Goal: Task Accomplishment & Management: Manage account settings

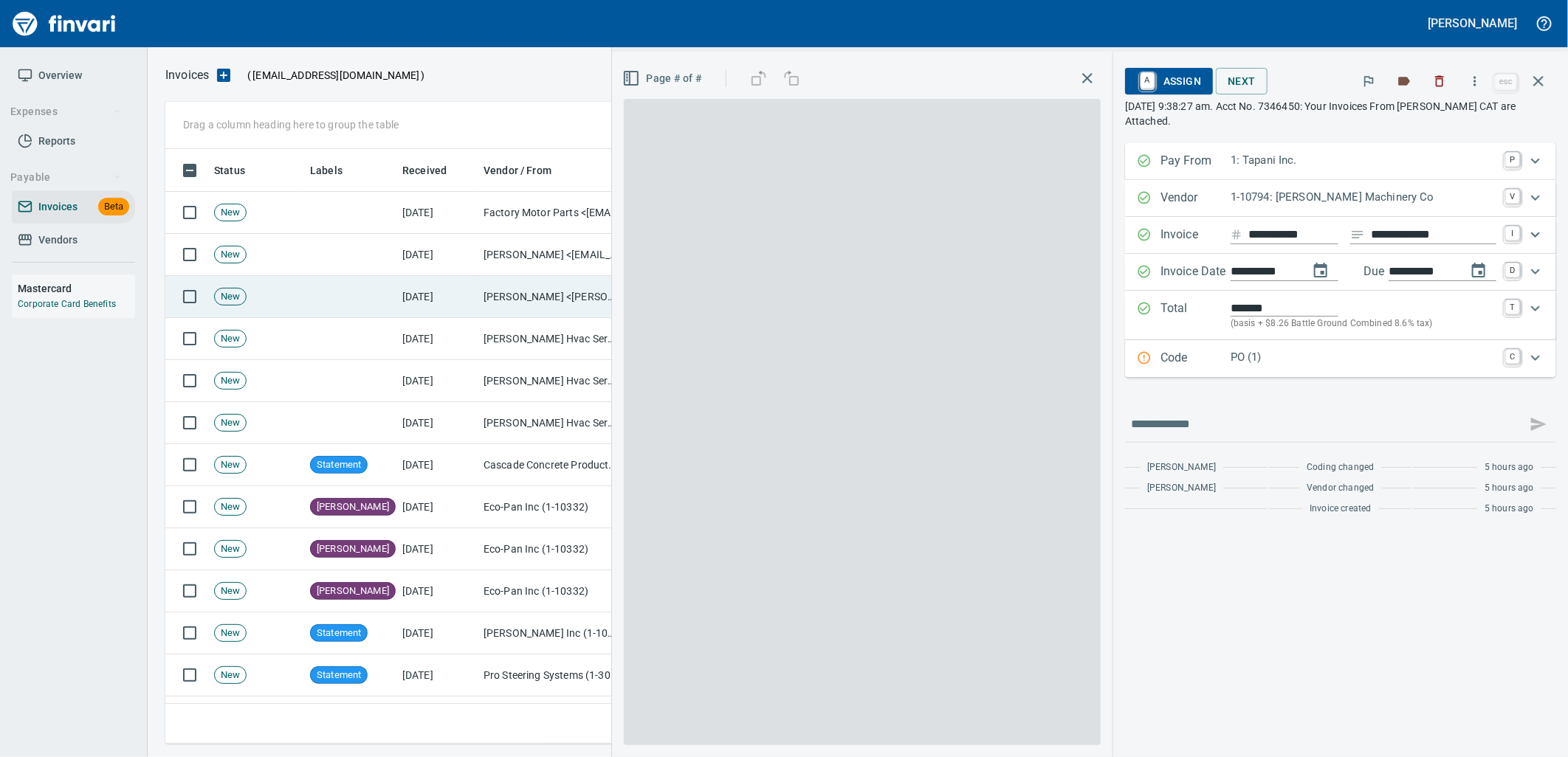
scroll to position [583, 1359]
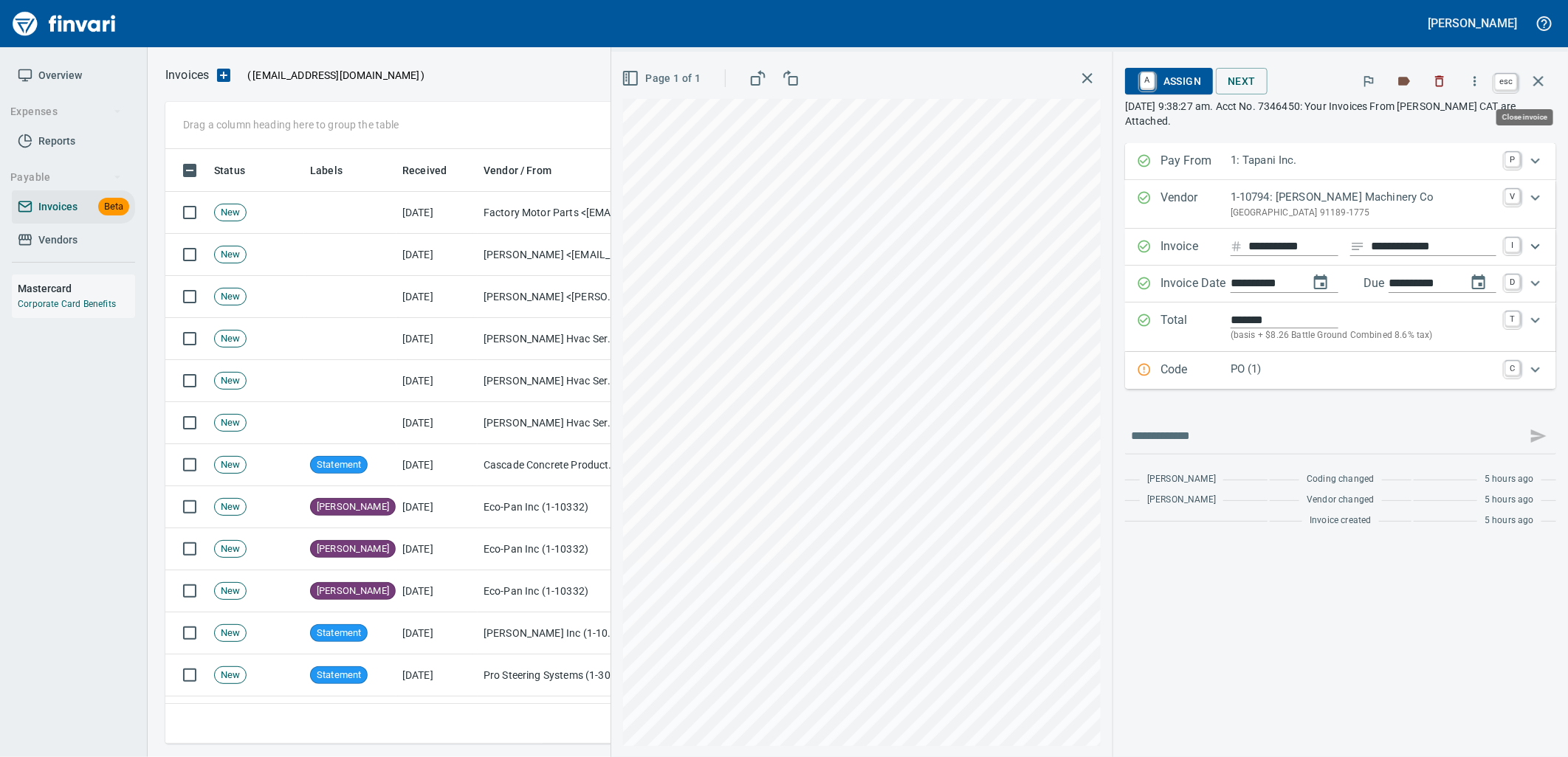
click at [1540, 76] on icon "button" at bounding box center [1538, 82] width 18 height 18
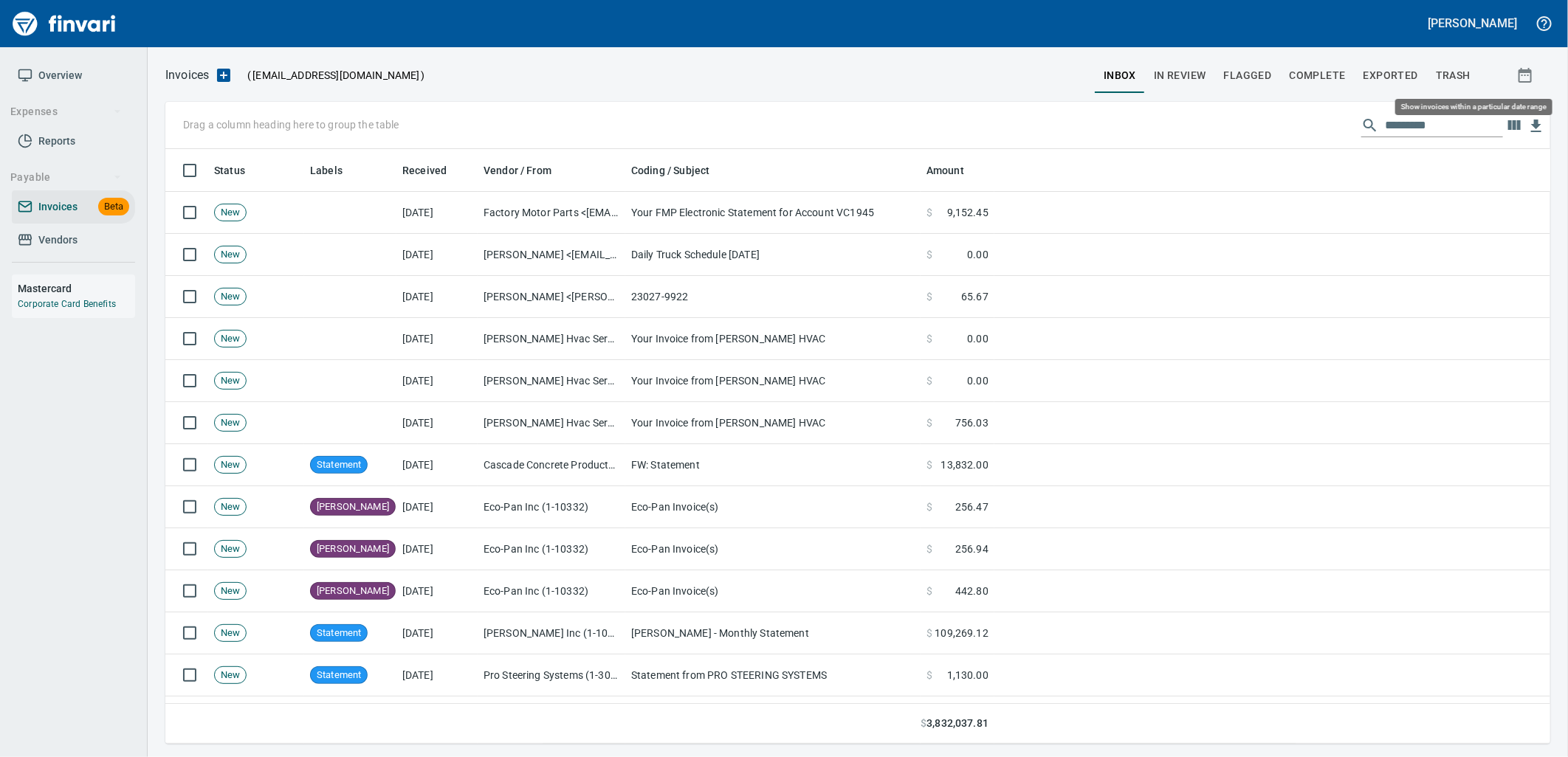
scroll to position [583, 1359]
click at [1193, 71] on span "In Review" at bounding box center [1180, 76] width 52 height 19
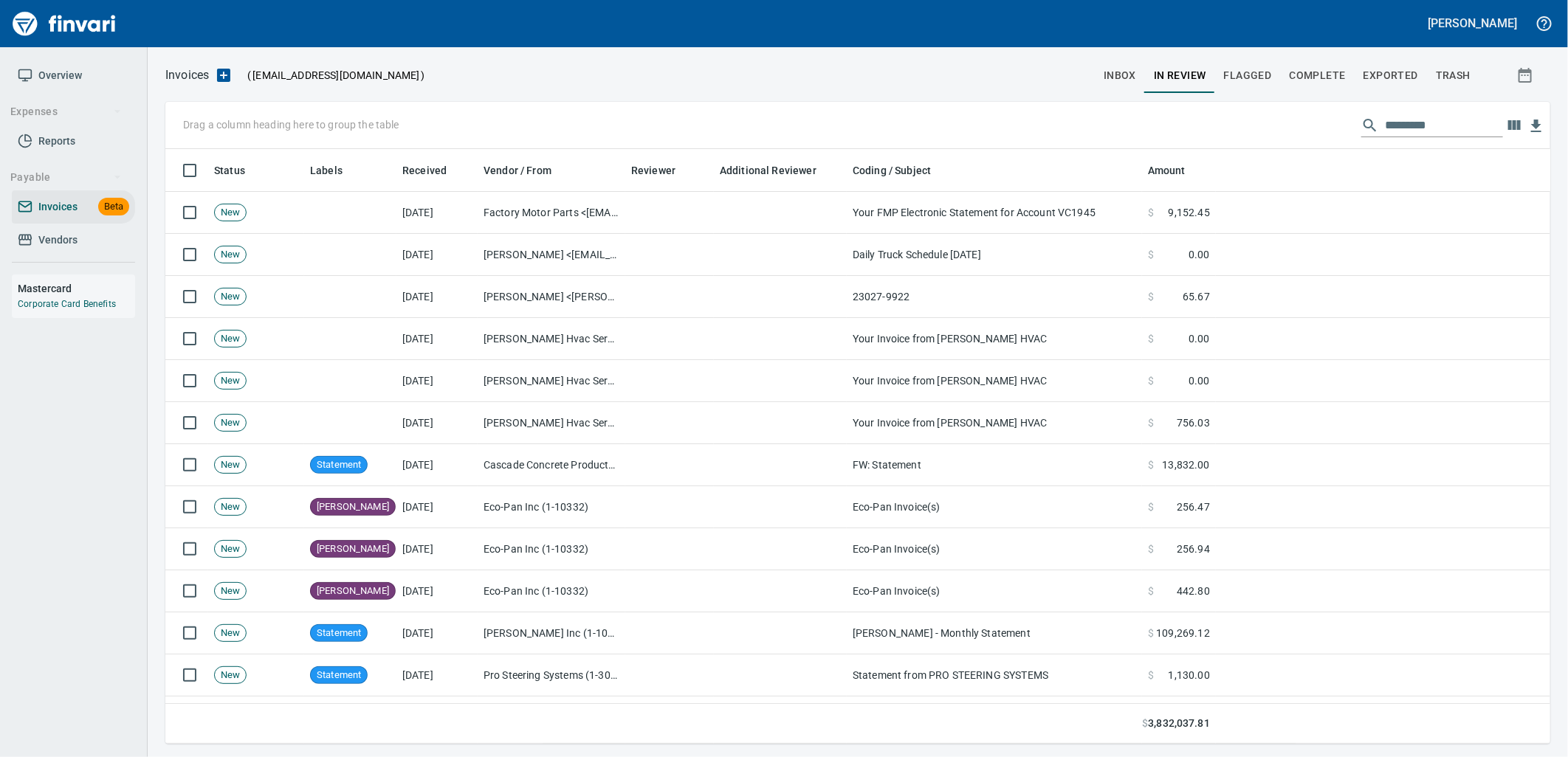
scroll to position [583, 1360]
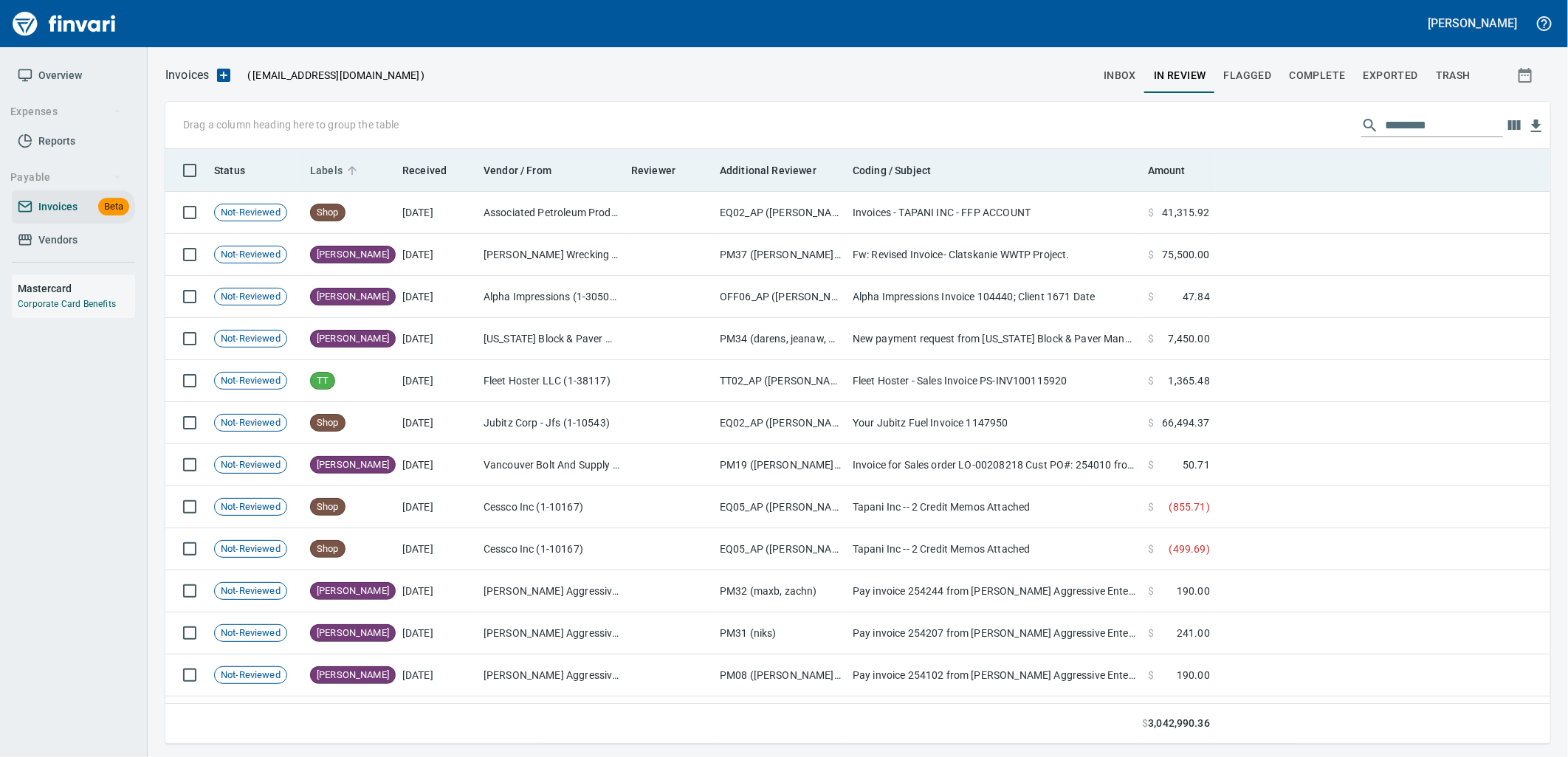
click at [322, 175] on span "Labels" at bounding box center [326, 171] width 32 height 18
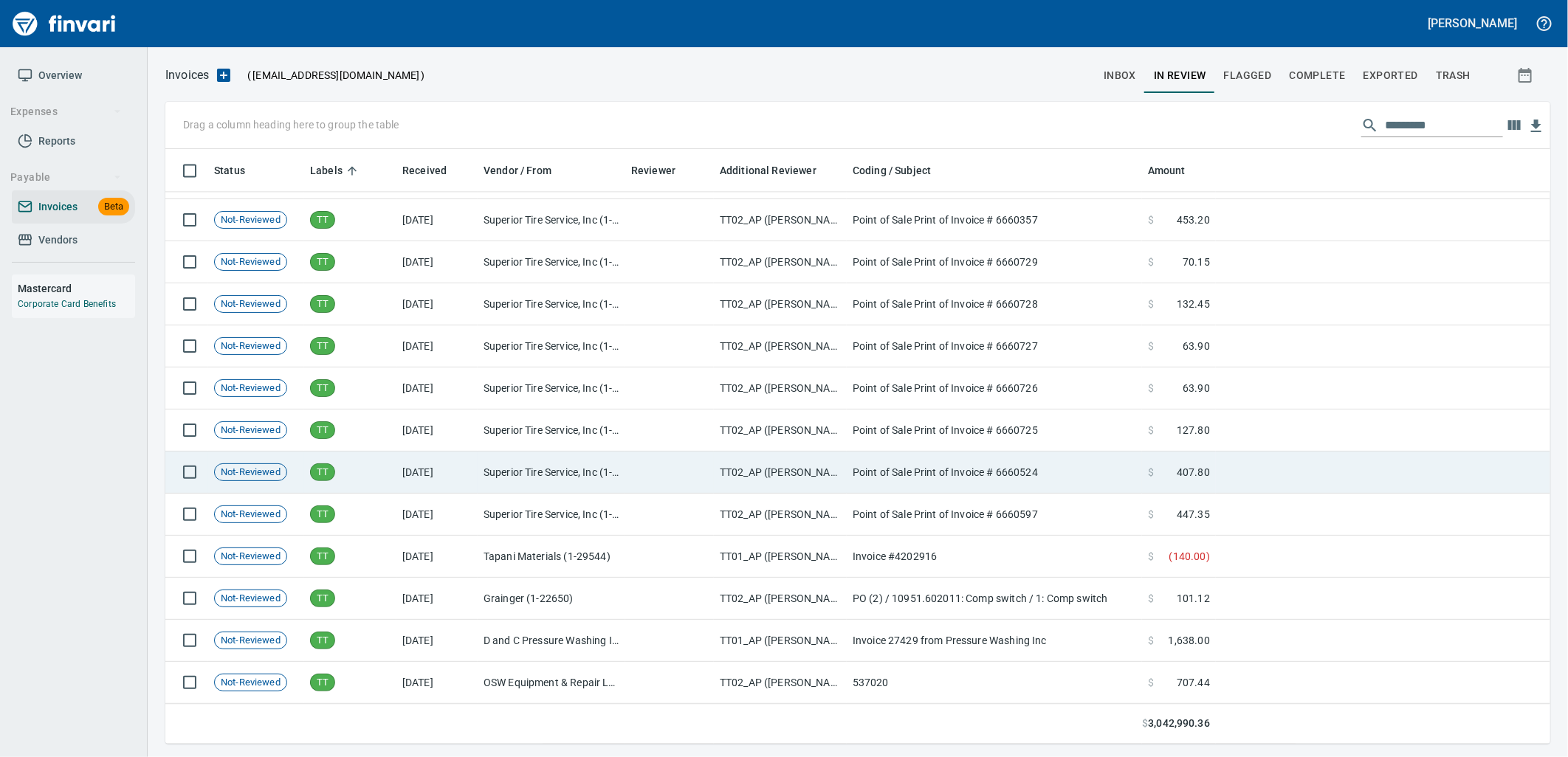
scroll to position [19766, 0]
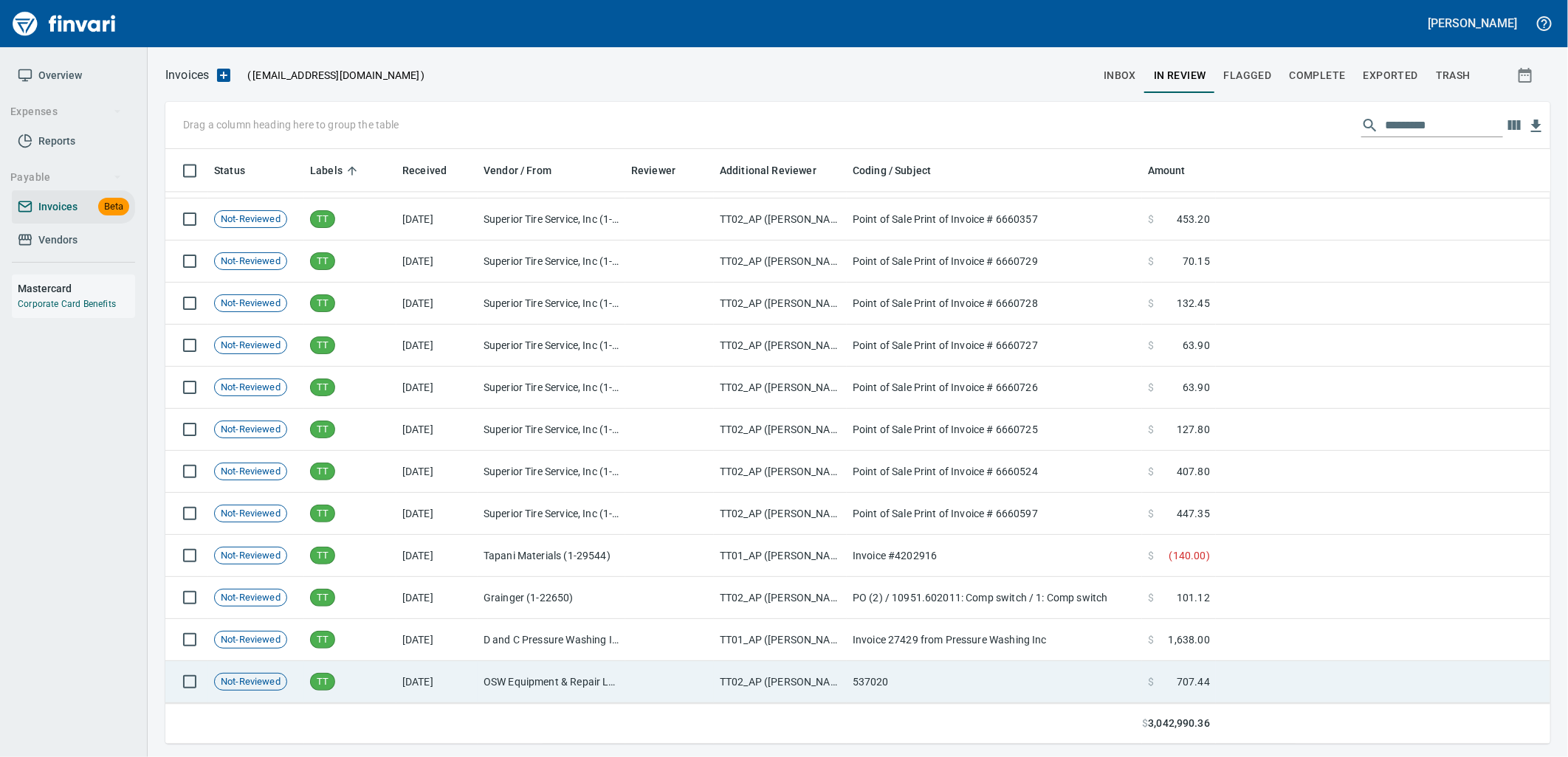
click at [286, 677] on span "Not-Reviewed" at bounding box center [251, 681] width 72 height 14
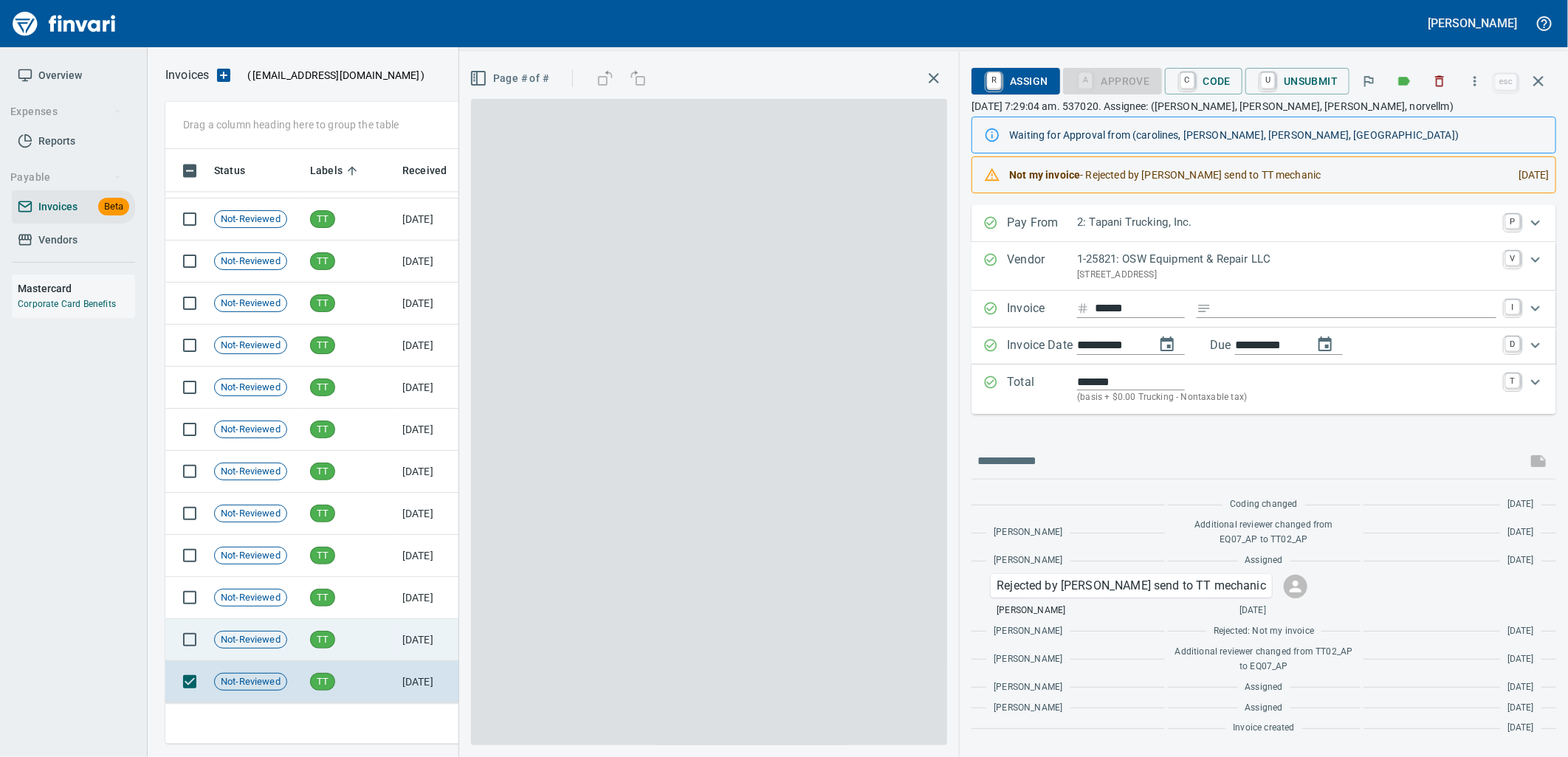
scroll to position [583, 1359]
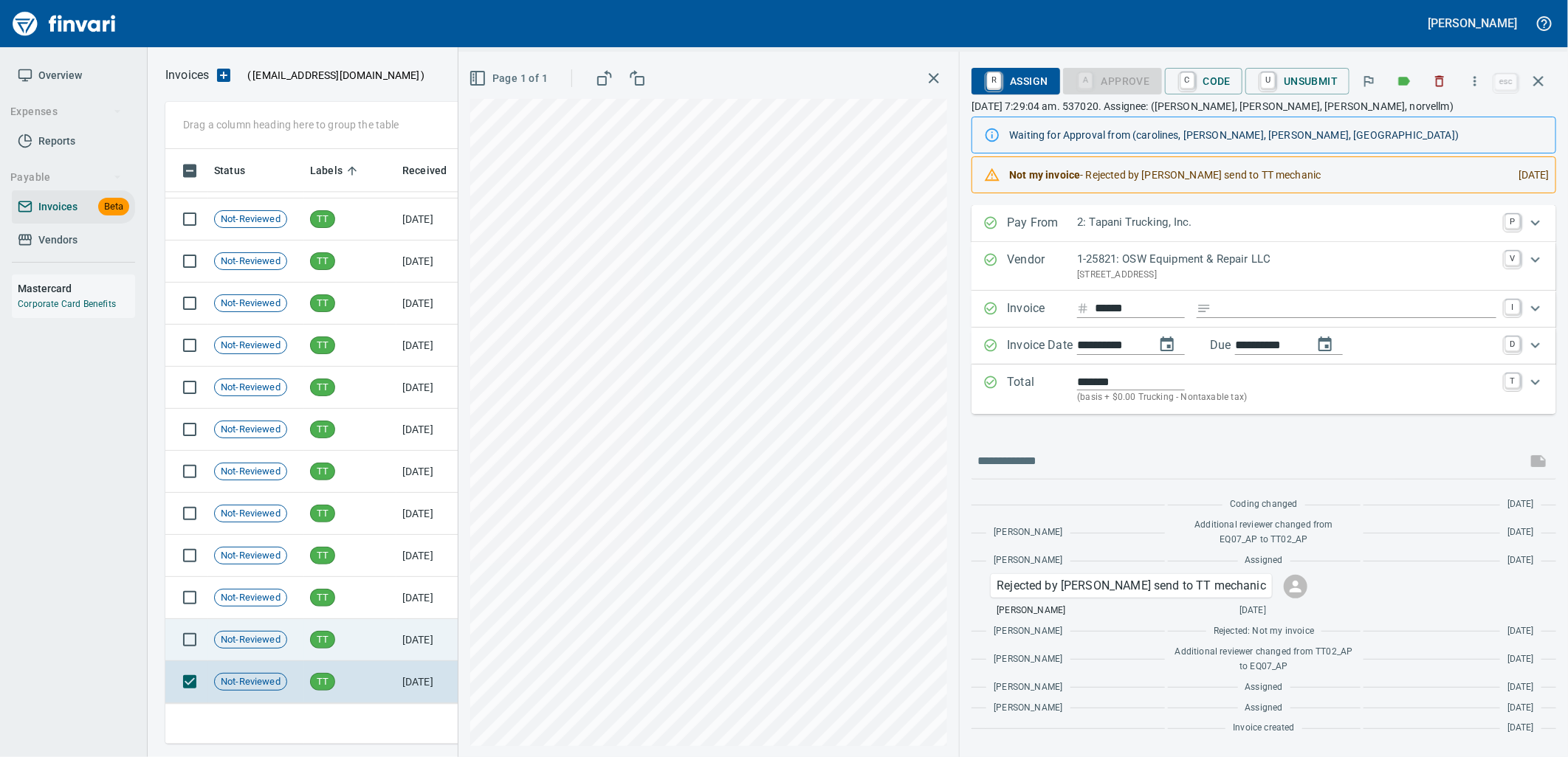
click at [292, 646] on td "Not-Reviewed" at bounding box center [256, 640] width 96 height 42
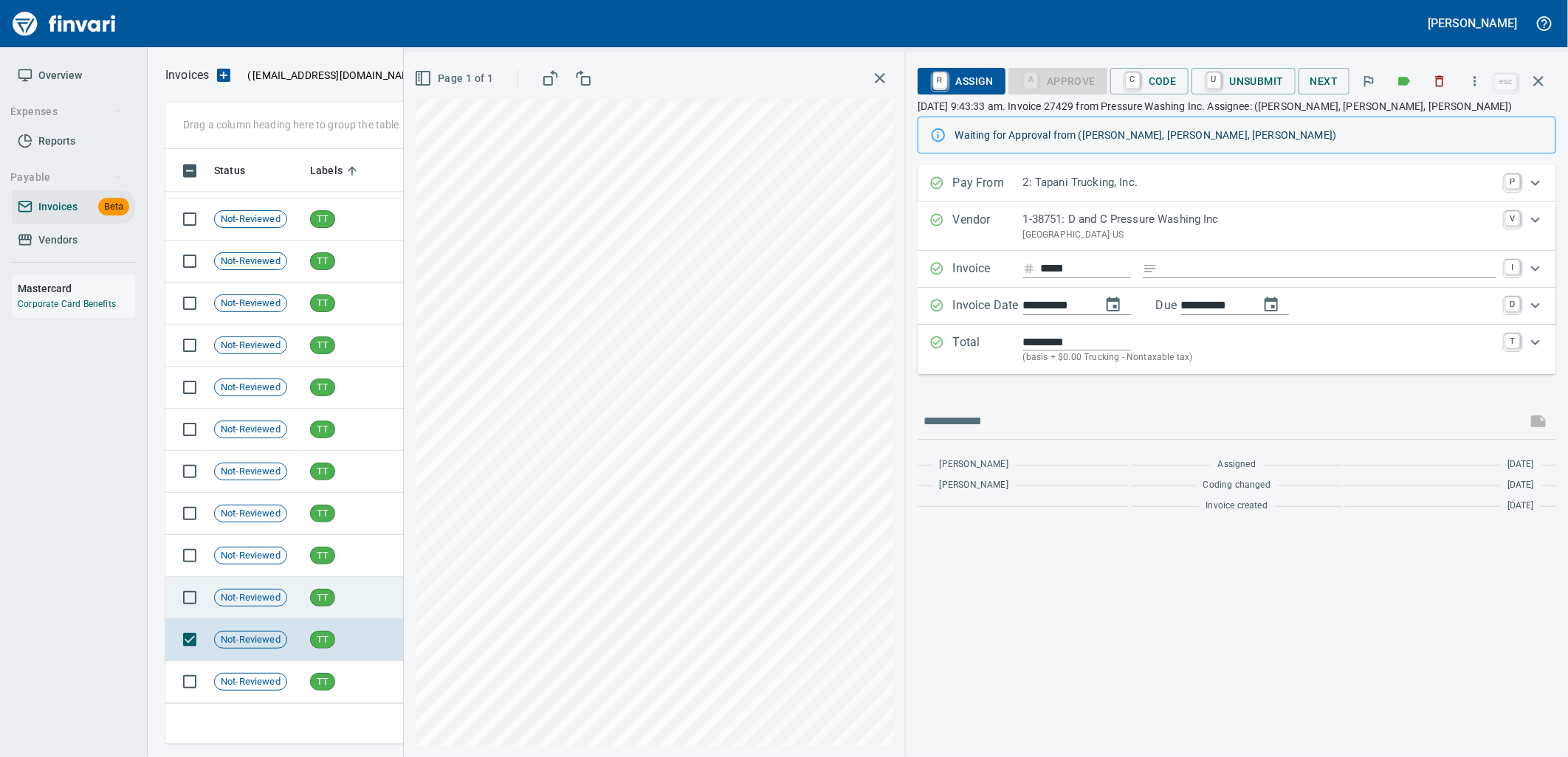
click at [285, 603] on span "Not-Reviewed" at bounding box center [251, 598] width 72 height 14
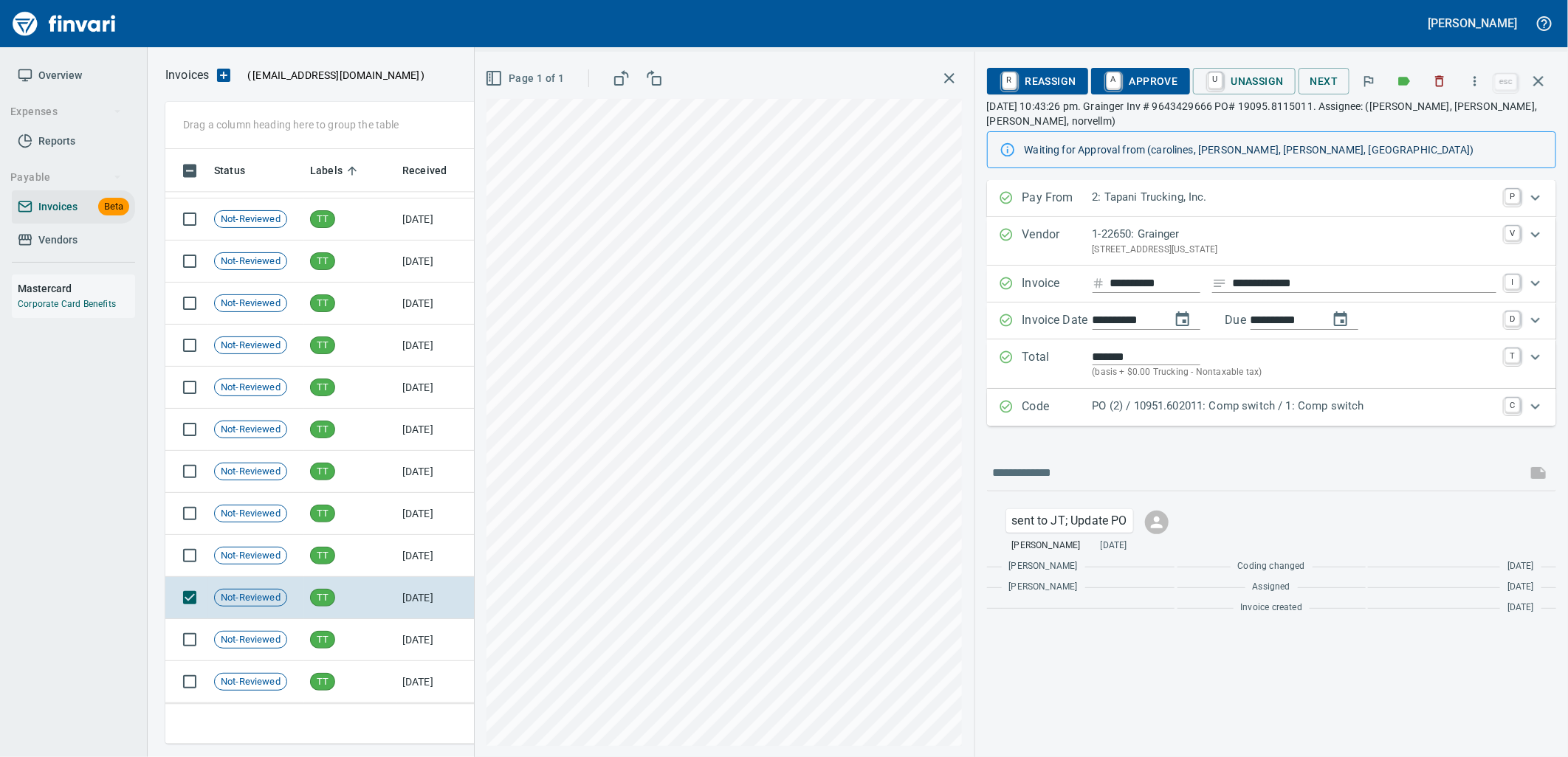
click at [1198, 414] on p "PO (2) / 10951.602011: Comp switch / 1: Comp switch" at bounding box center [1293, 406] width 403 height 17
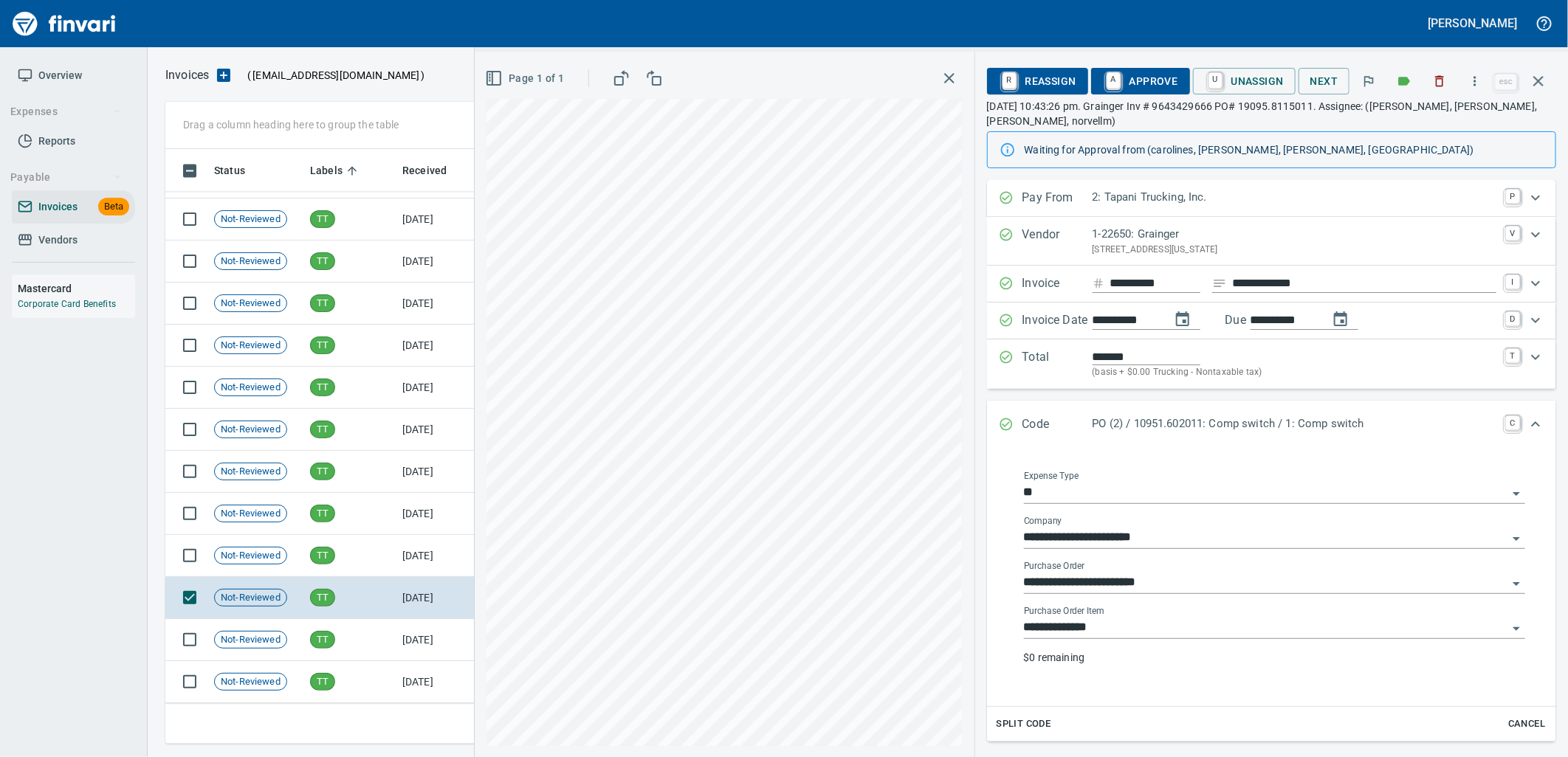
click at [1122, 628] on input "**********" at bounding box center [1266, 628] width 483 height 21
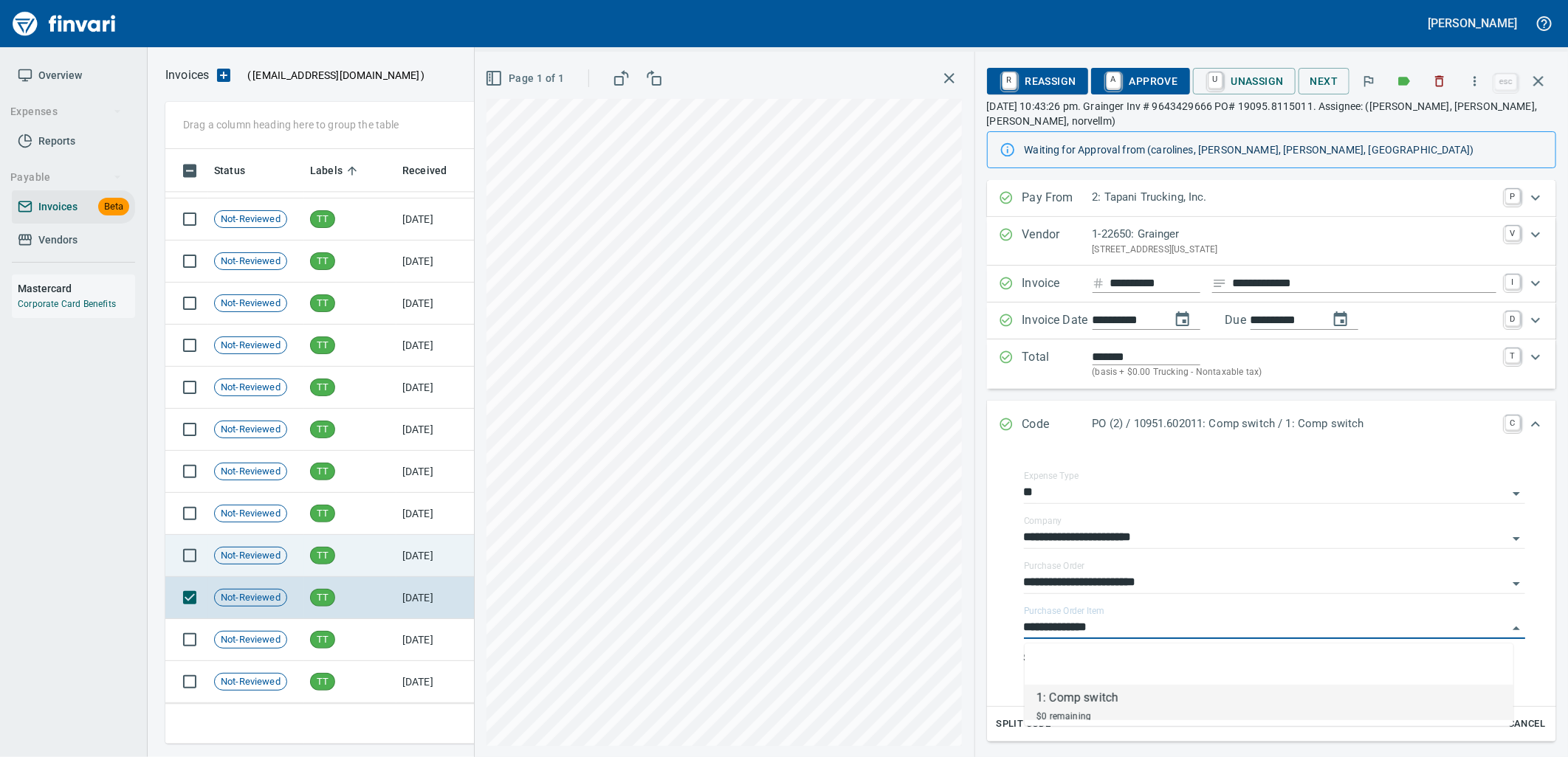
click at [415, 557] on td "9/17/2025" at bounding box center [437, 556] width 81 height 42
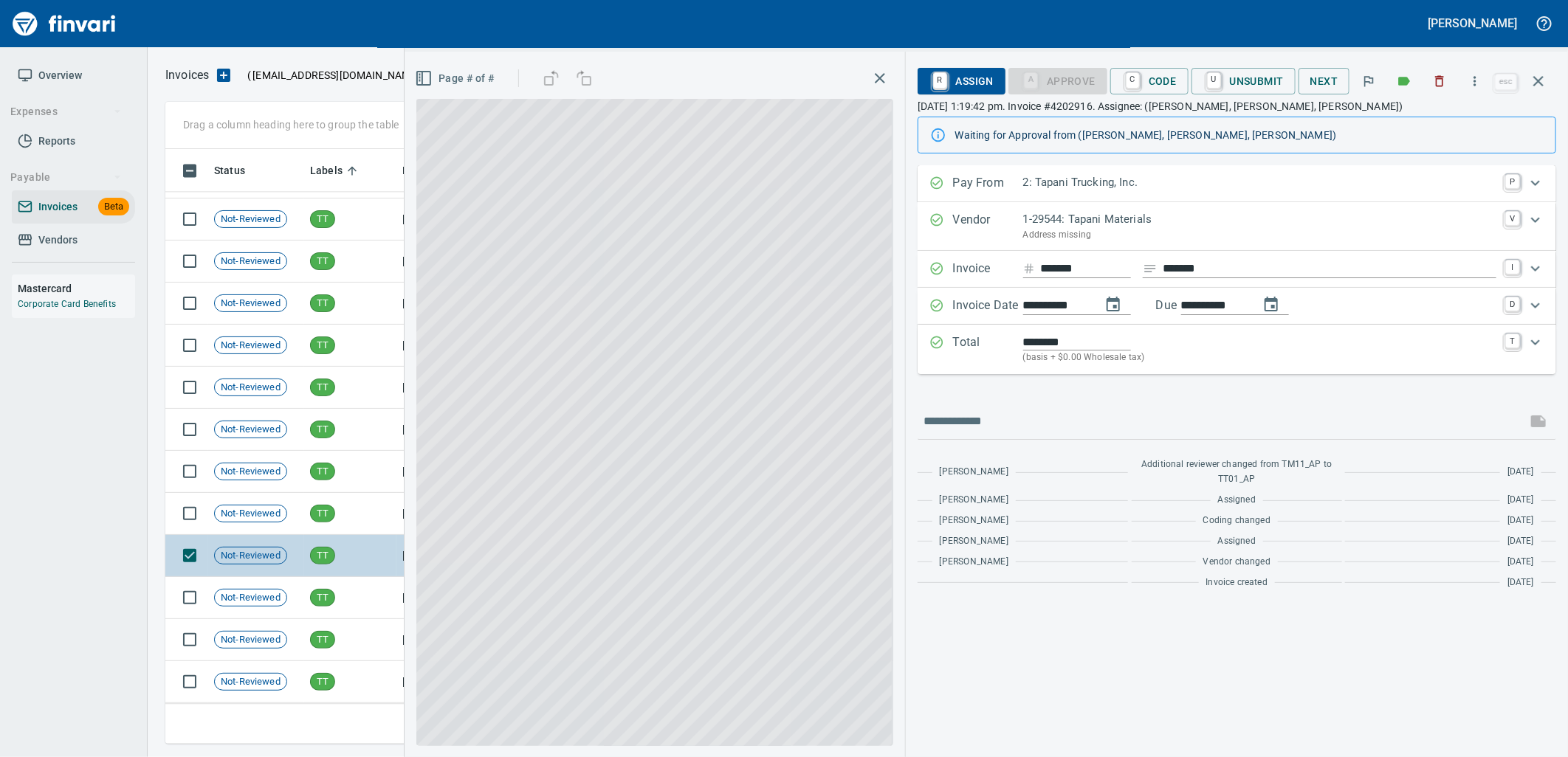
scroll to position [583, 1359]
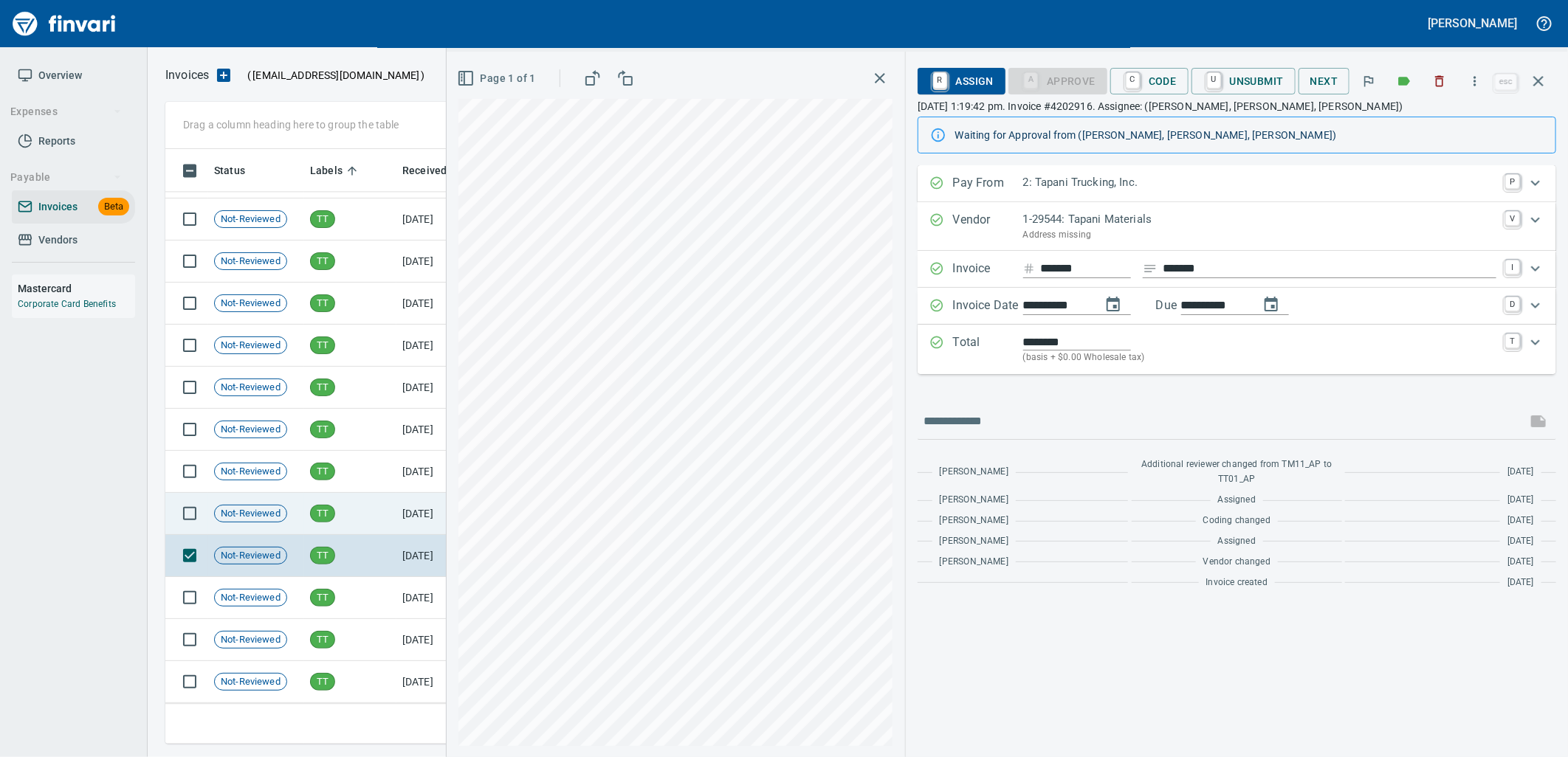
click at [311, 509] on span "TT" at bounding box center [323, 513] width 24 height 14
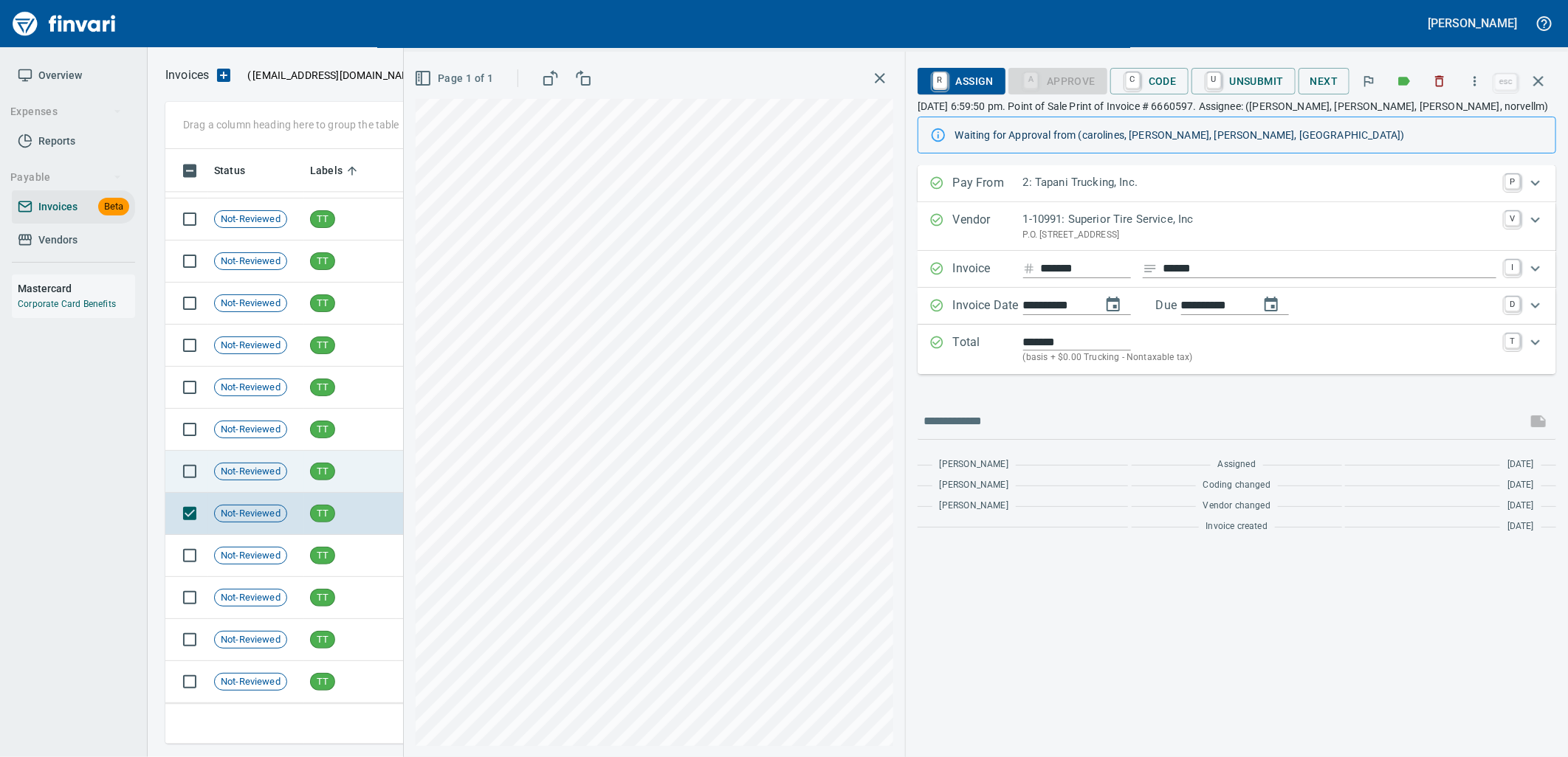
click at [311, 462] on td "TT" at bounding box center [350, 472] width 92 height 42
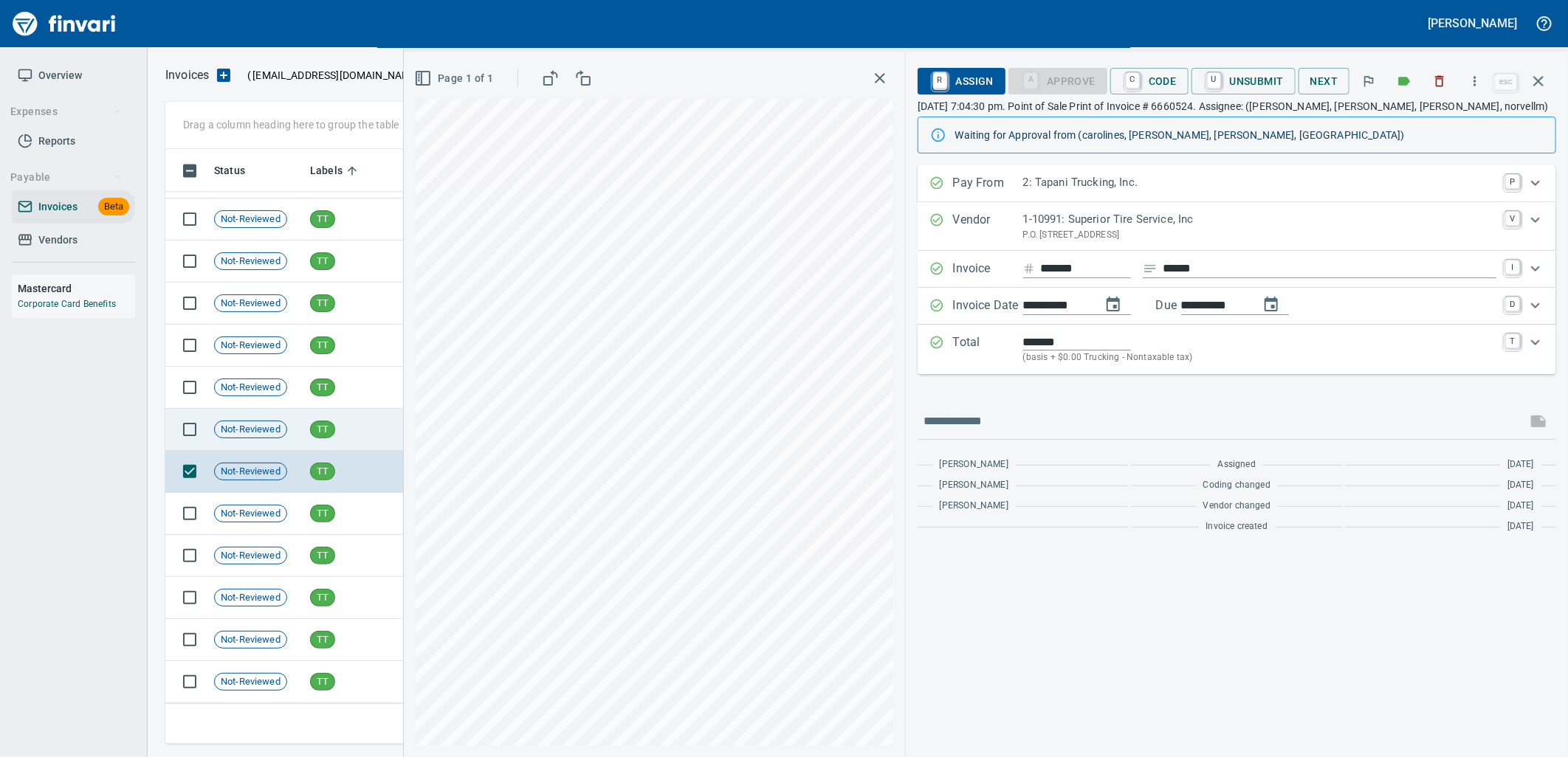
click at [304, 419] on td "TT" at bounding box center [350, 429] width 92 height 42
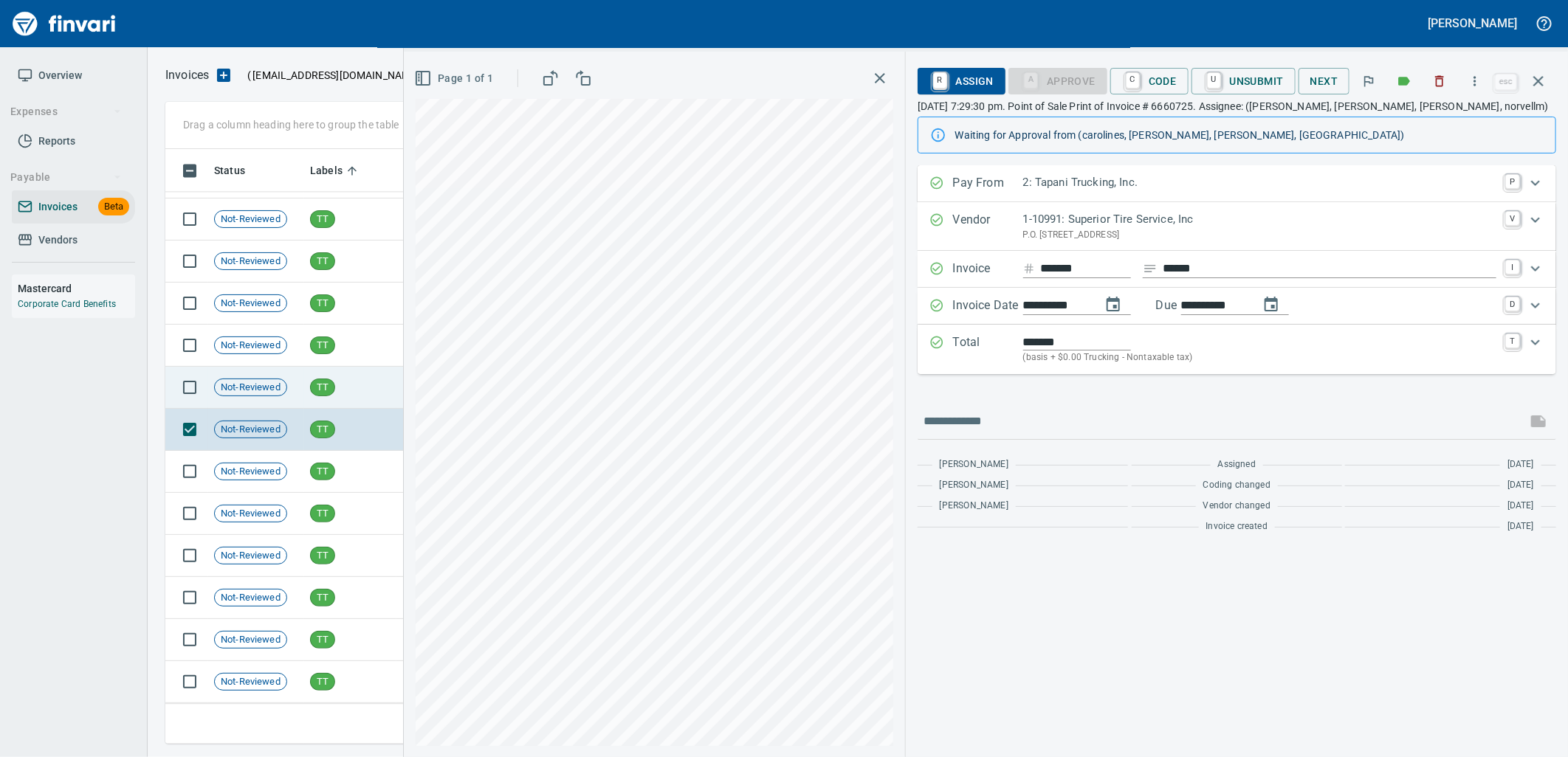
click at [305, 380] on td "TT" at bounding box center [350, 387] width 92 height 42
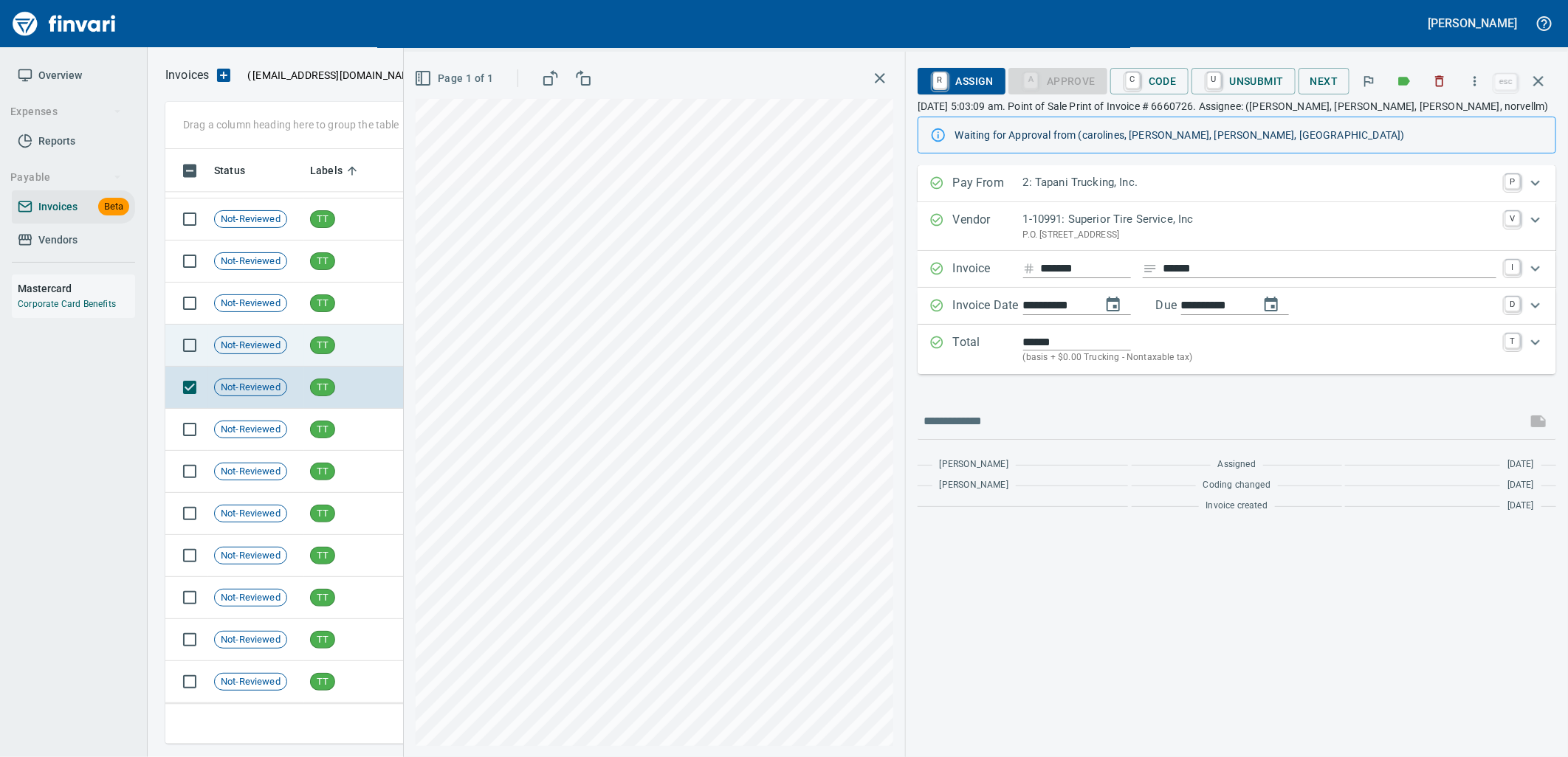
click at [311, 351] on span "TT" at bounding box center [323, 346] width 24 height 14
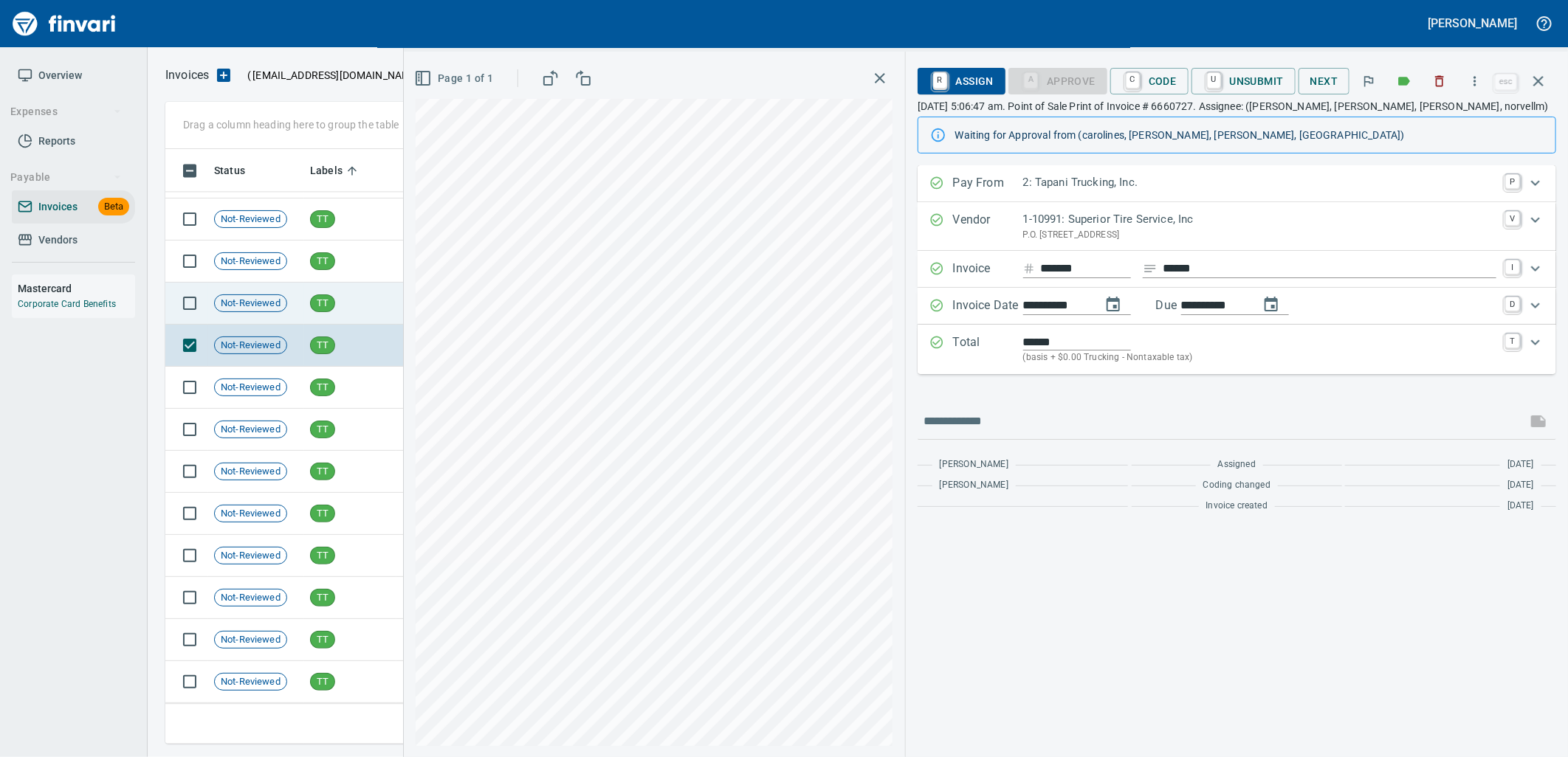
click at [320, 296] on span "TT" at bounding box center [323, 303] width 24 height 14
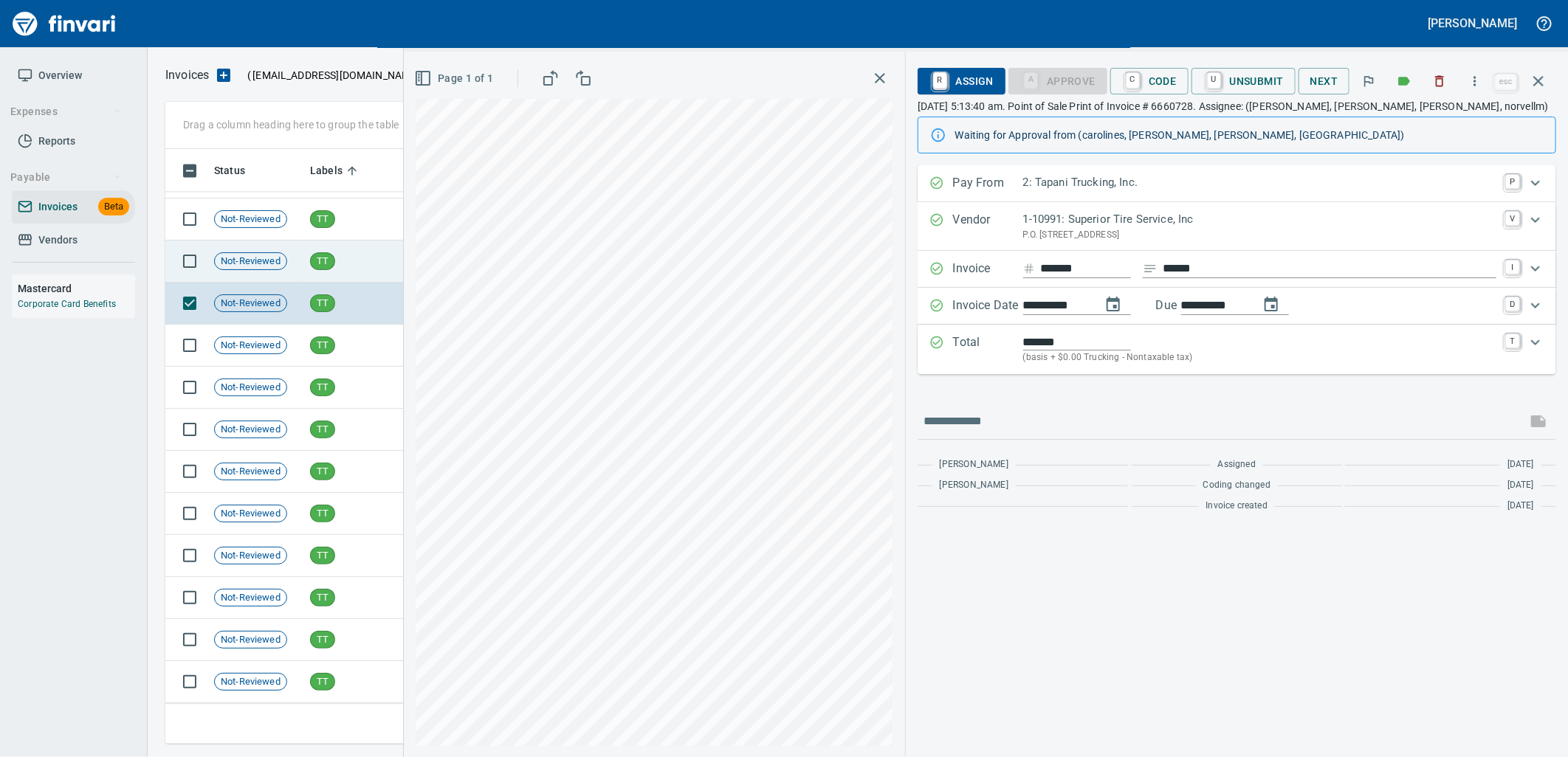
click at [328, 247] on td "TT" at bounding box center [350, 261] width 92 height 42
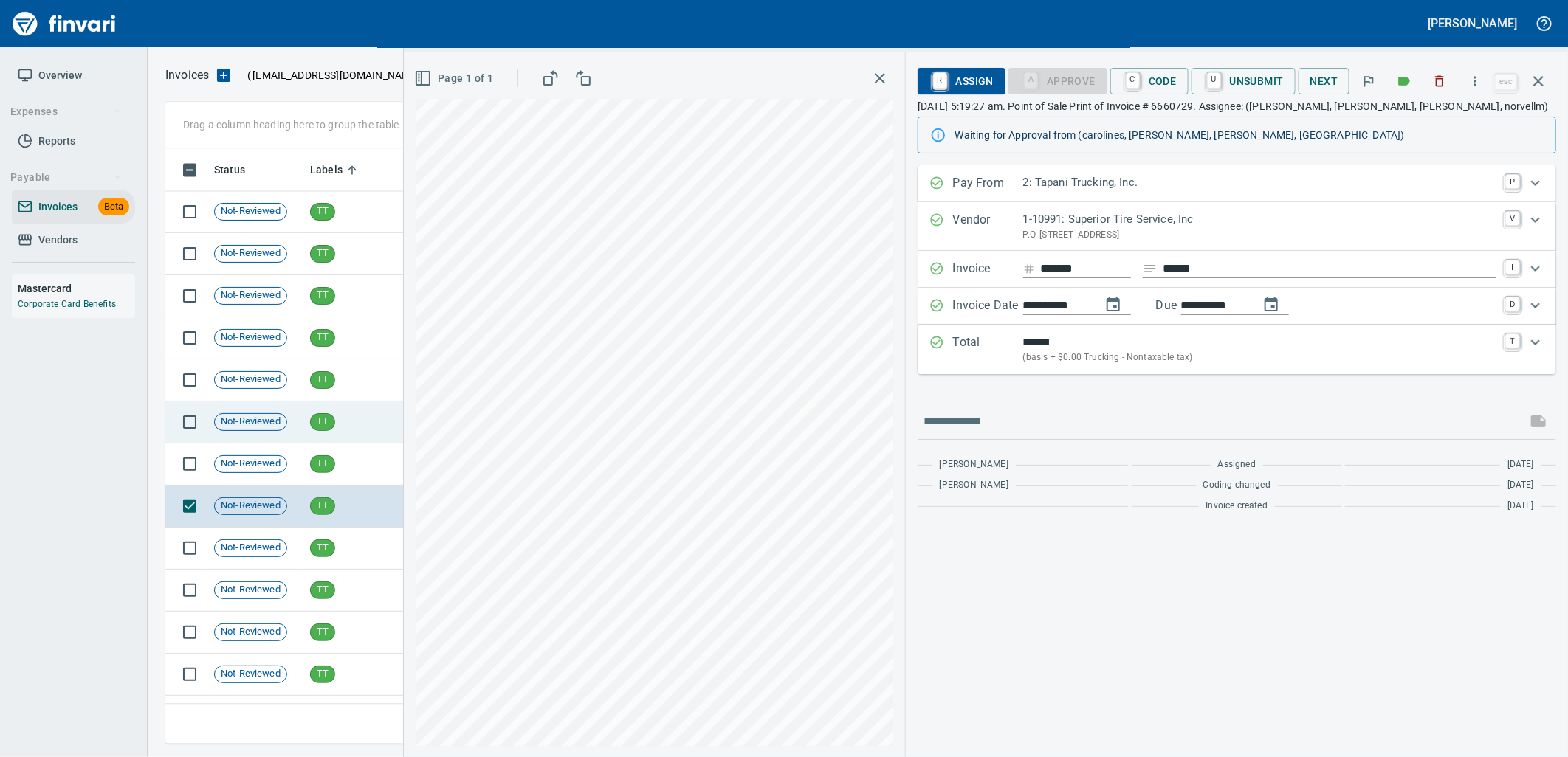
scroll to position [19520, 0]
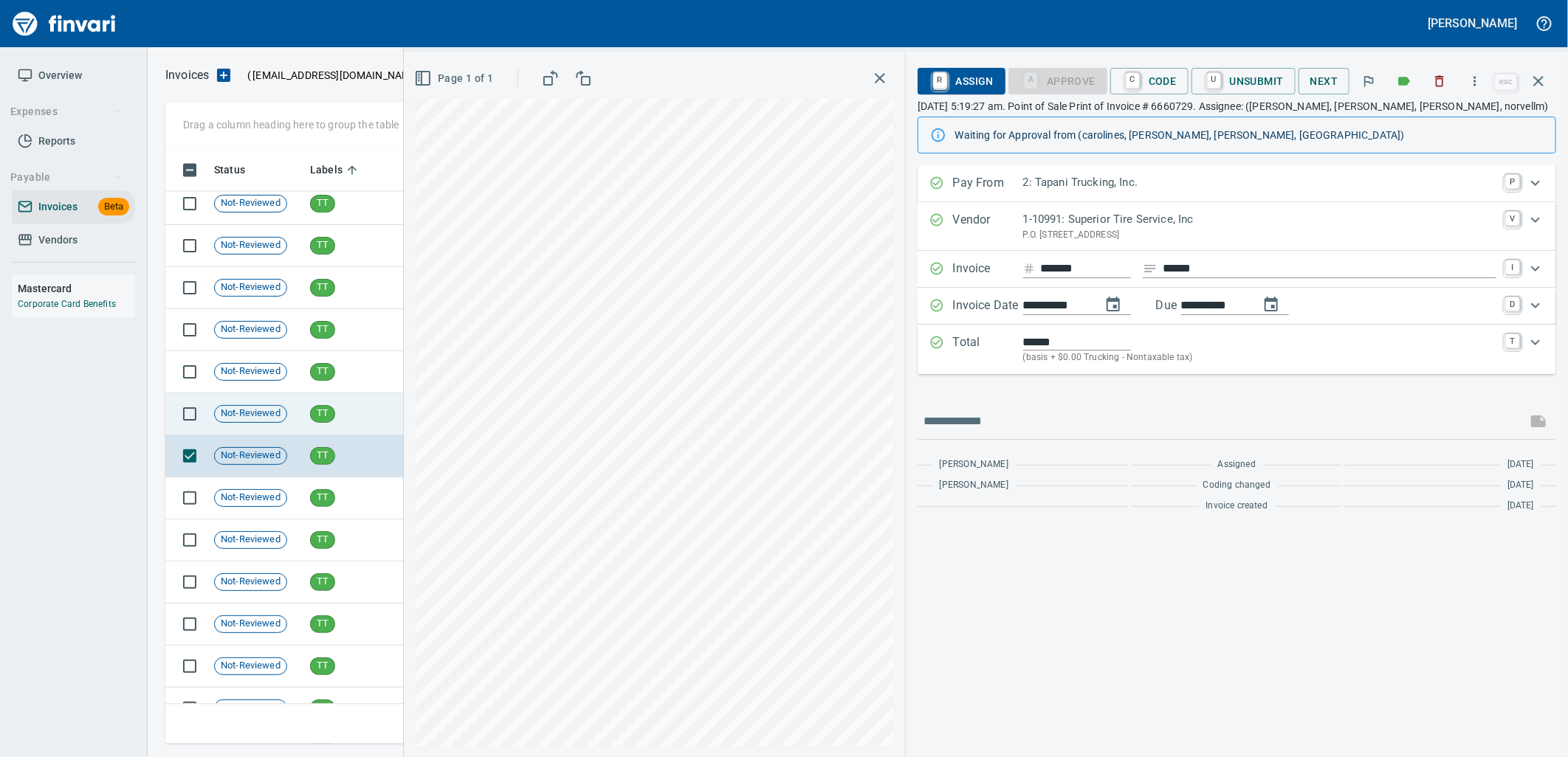
click at [349, 414] on td "TT" at bounding box center [350, 414] width 92 height 42
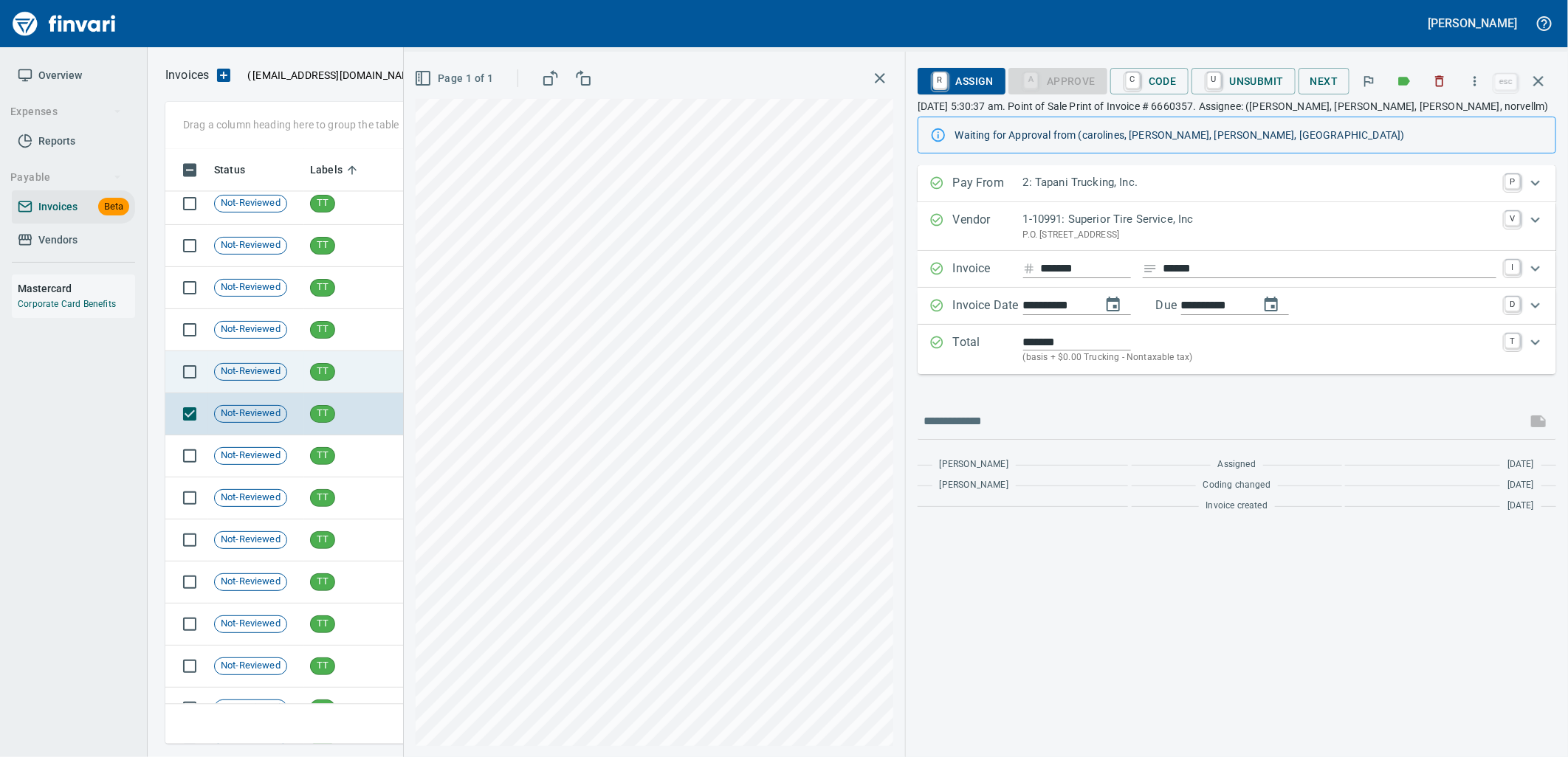
click at [344, 389] on td "TT" at bounding box center [350, 372] width 92 height 42
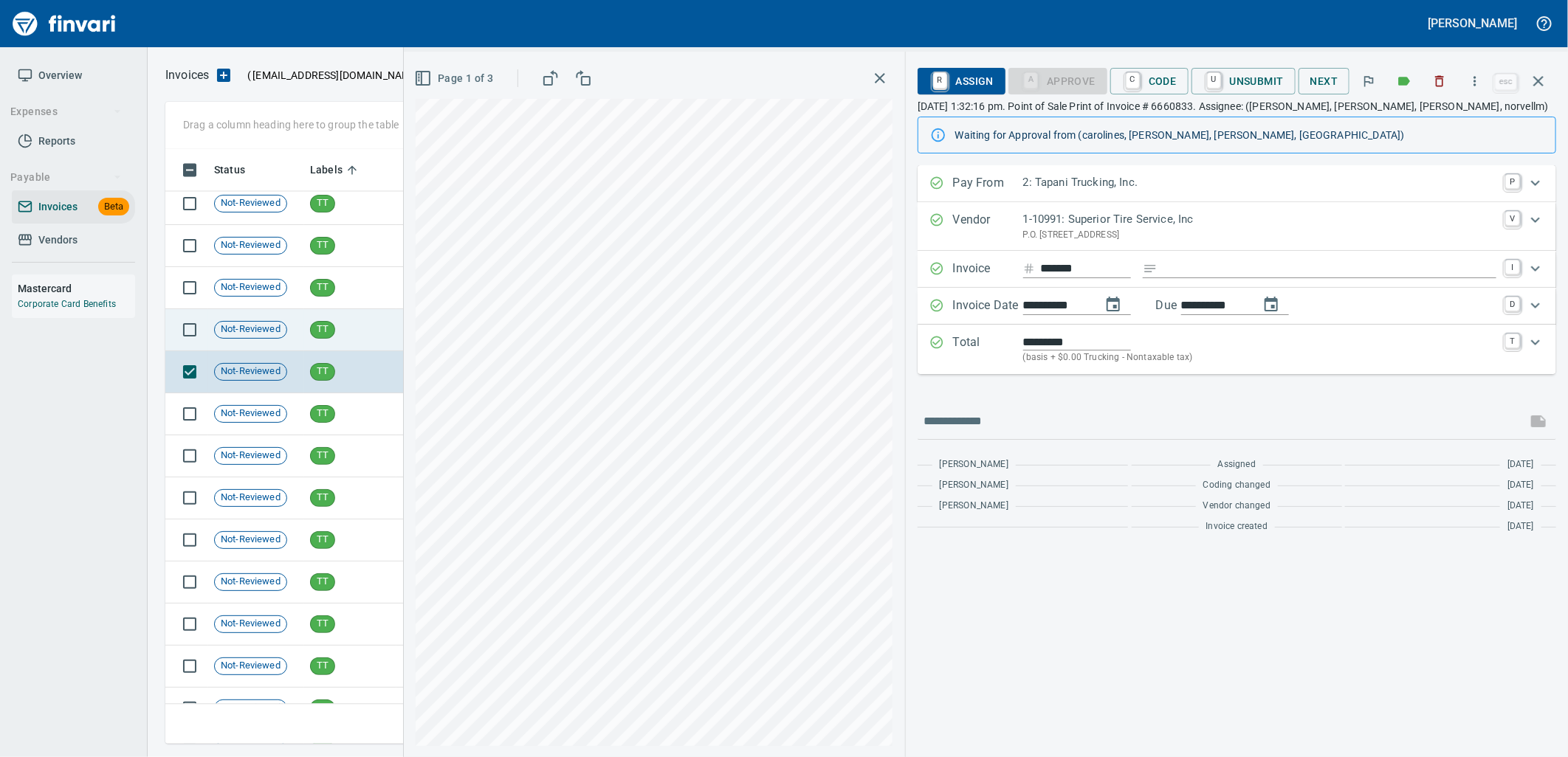
click at [342, 328] on td "TT" at bounding box center [350, 330] width 92 height 42
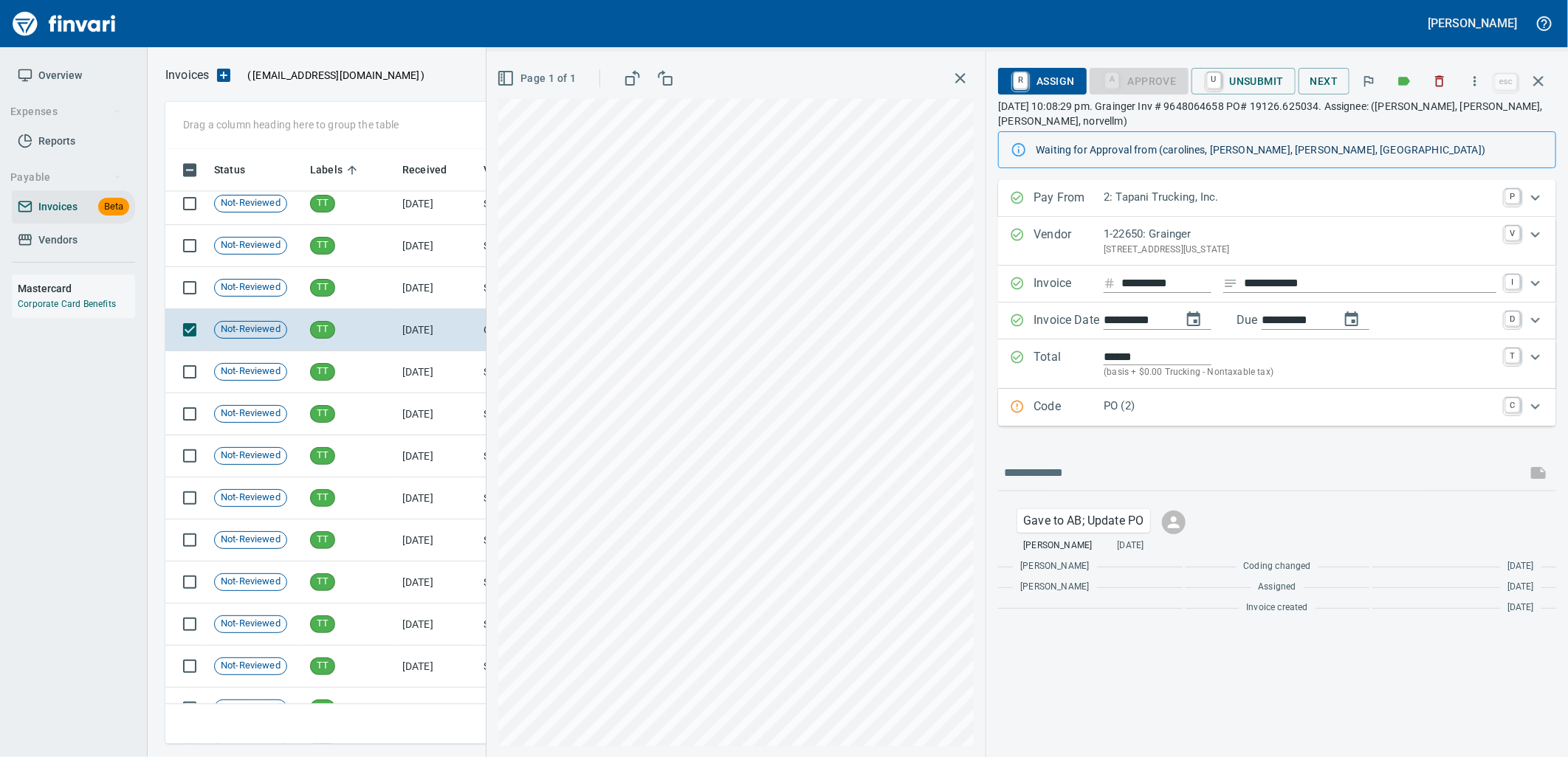
click at [1243, 413] on p "PO (2)" at bounding box center [1299, 406] width 393 height 17
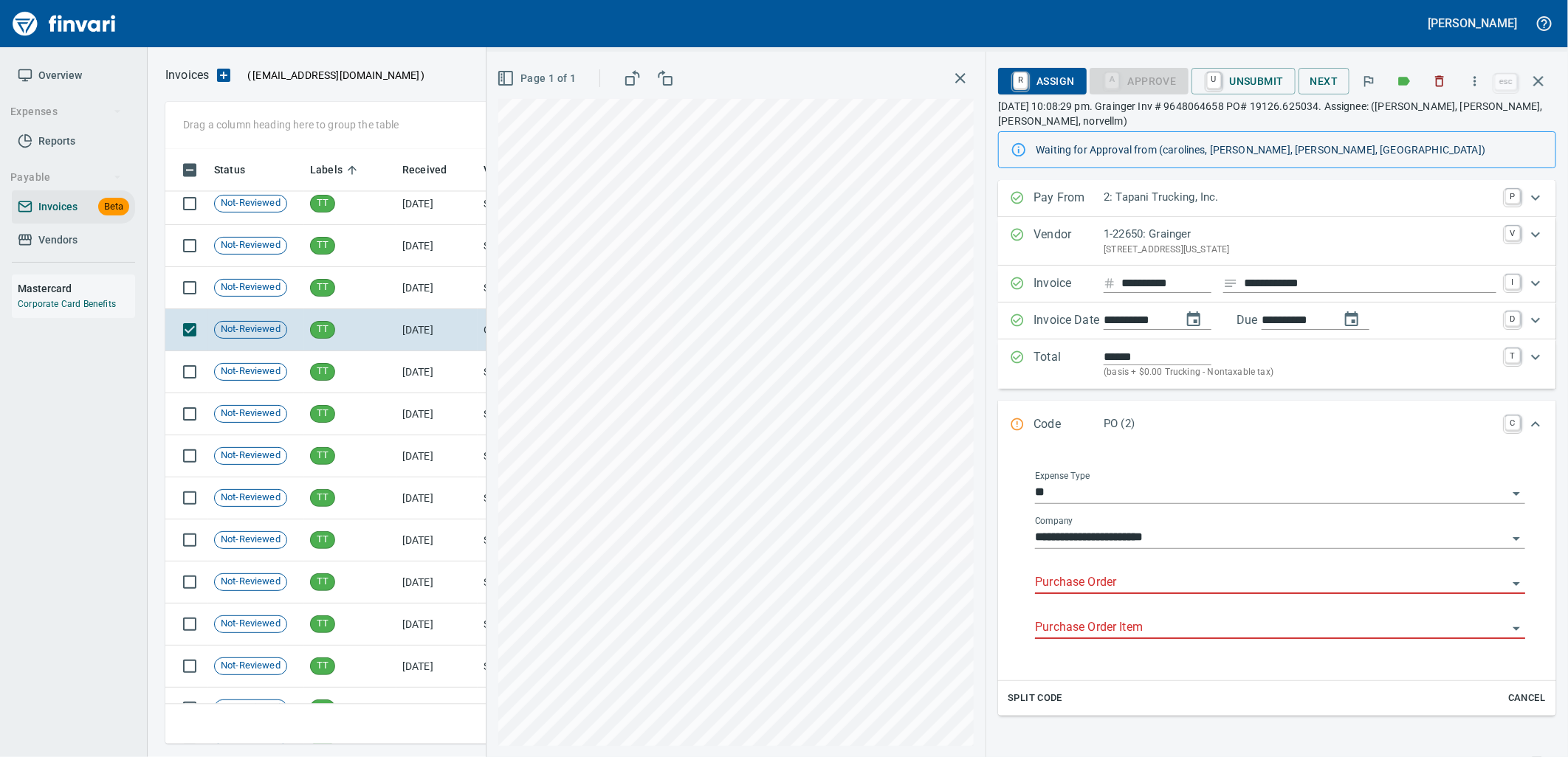
click at [1154, 587] on input "Purchase Order" at bounding box center [1271, 583] width 472 height 21
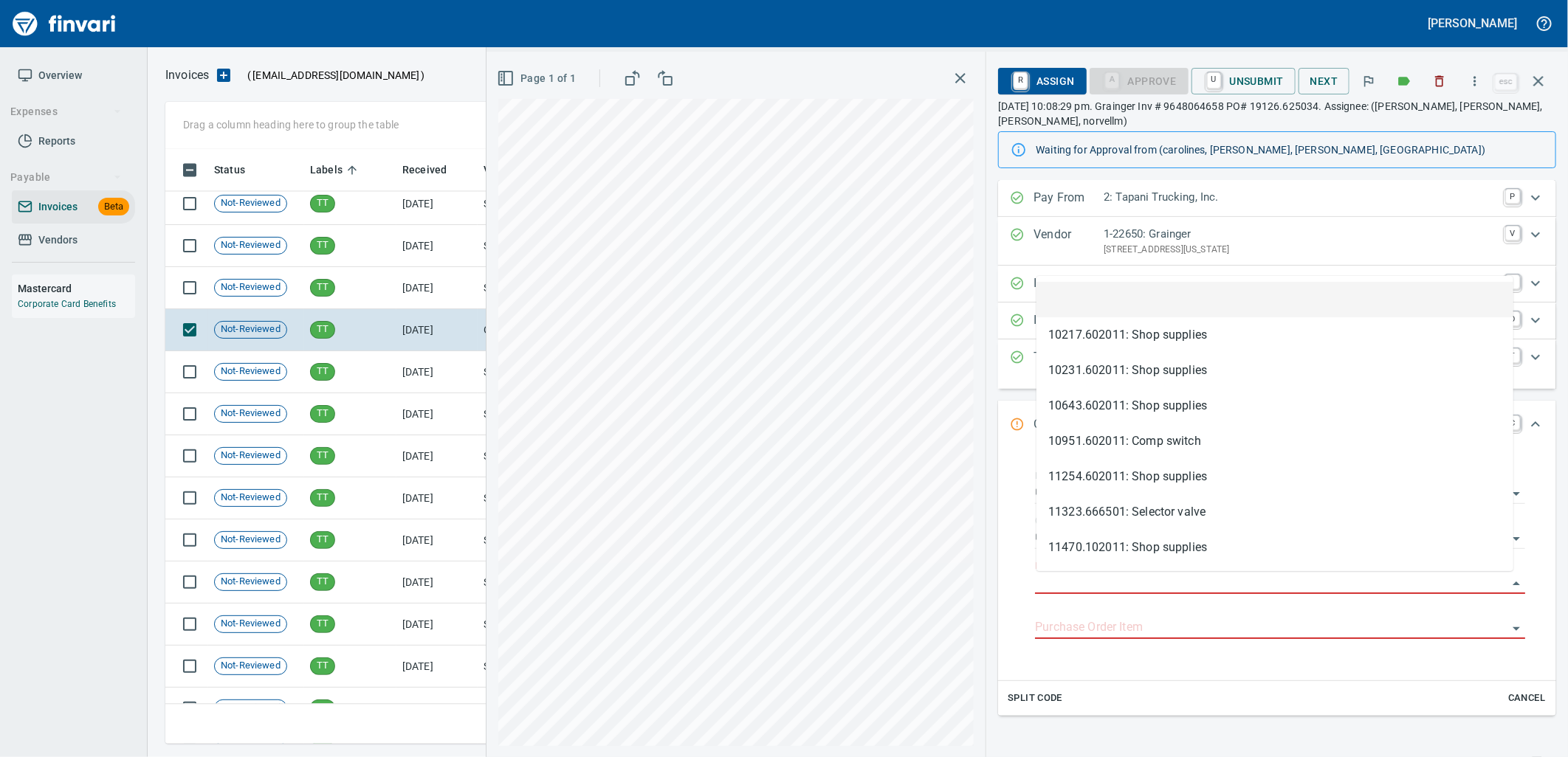
scroll to position [583, 1359]
type input "**********"
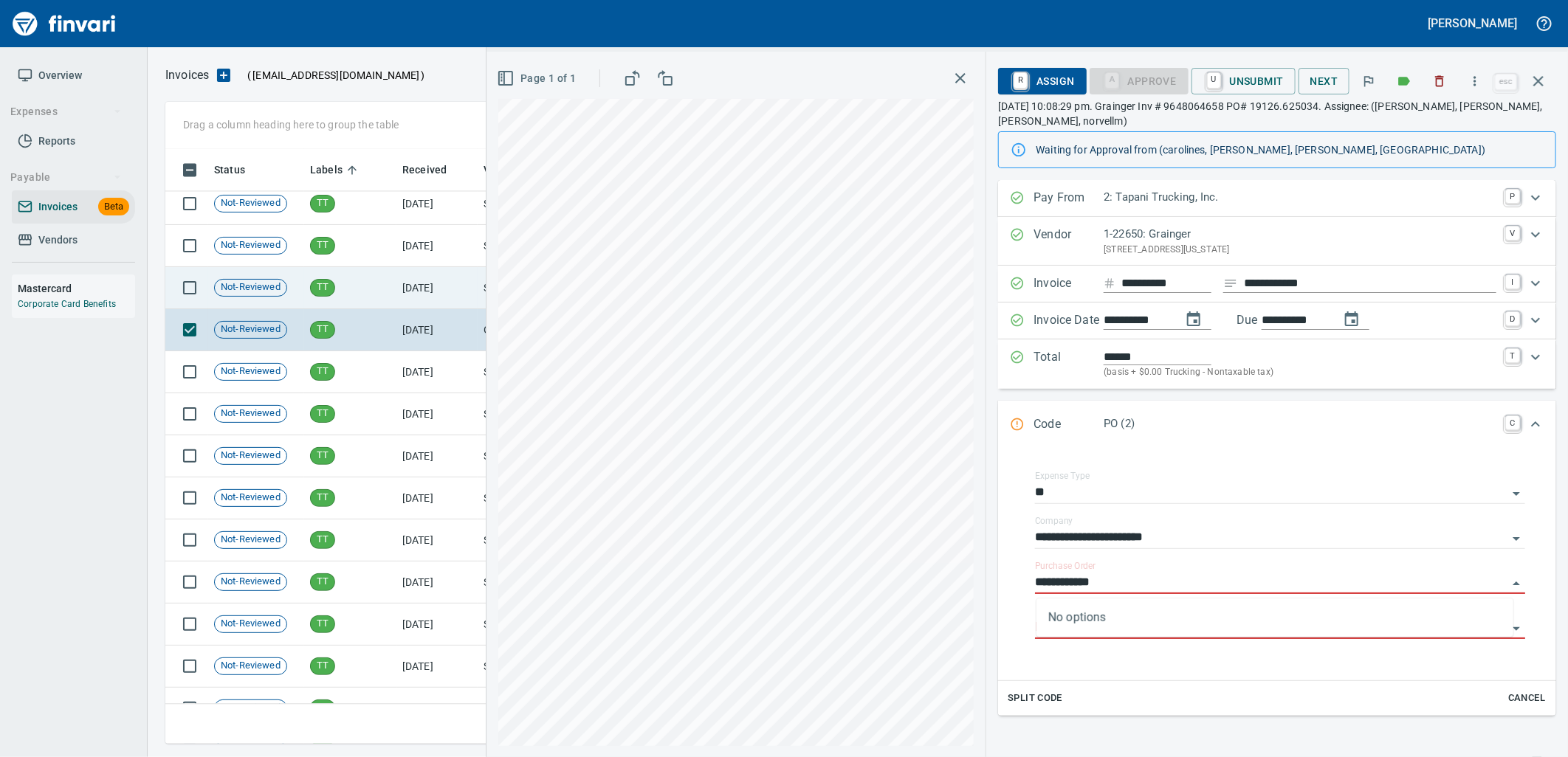
click at [372, 293] on td "TT" at bounding box center [350, 288] width 92 height 42
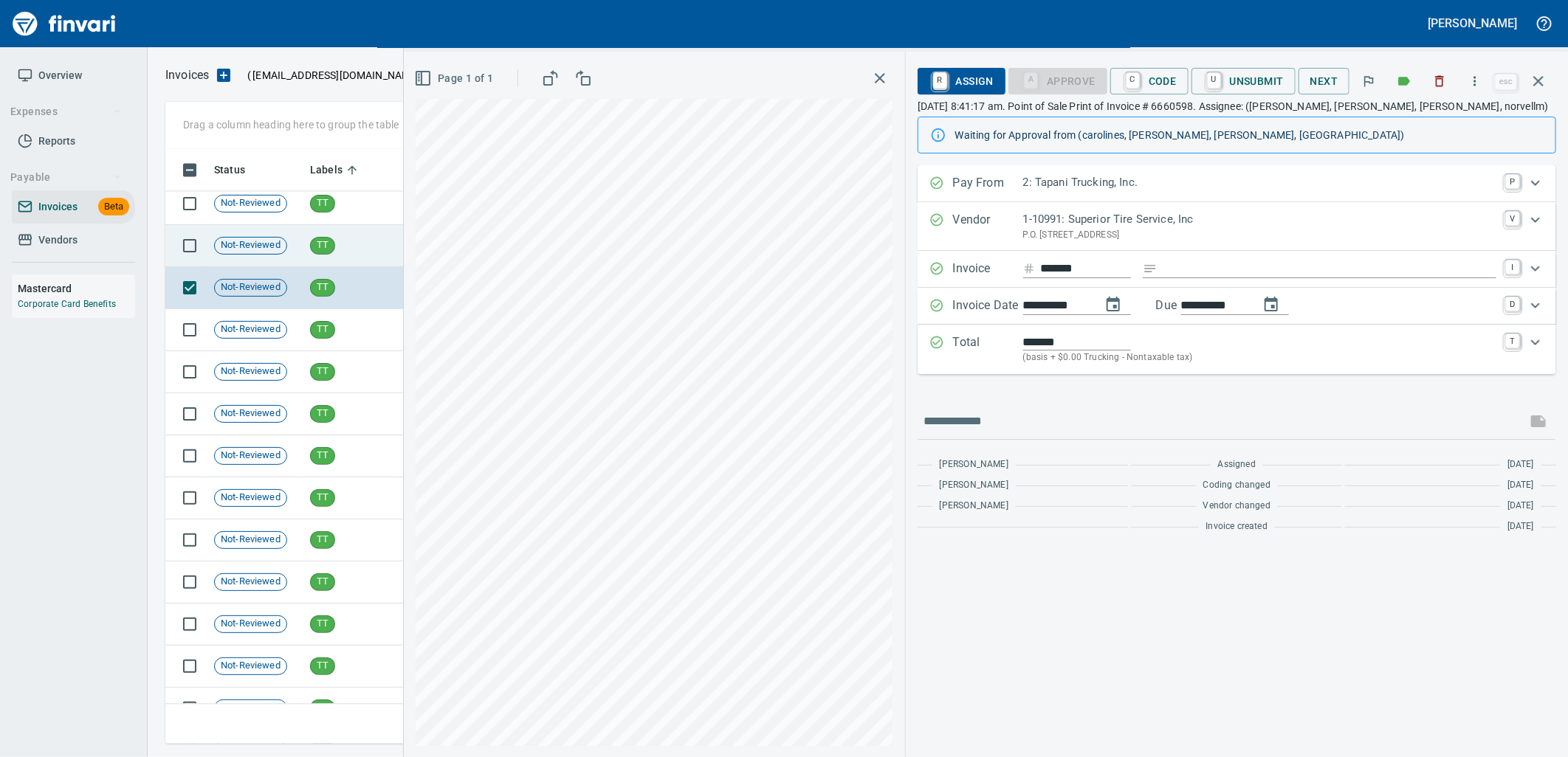
click at [365, 243] on td "TT" at bounding box center [350, 246] width 92 height 42
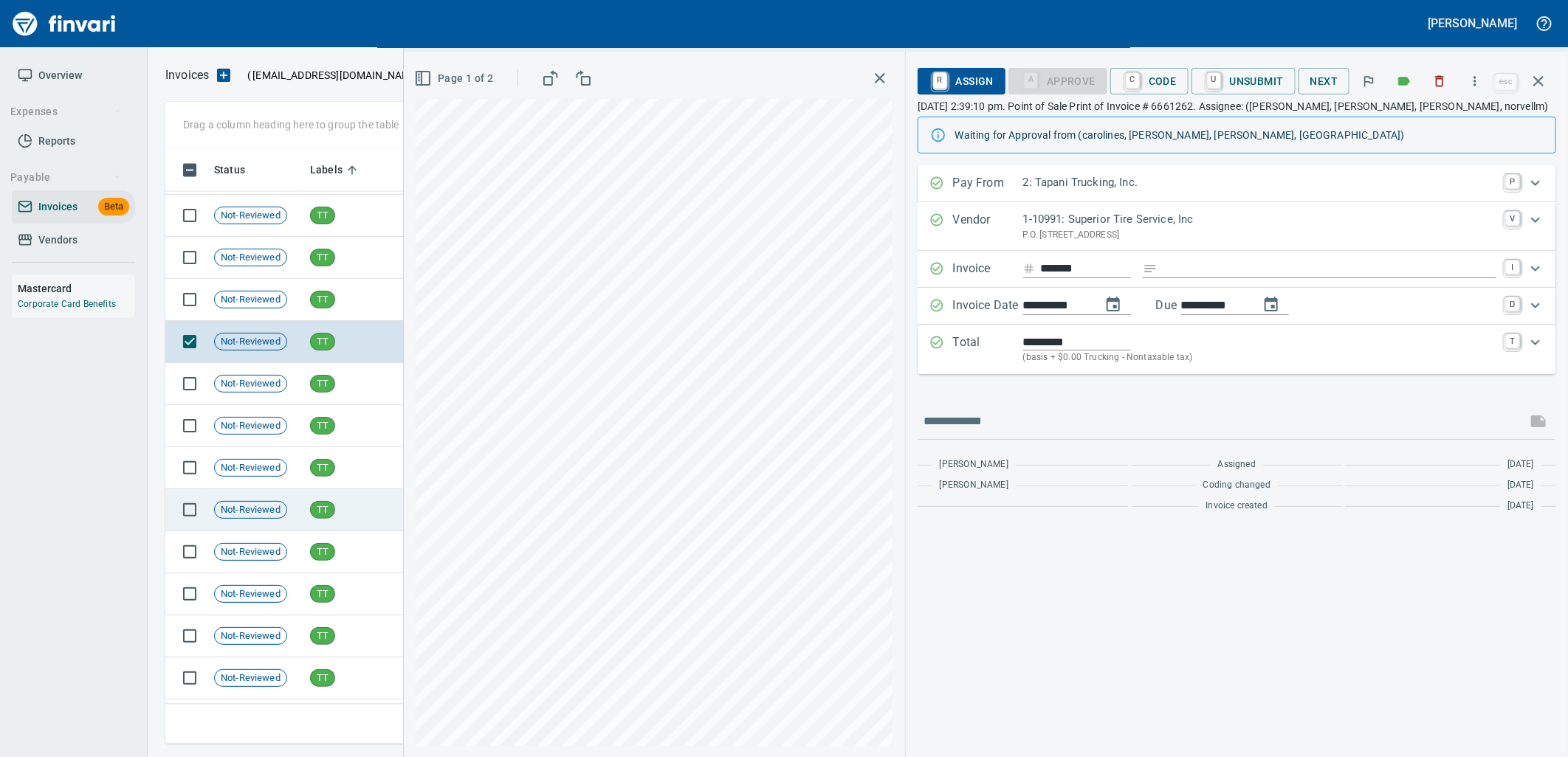
scroll to position [19192, 0]
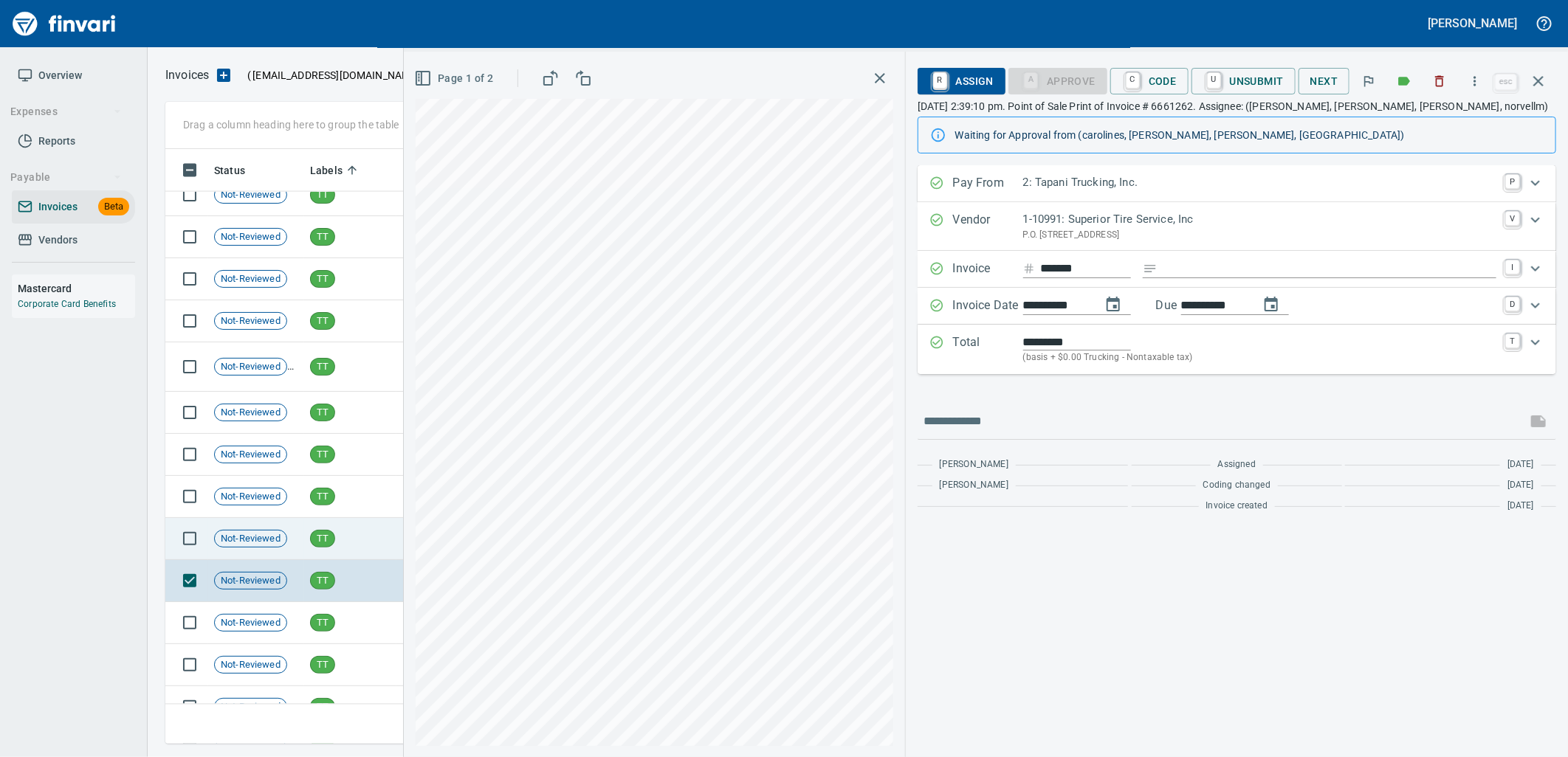
click at [356, 542] on td "TT" at bounding box center [350, 539] width 92 height 42
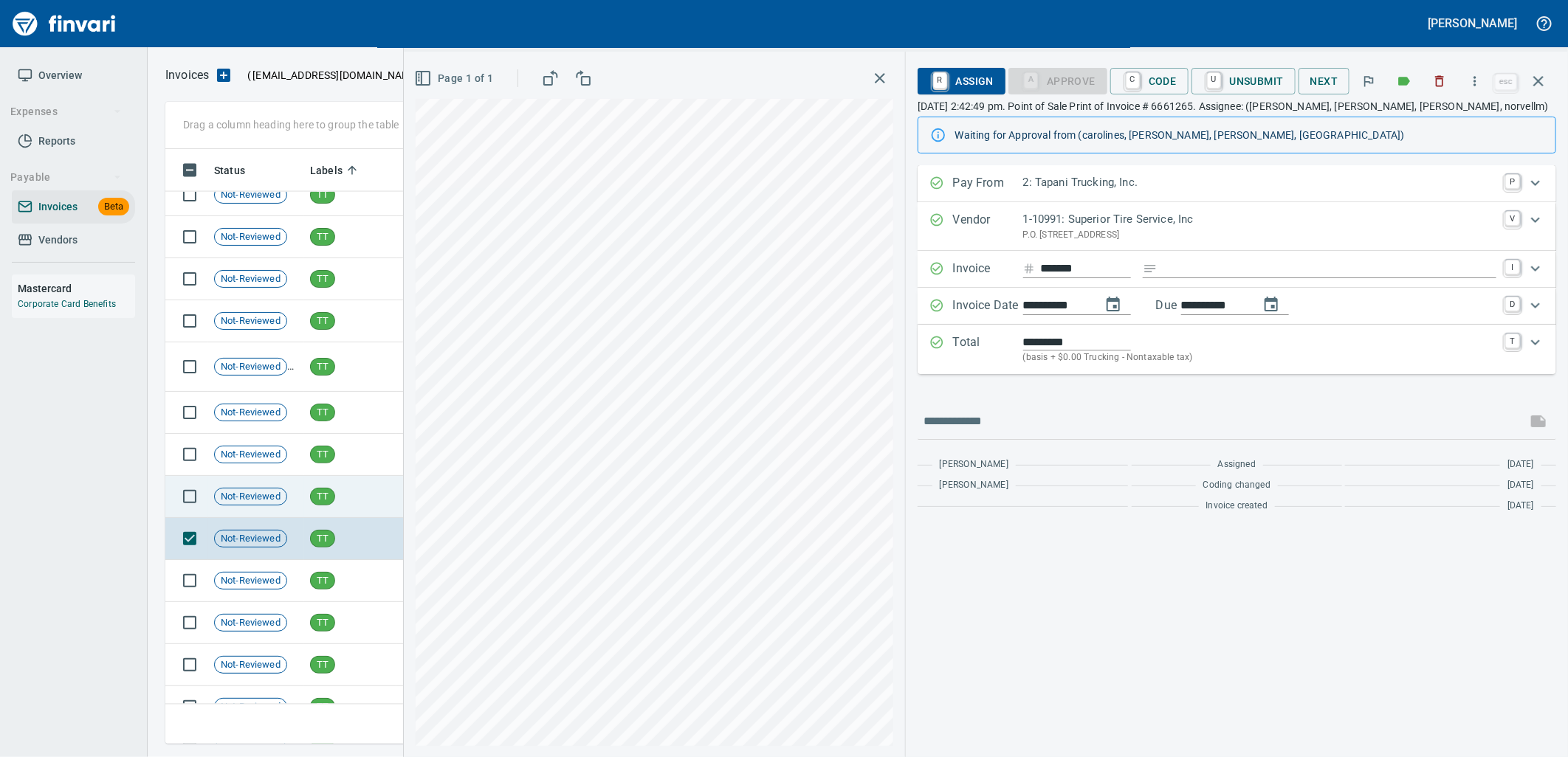
click at [347, 497] on td "TT" at bounding box center [350, 497] width 92 height 42
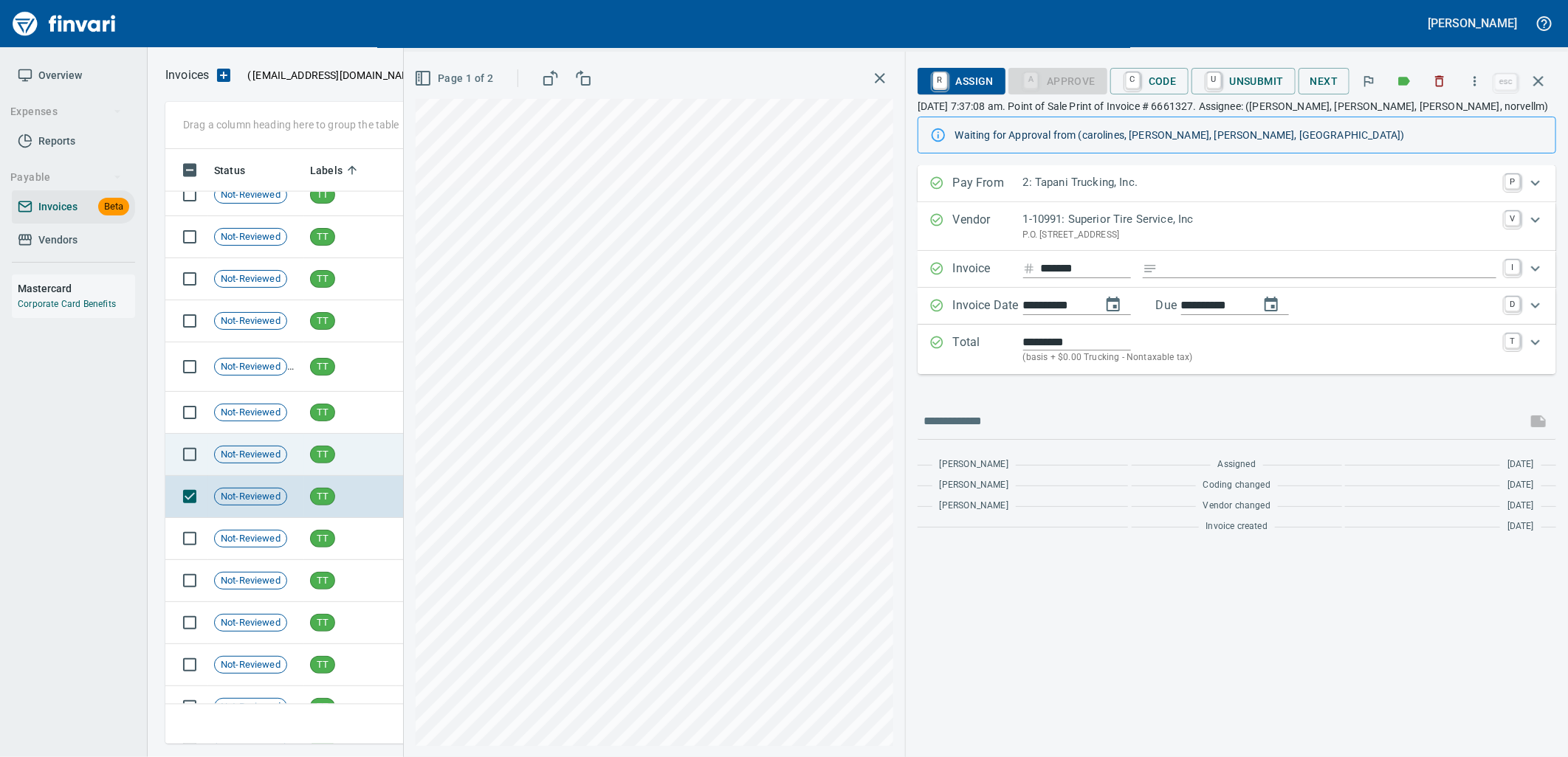
click at [346, 440] on td "TT" at bounding box center [350, 455] width 92 height 42
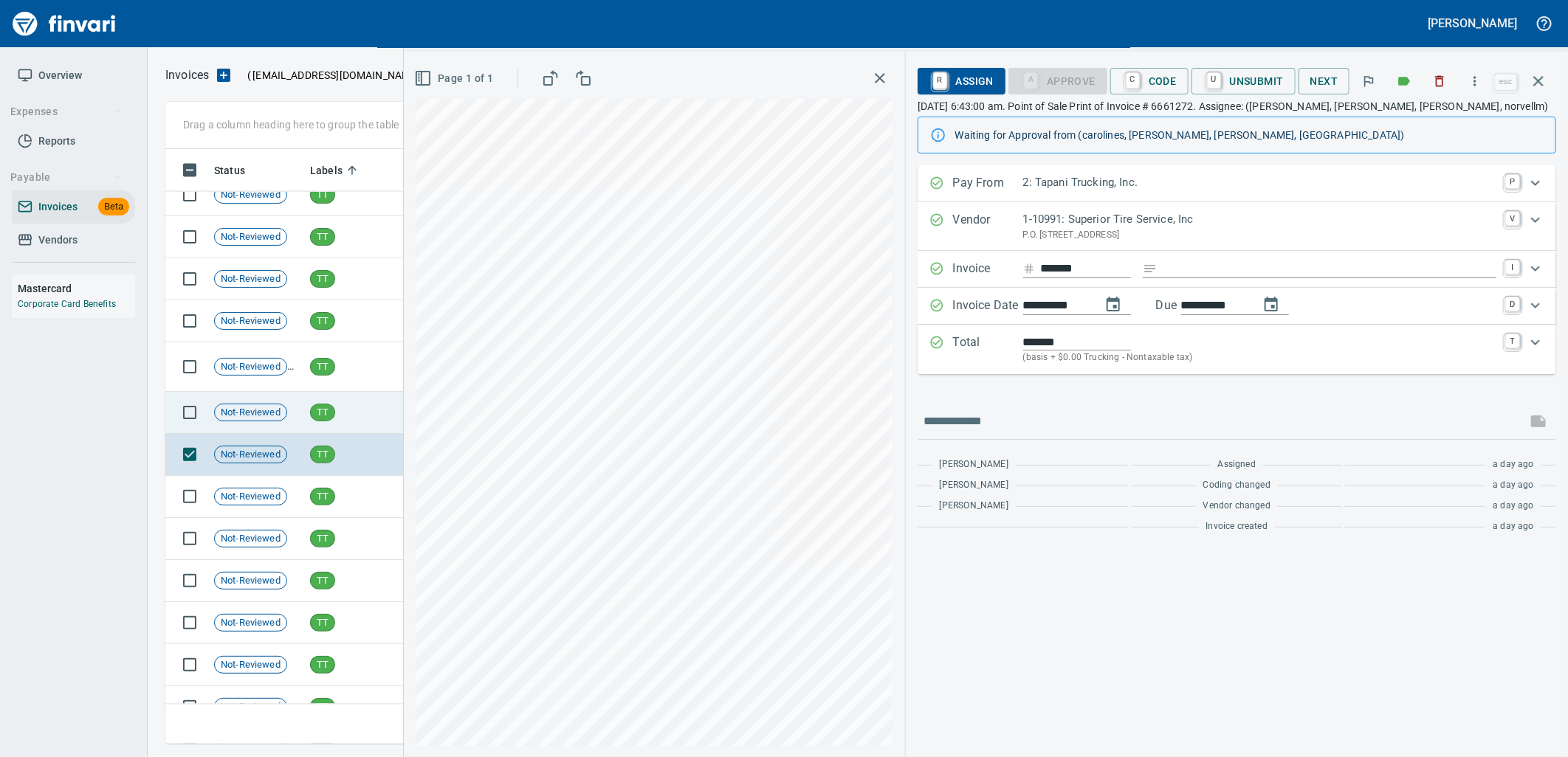
click at [342, 406] on td "TT" at bounding box center [350, 413] width 92 height 42
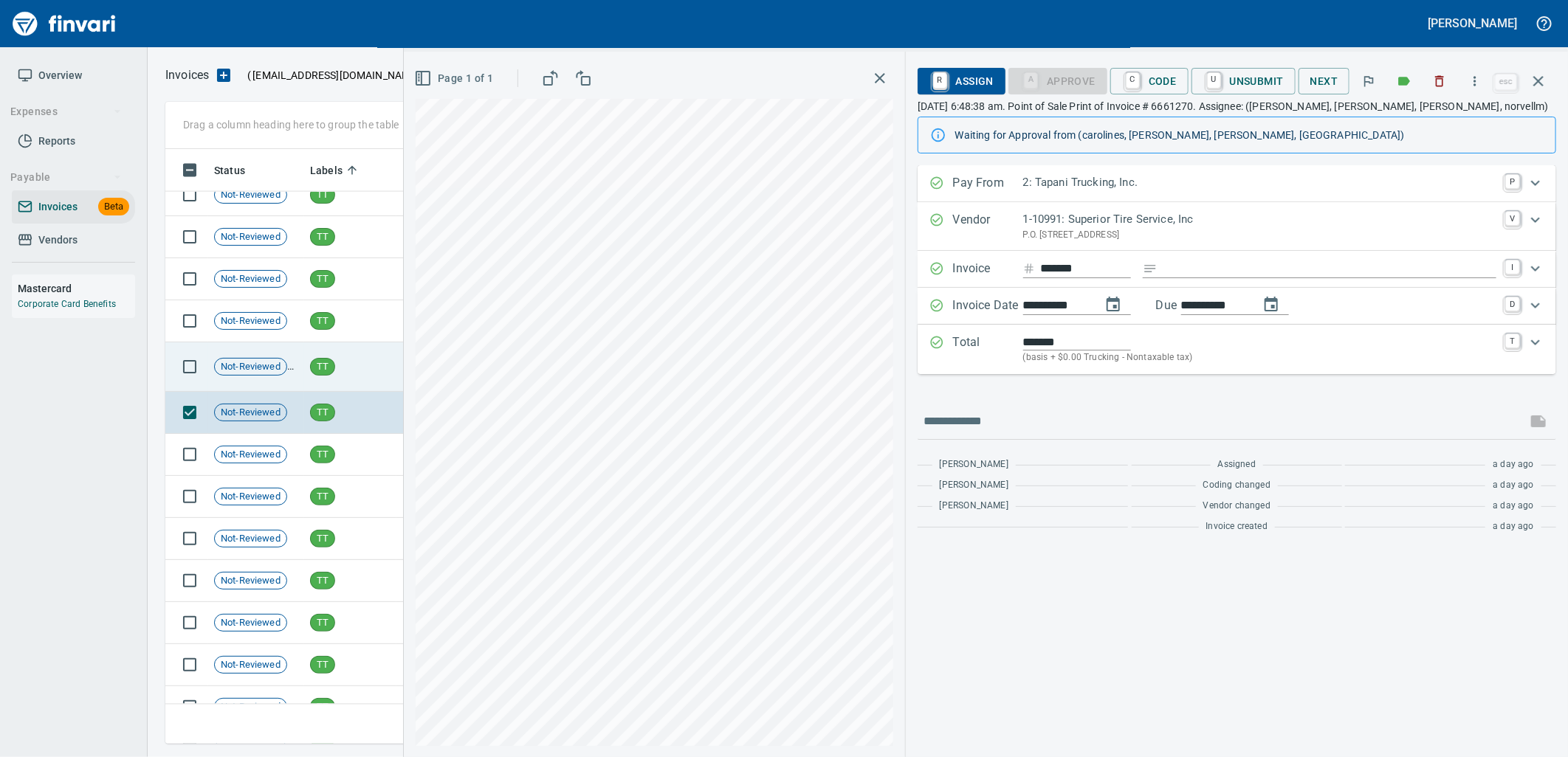
click at [335, 364] on div "TT" at bounding box center [323, 367] width 25 height 18
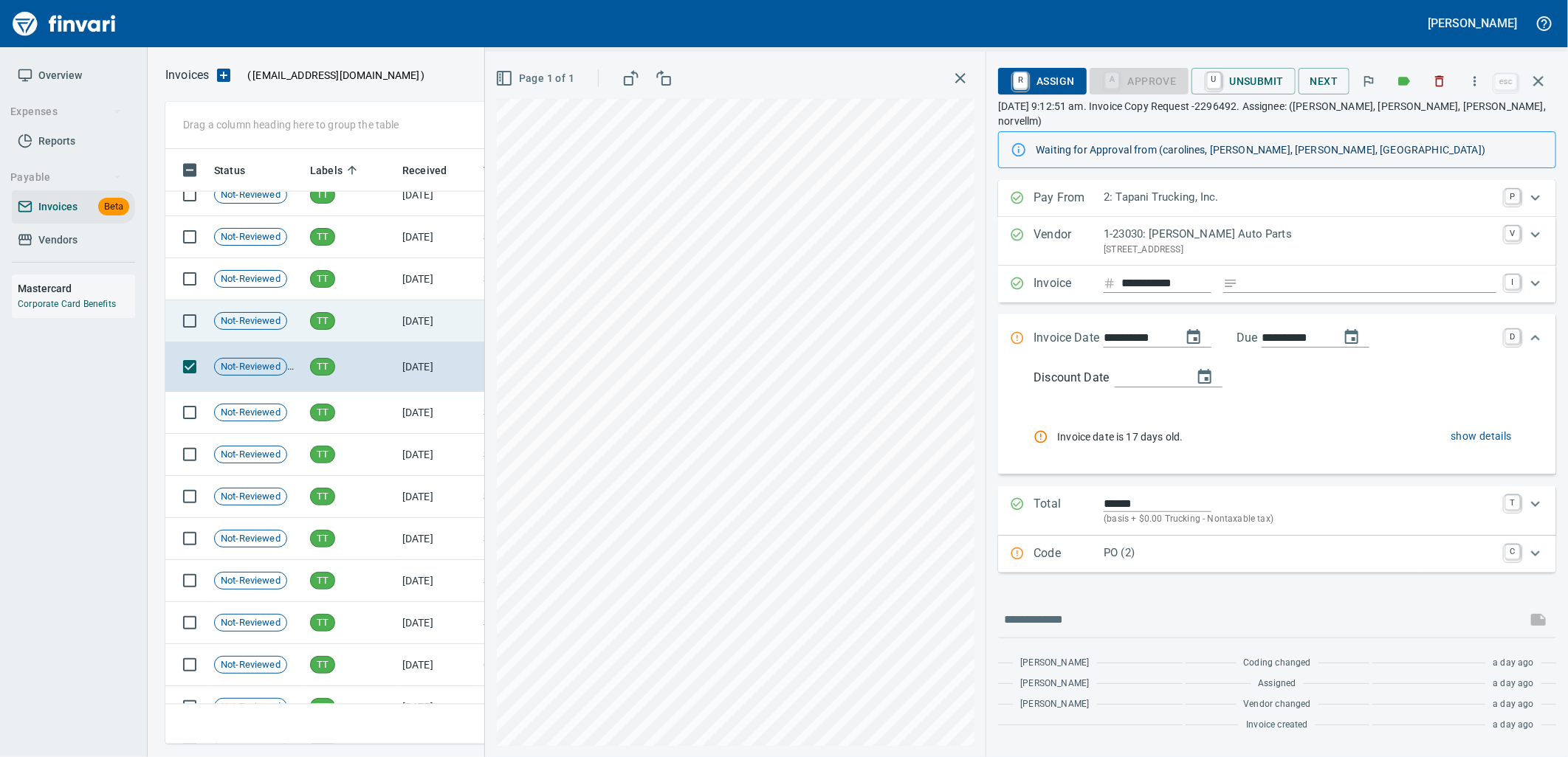
click at [345, 311] on td "TT" at bounding box center [350, 321] width 92 height 42
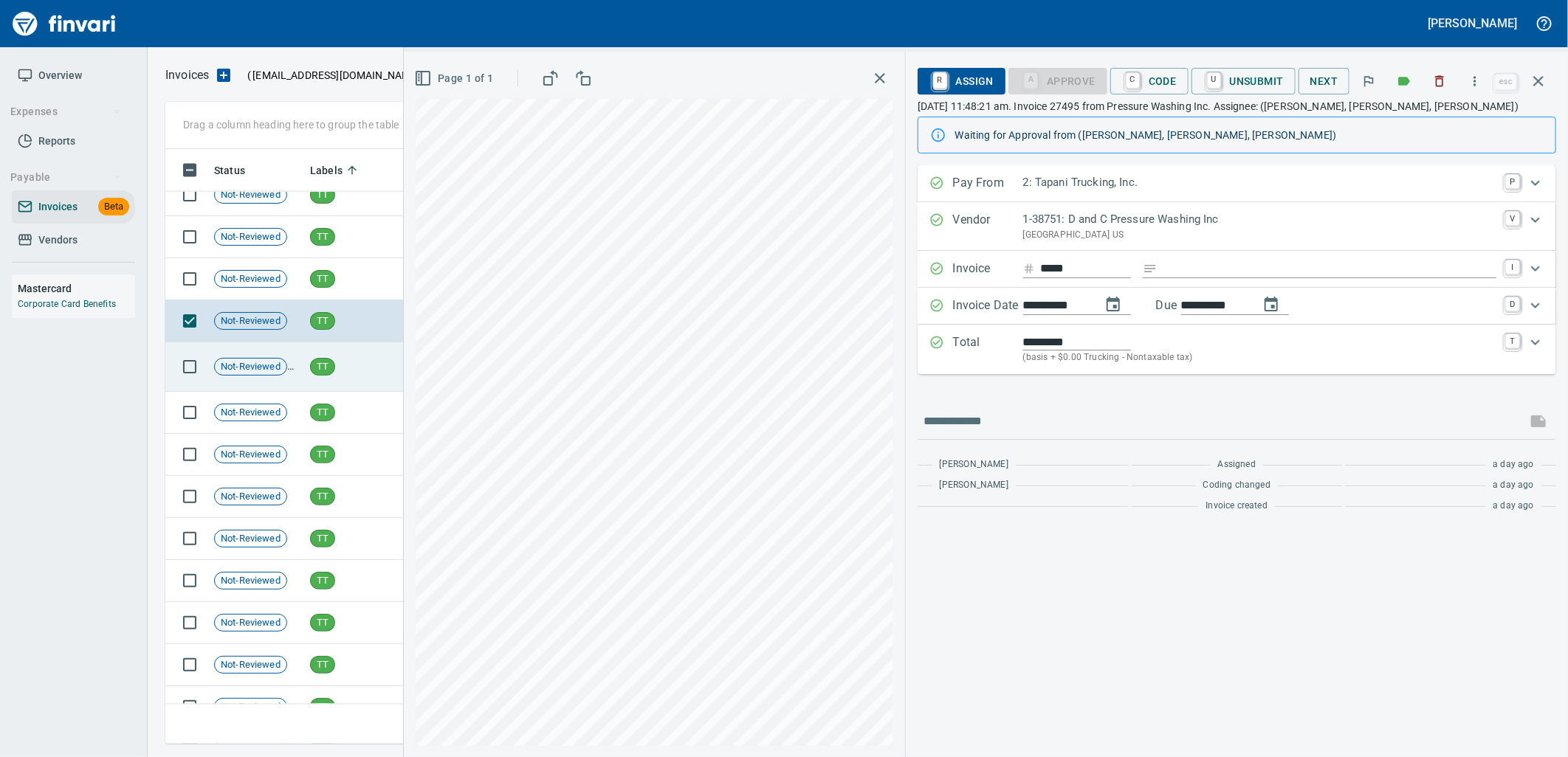
click at [345, 364] on td "TT" at bounding box center [350, 367] width 92 height 49
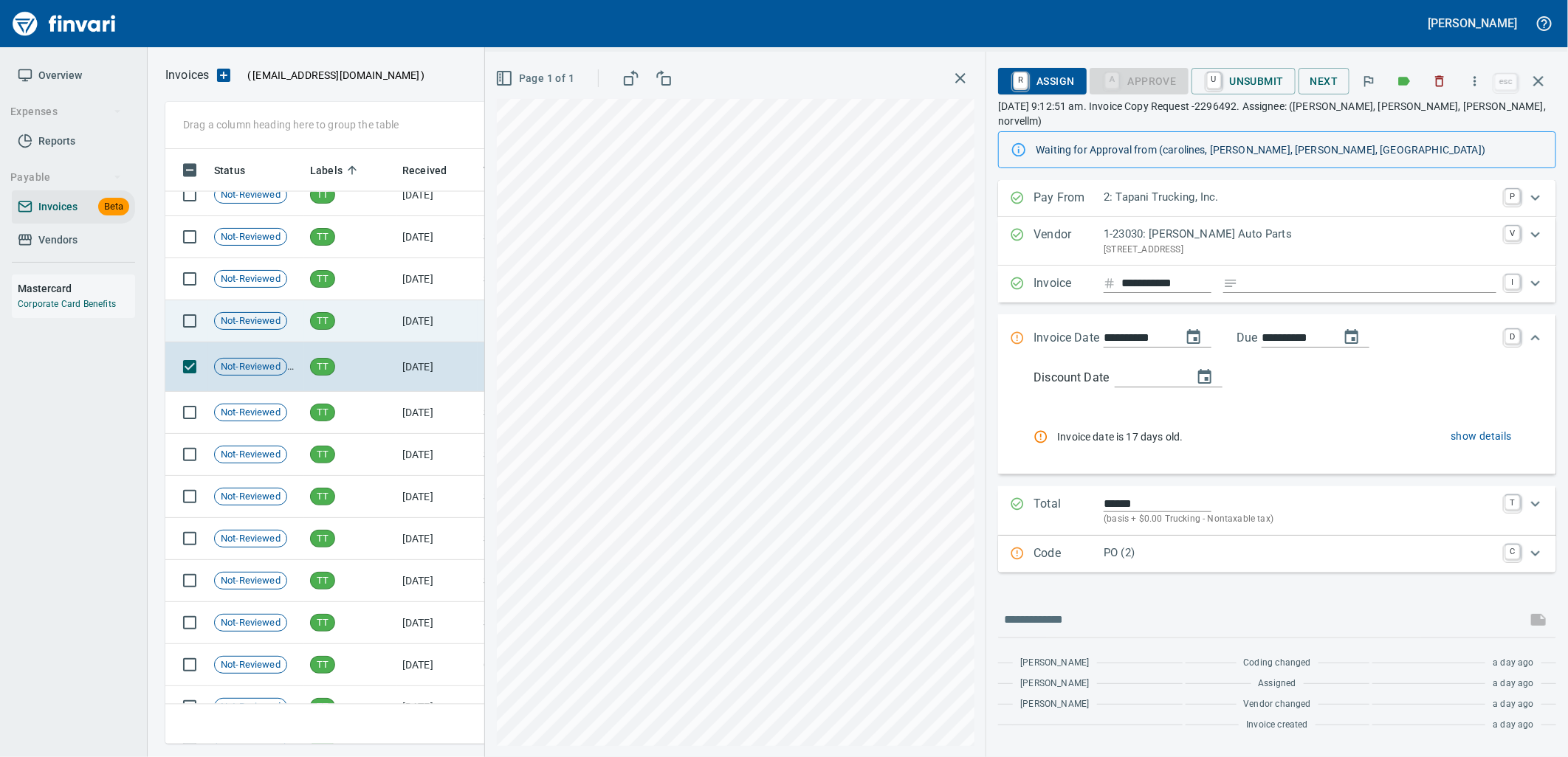
click at [364, 325] on td "TT" at bounding box center [350, 321] width 92 height 42
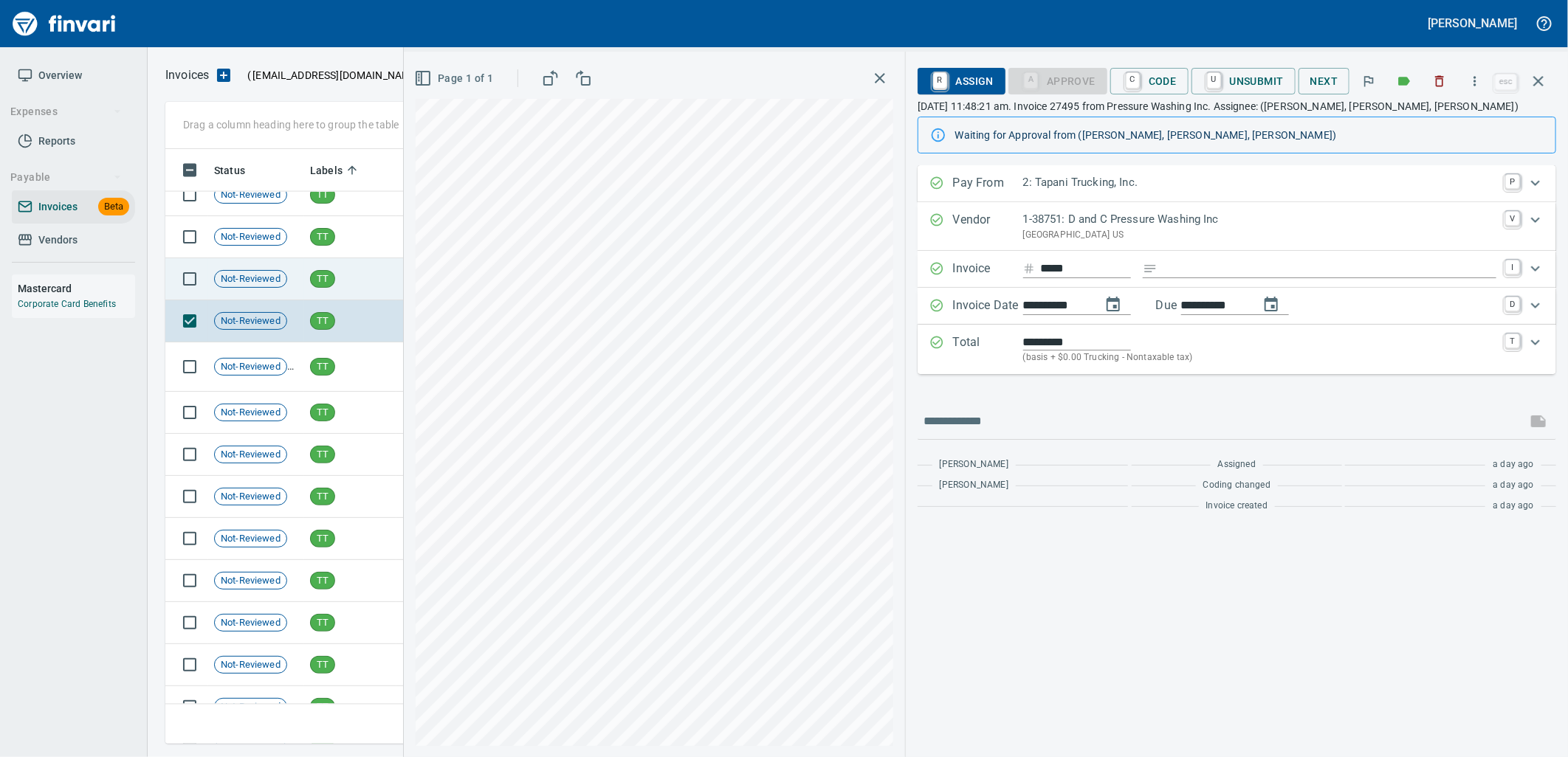
click at [356, 275] on td "TT" at bounding box center [350, 279] width 92 height 42
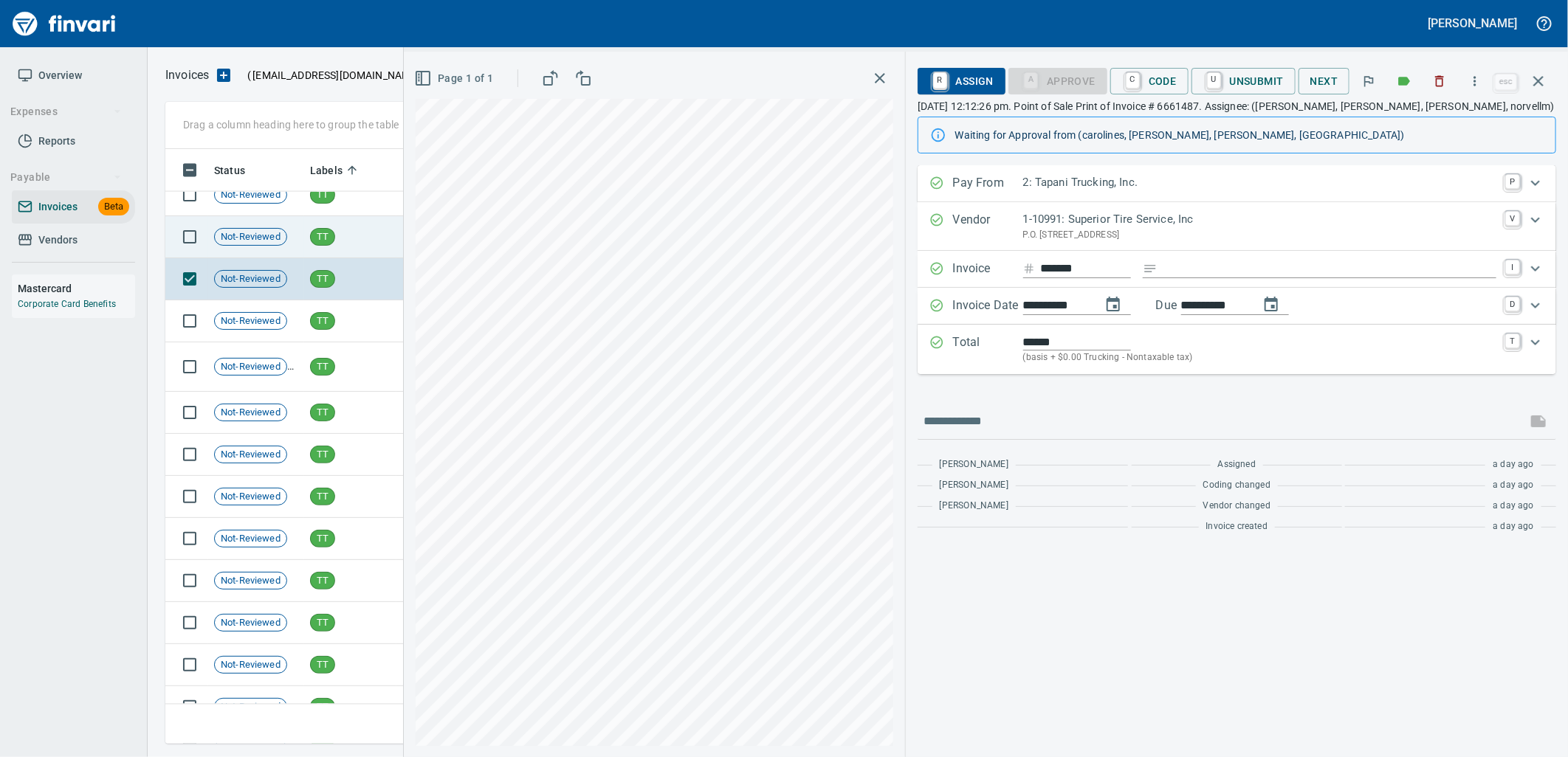
click at [351, 248] on td "TT" at bounding box center [350, 237] width 92 height 42
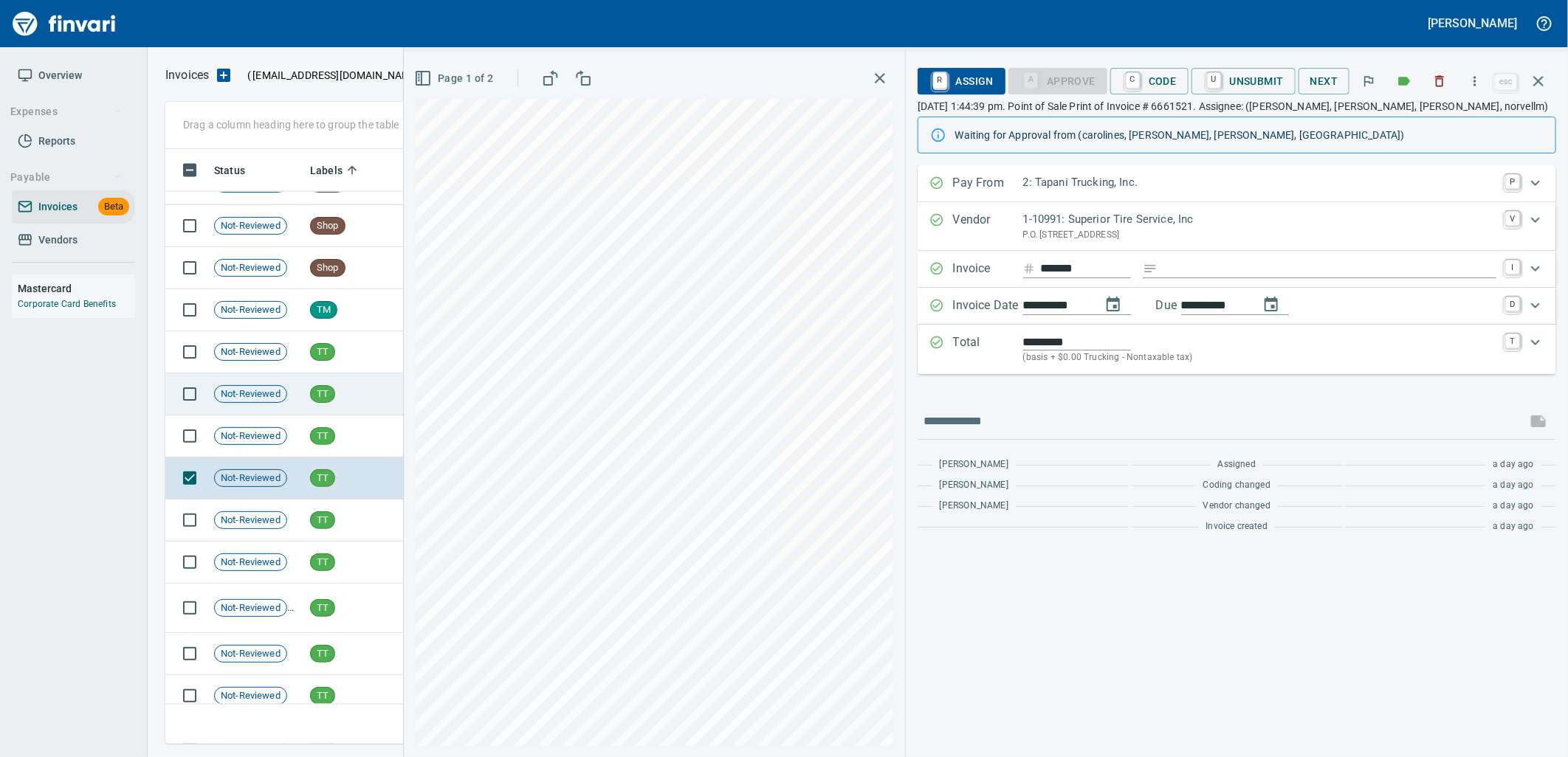
scroll to position [18947, 0]
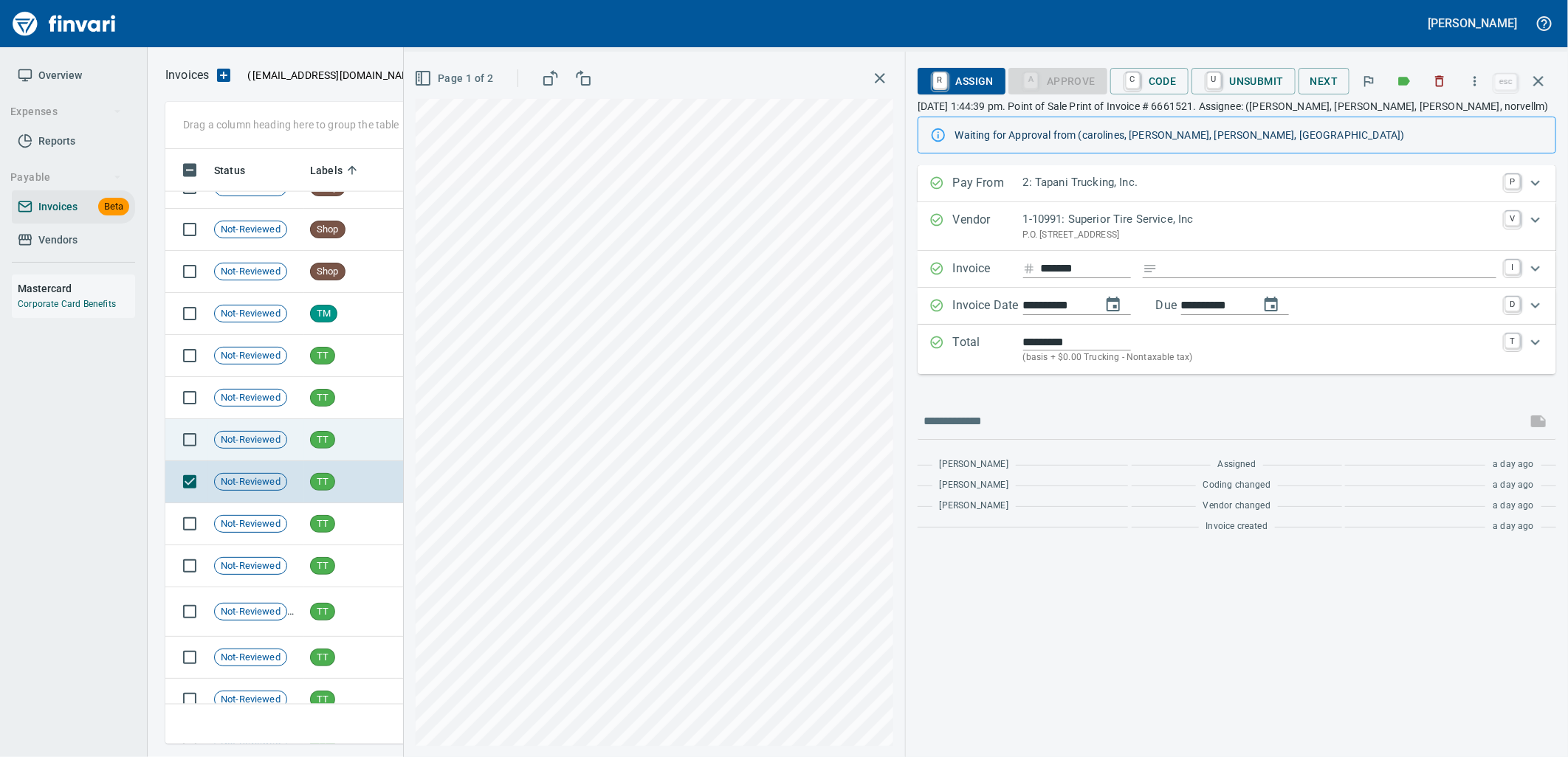
click at [358, 424] on td "TT" at bounding box center [350, 440] width 92 height 42
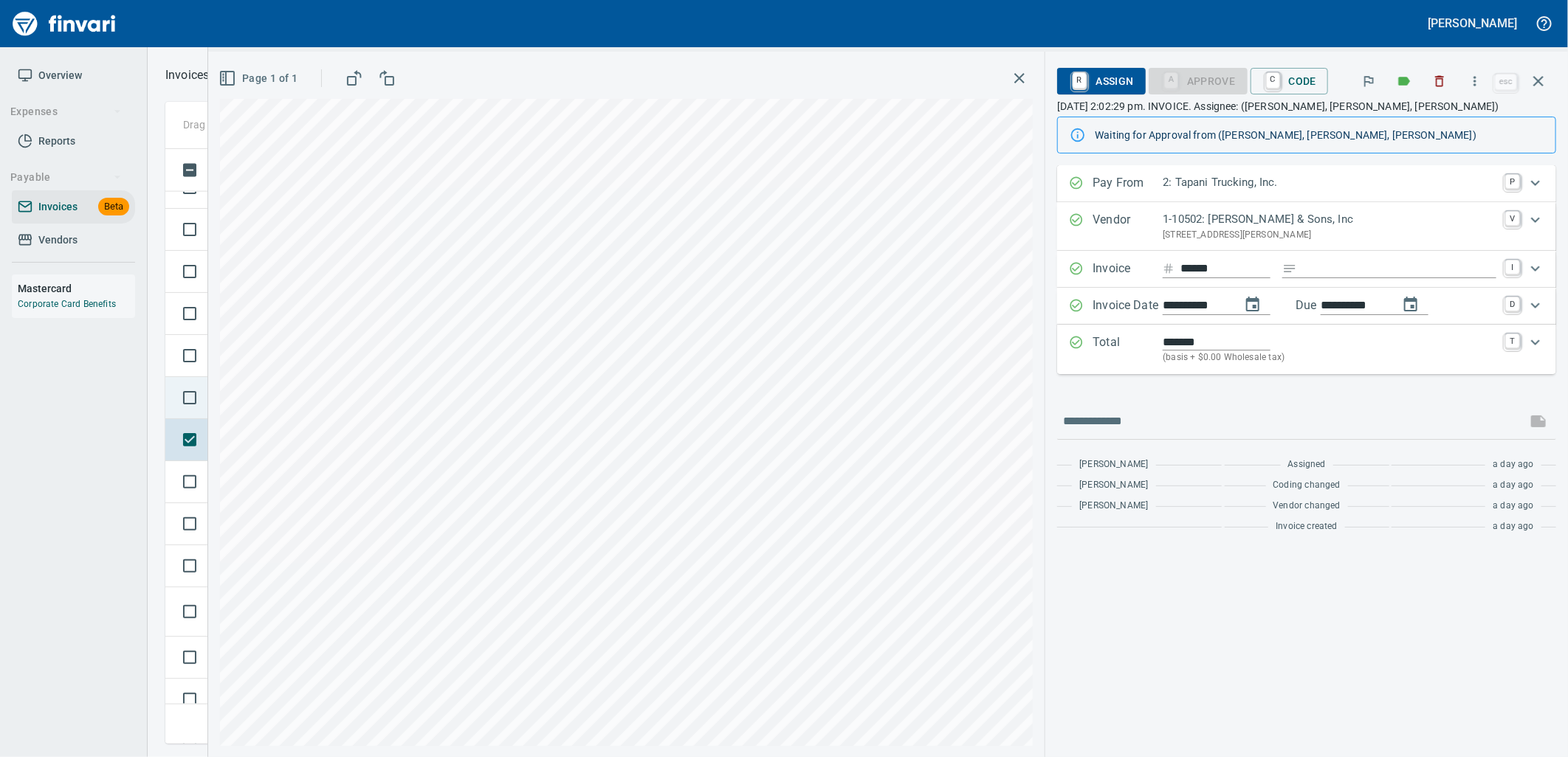
click at [201, 414] on td at bounding box center [186, 398] width 43 height 42
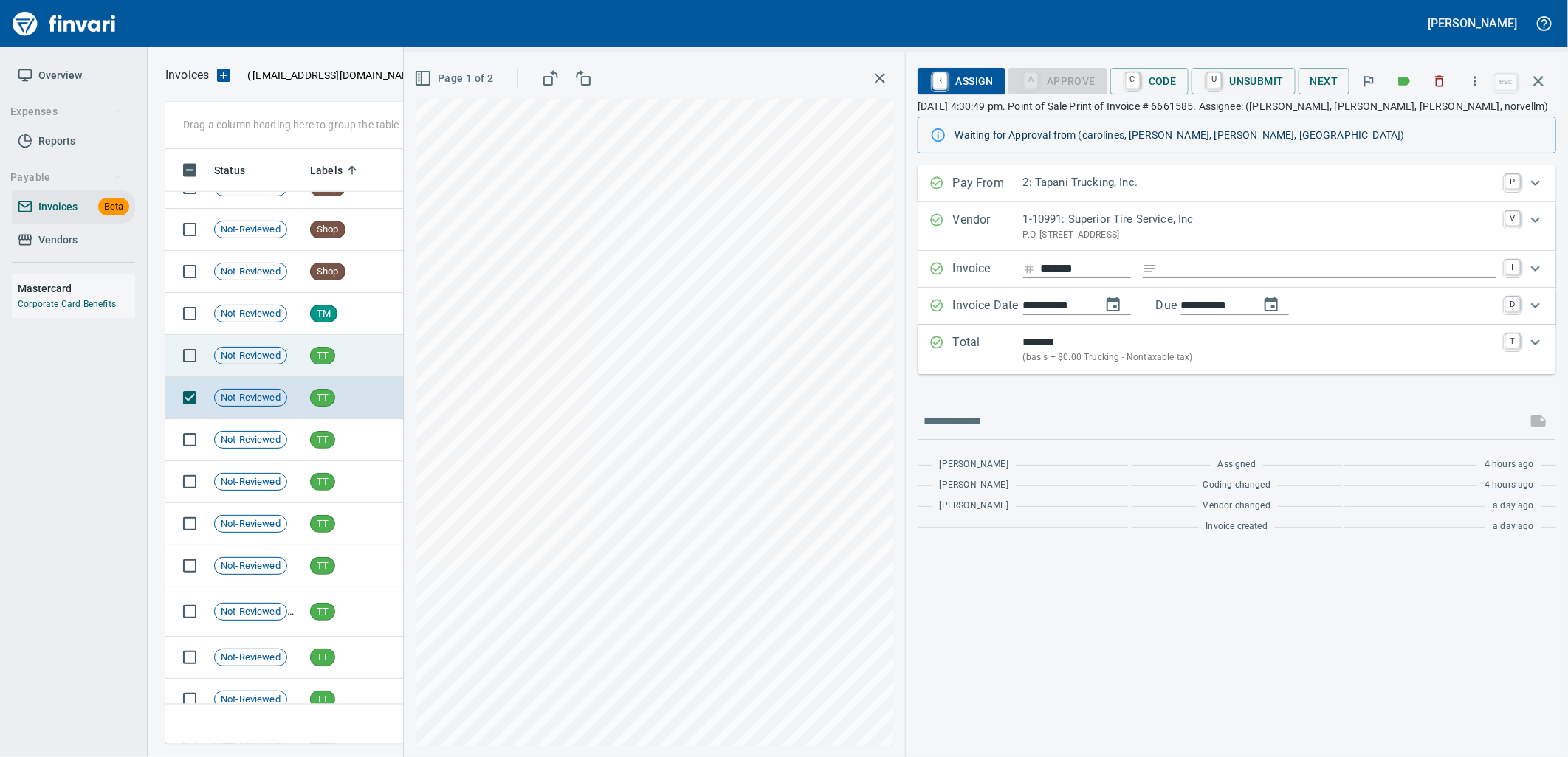
click at [251, 355] on span "Not-Reviewed" at bounding box center [251, 355] width 72 height 14
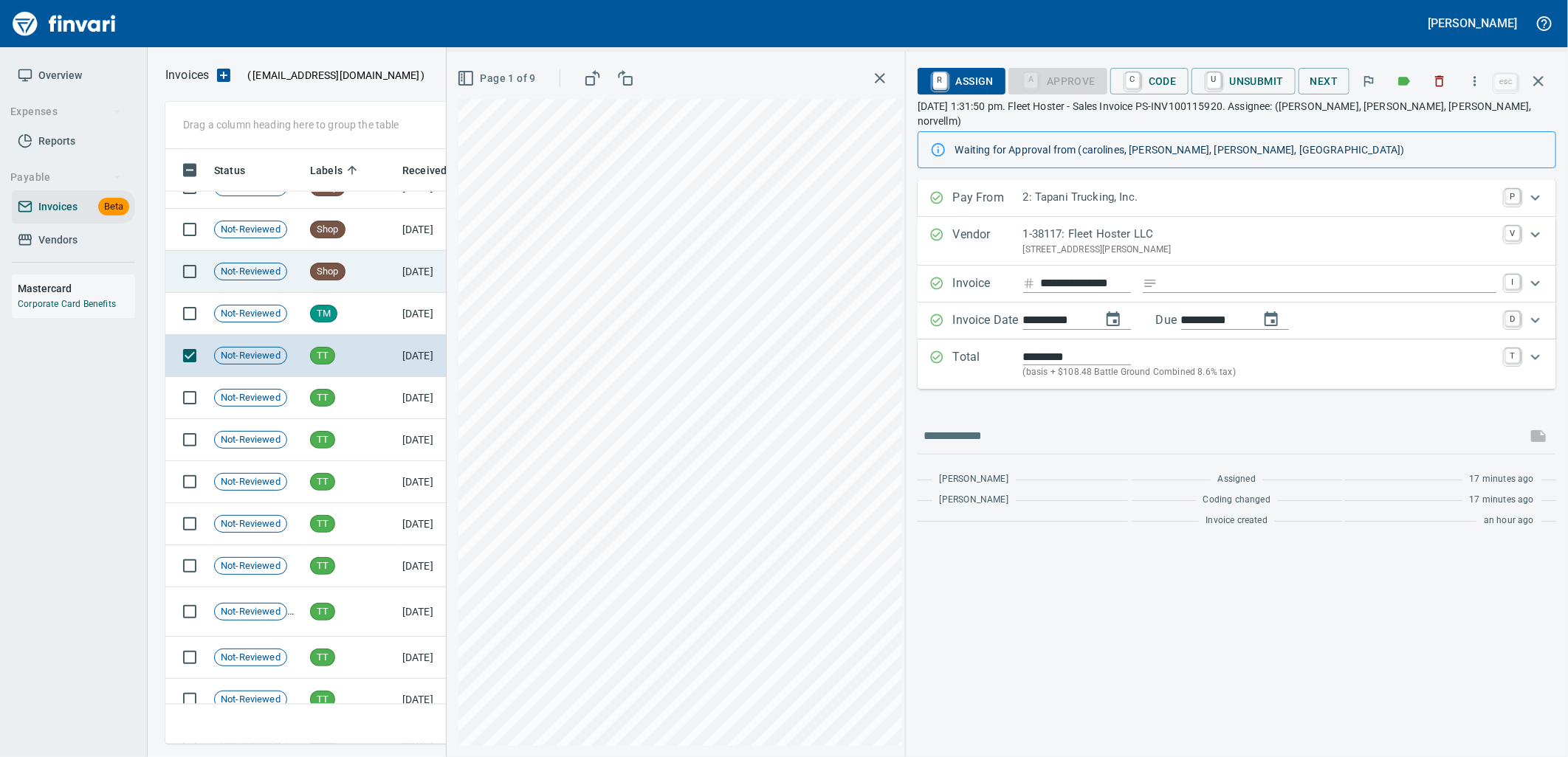
click at [282, 266] on span "Not-Reviewed" at bounding box center [251, 272] width 72 height 14
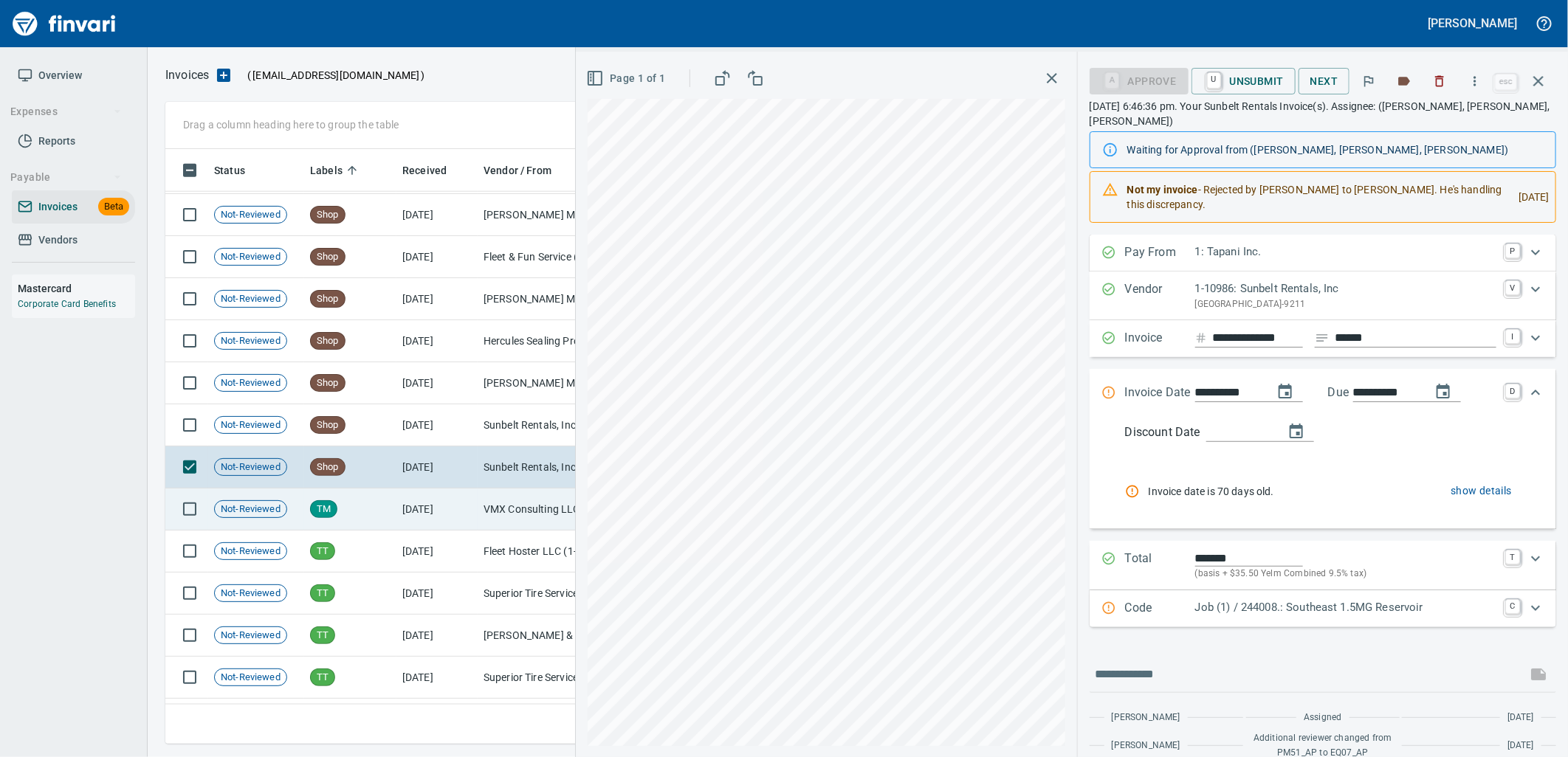
scroll to position [18701, 0]
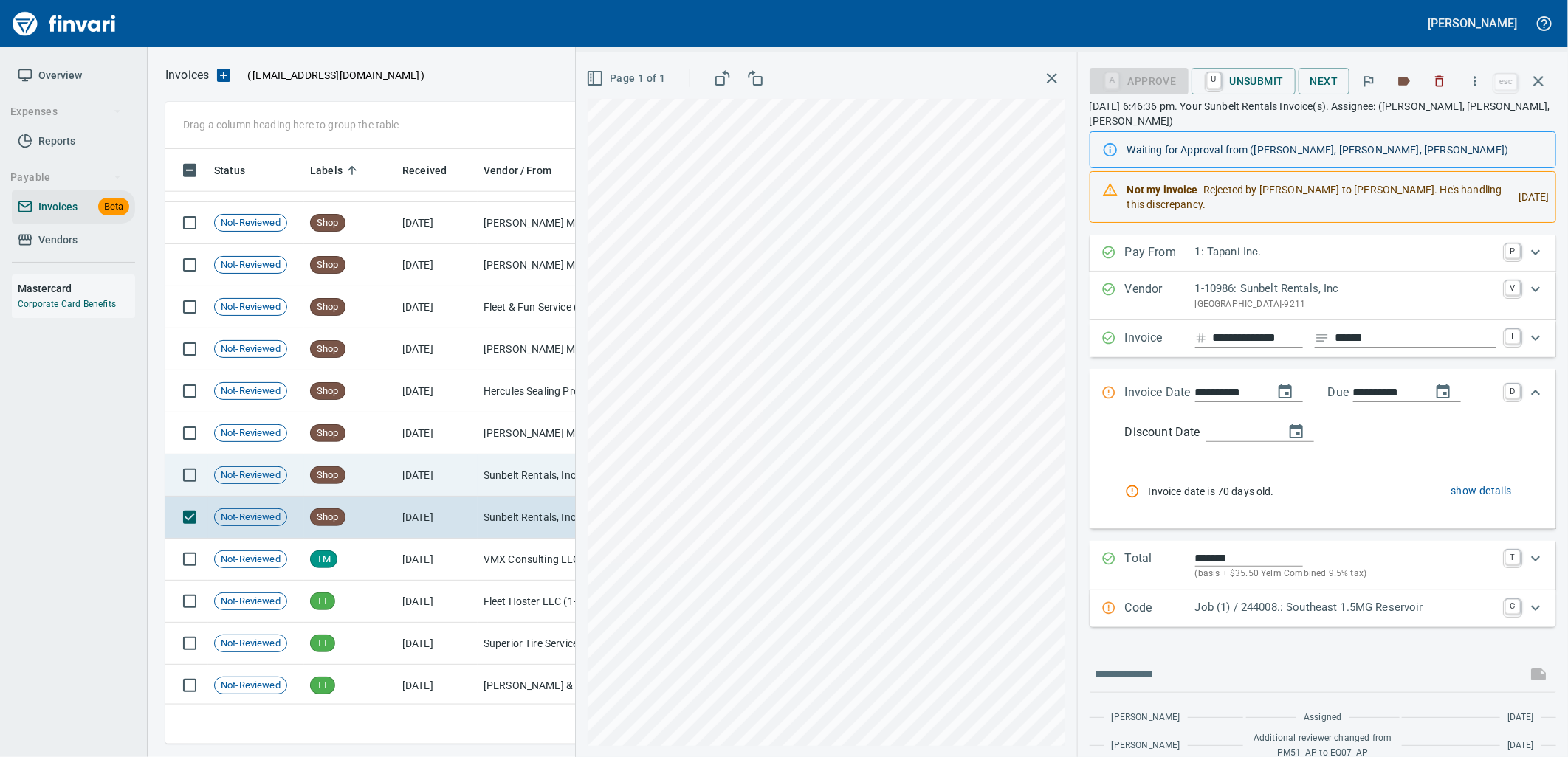
click at [335, 465] on td "Shop" at bounding box center [350, 475] width 92 height 42
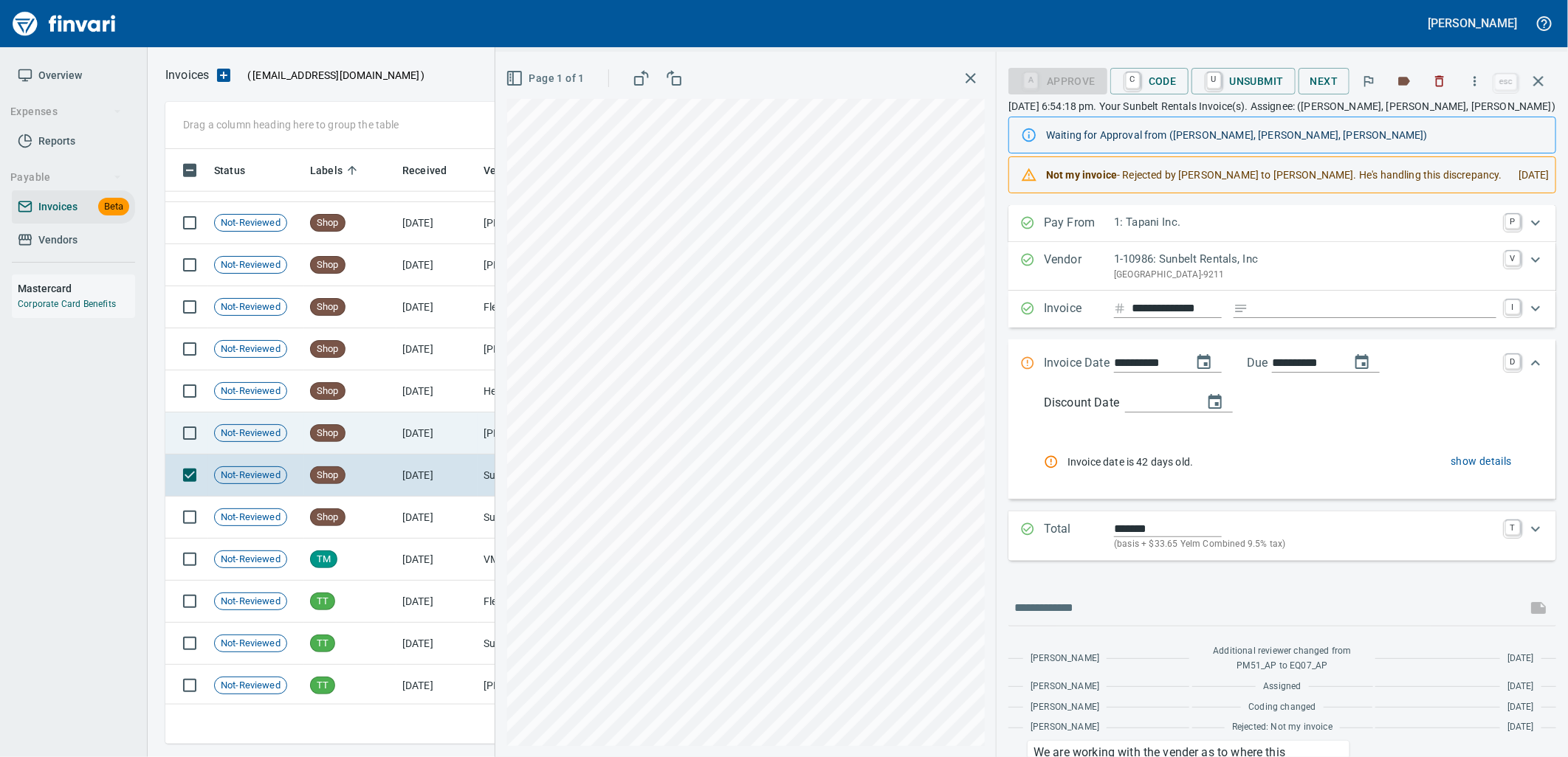
click at [328, 429] on span "Shop" at bounding box center [327, 433] width 34 height 14
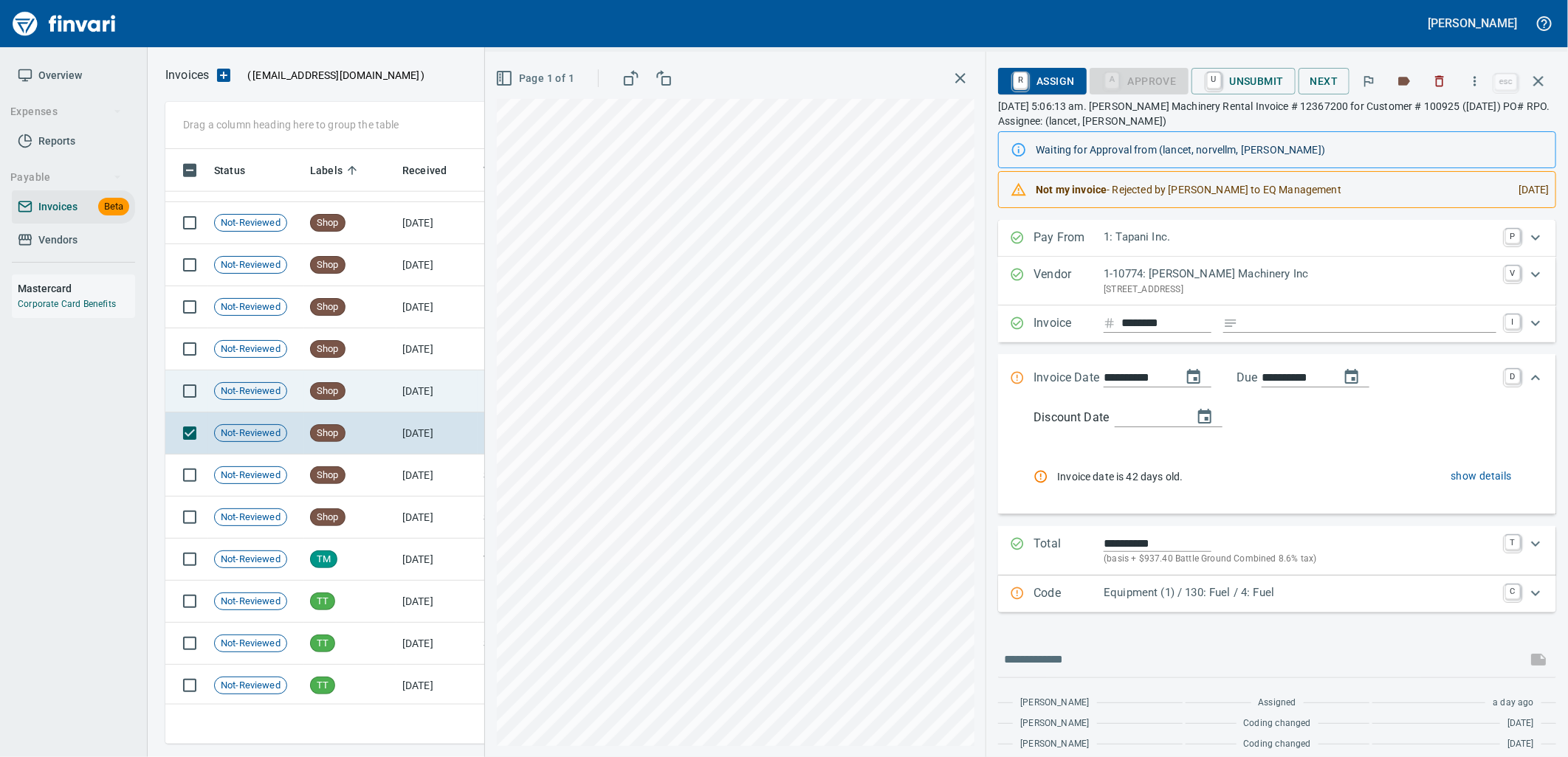
click at [322, 388] on span "Shop" at bounding box center [327, 391] width 34 height 14
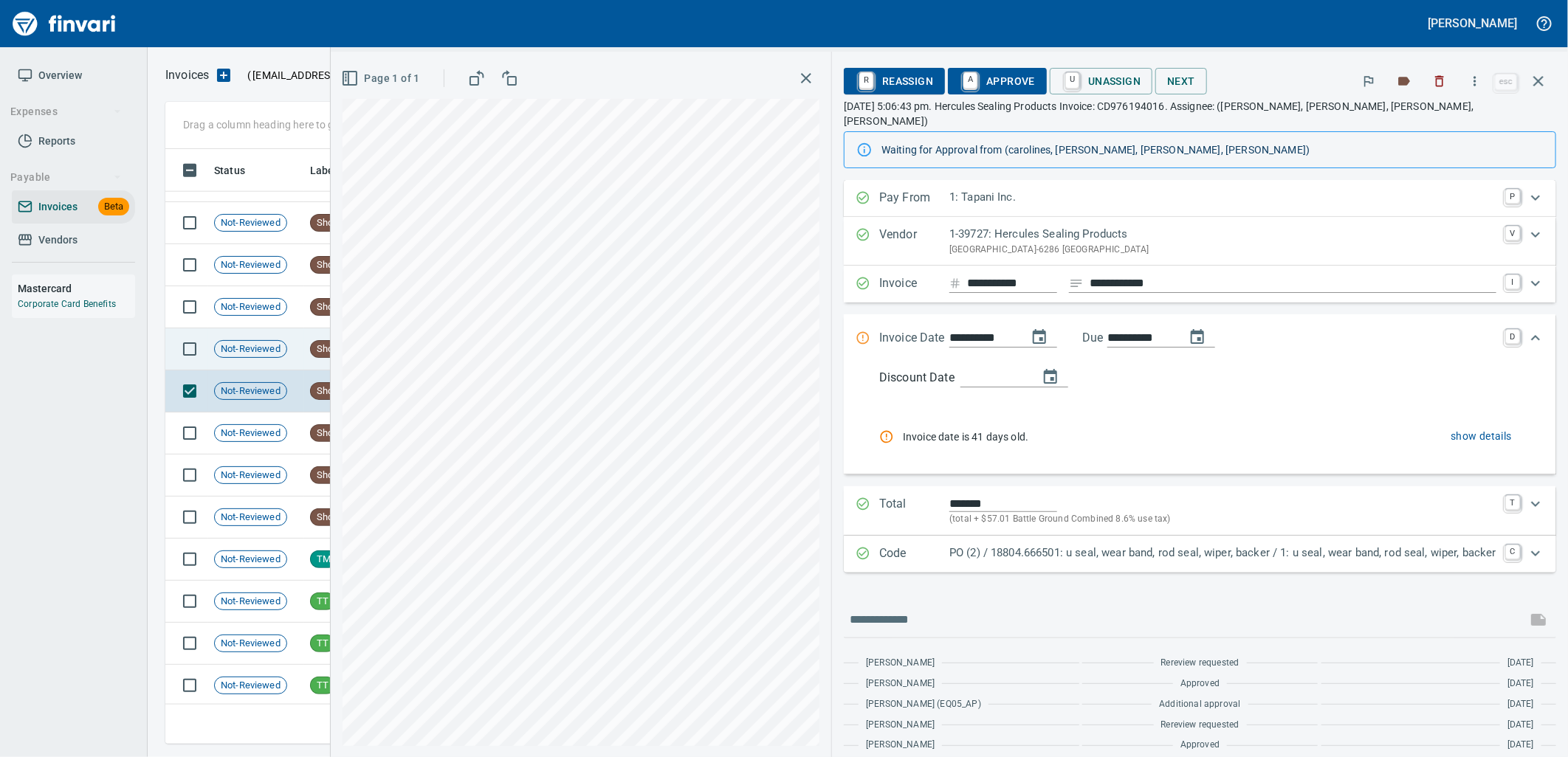
click at [283, 351] on span "Not-Reviewed" at bounding box center [251, 349] width 72 height 14
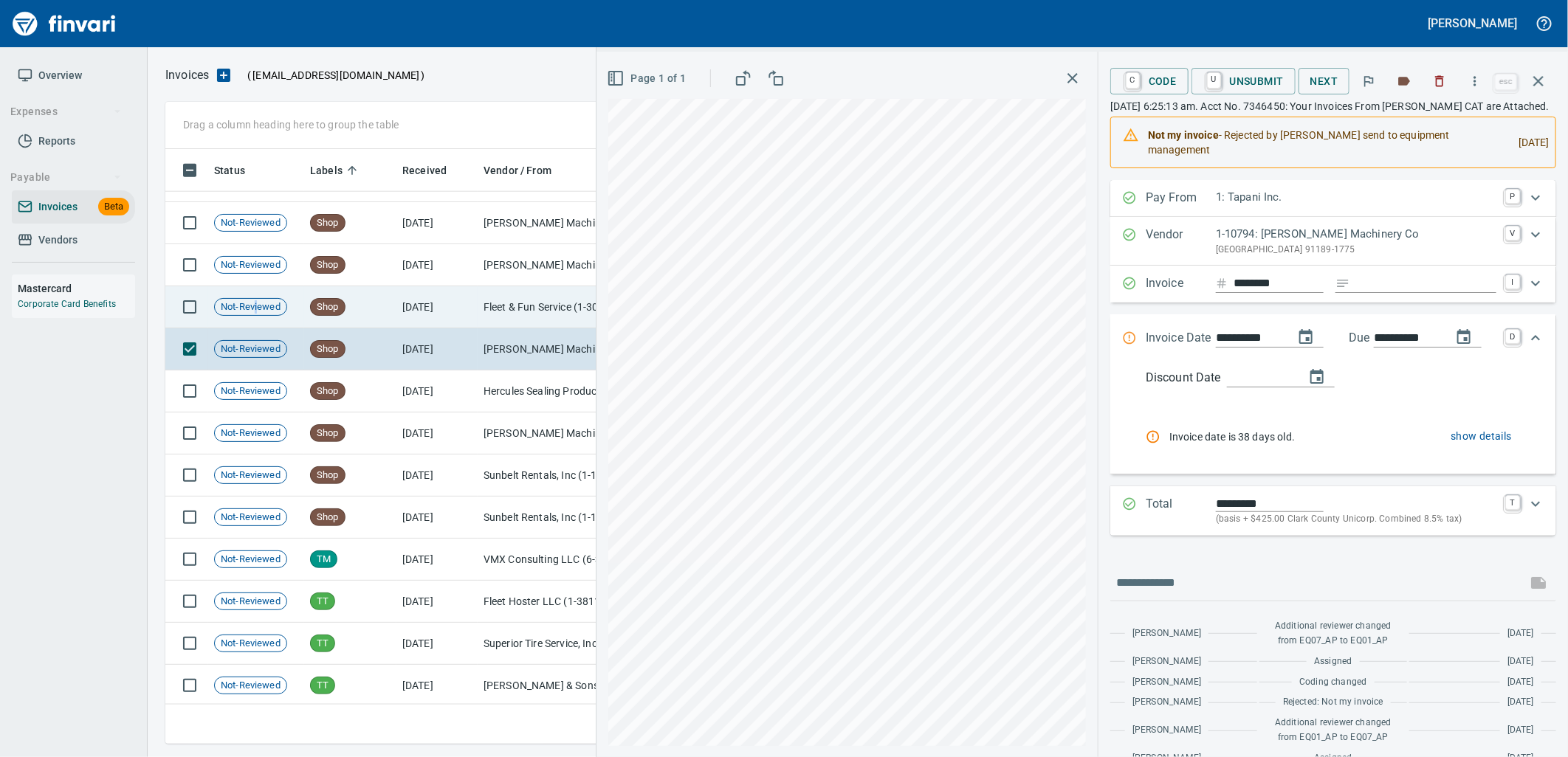
drag, startPoint x: 255, startPoint y: 308, endPoint x: 258, endPoint y: 301, distance: 7.6
click at [256, 308] on span "Not-Reviewed" at bounding box center [251, 307] width 72 height 14
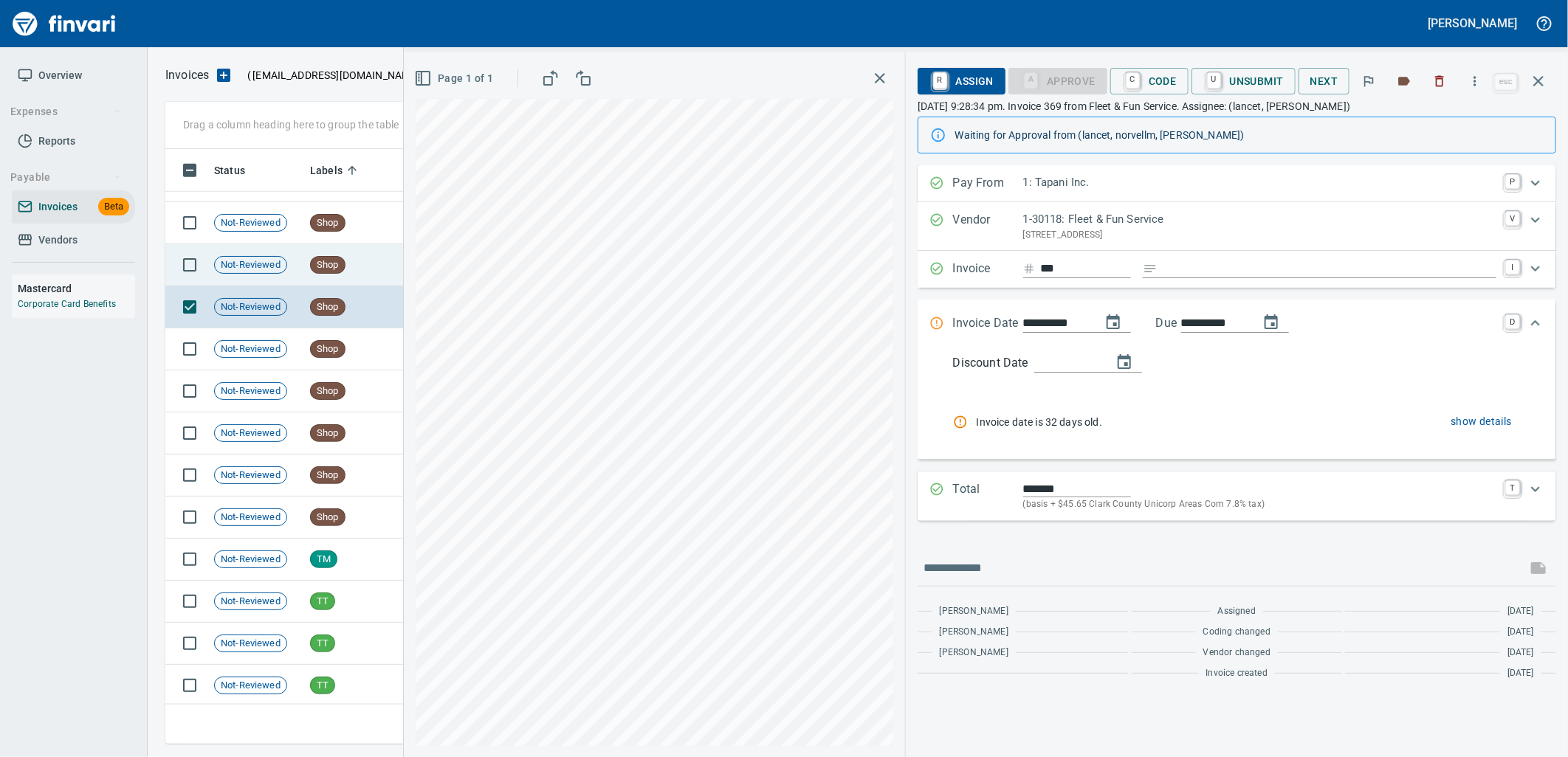
drag, startPoint x: 258, startPoint y: 301, endPoint x: 255, endPoint y: 282, distance: 19.2
click at [255, 281] on td "Not-Reviewed" at bounding box center [256, 265] width 96 height 42
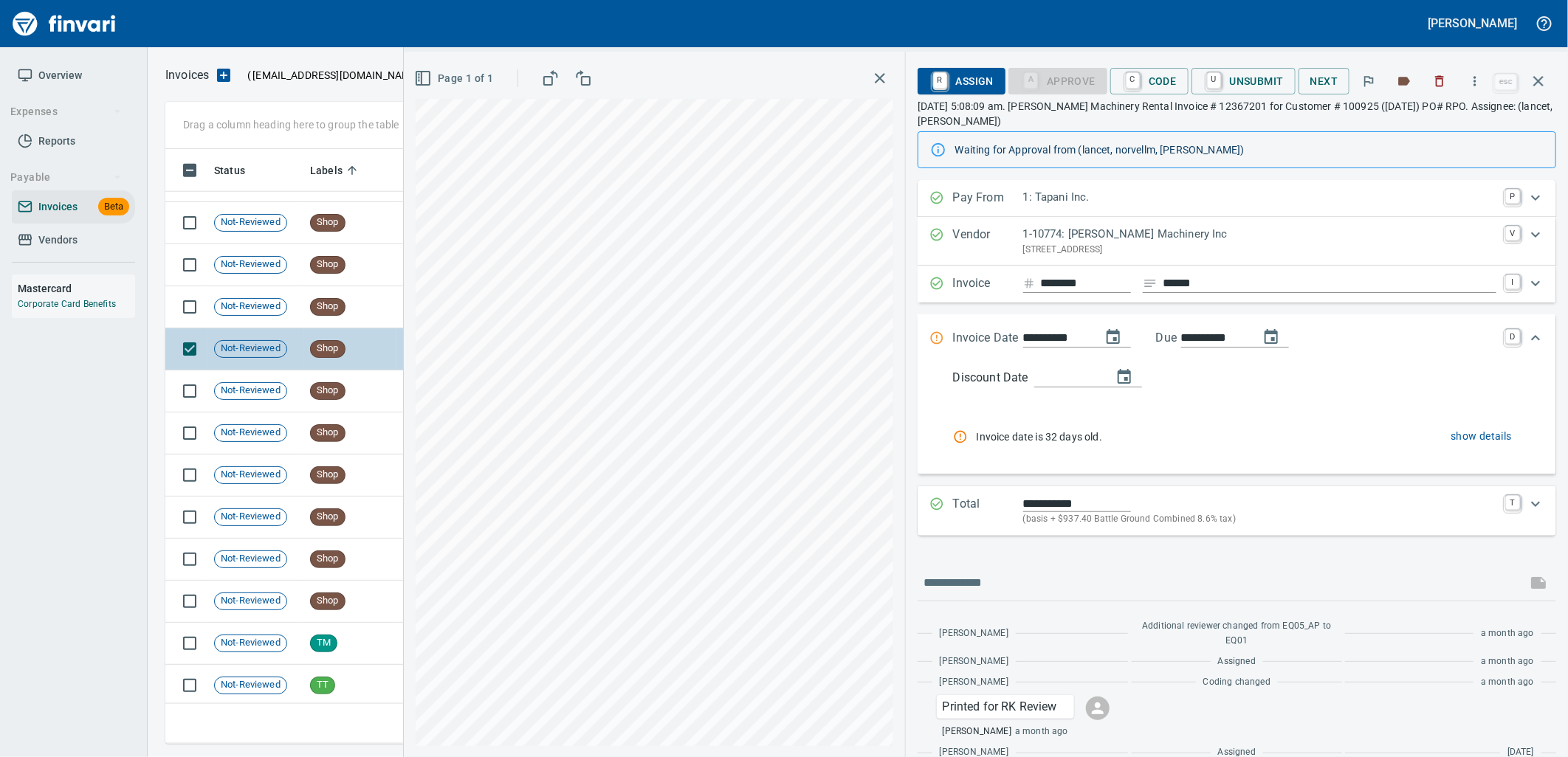
scroll to position [18454, 0]
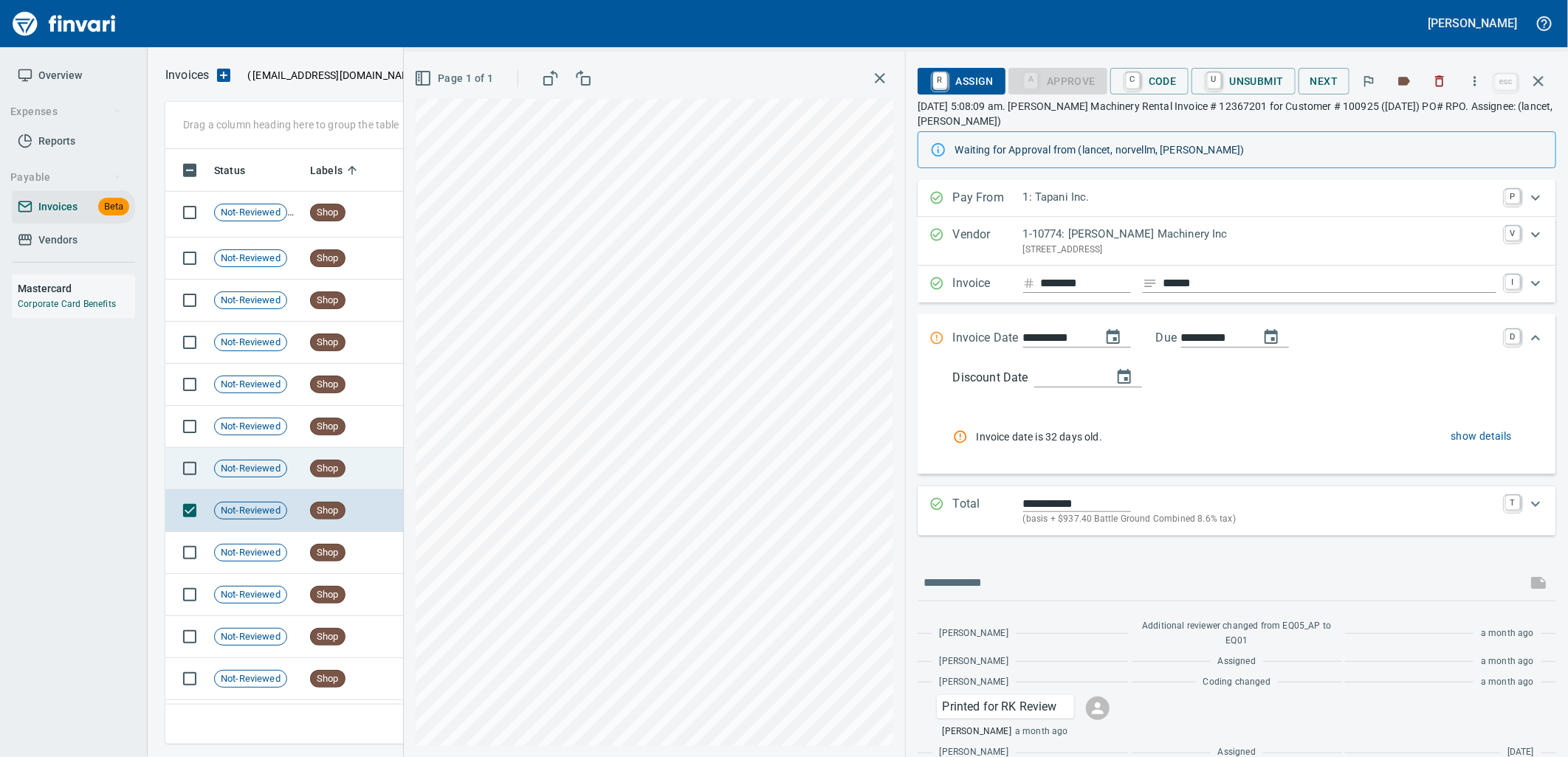
click at [293, 474] on td "Not-Reviewed" at bounding box center [256, 469] width 96 height 42
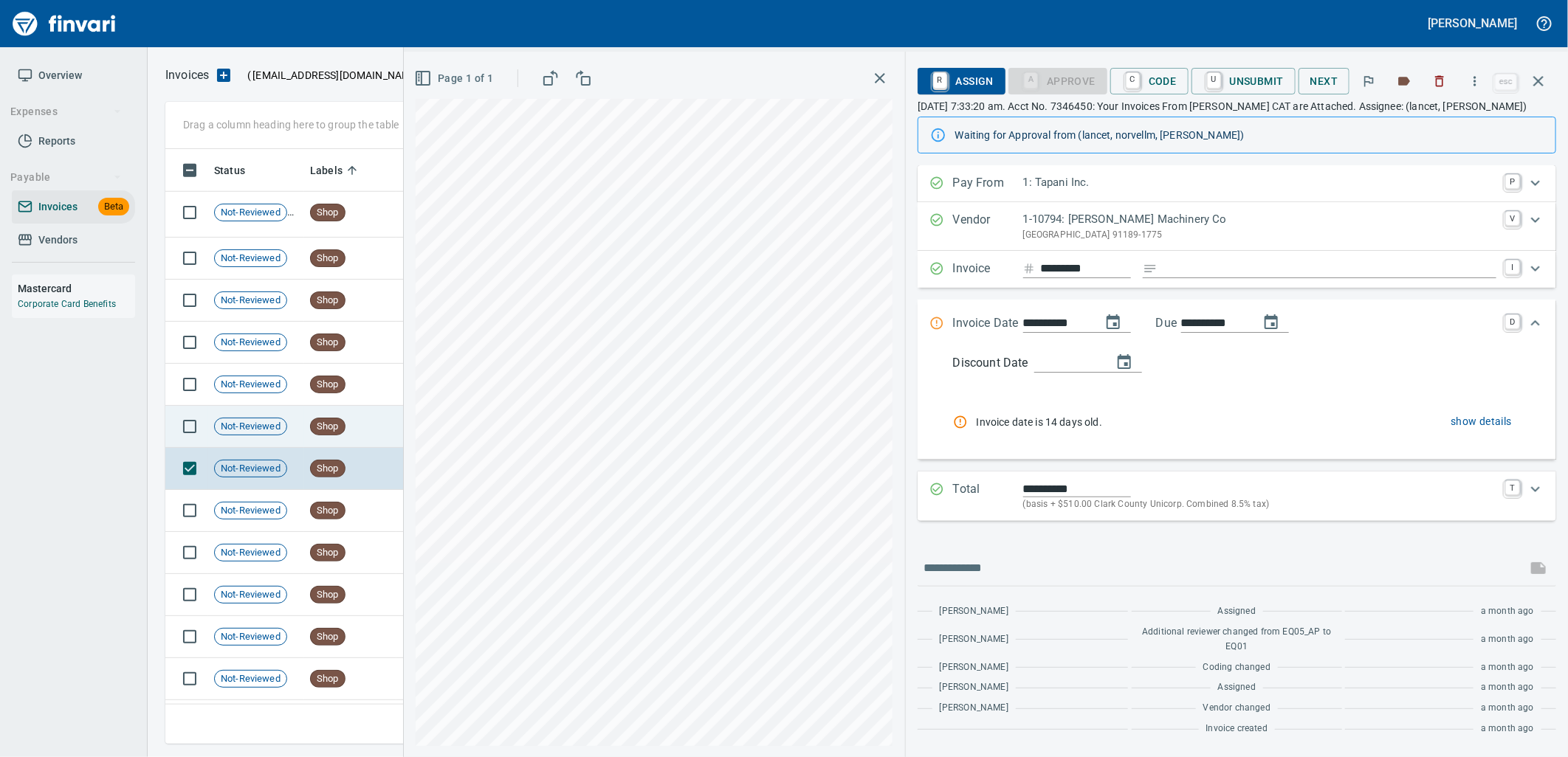
click at [295, 426] on td "Not-Reviewed" at bounding box center [256, 426] width 96 height 42
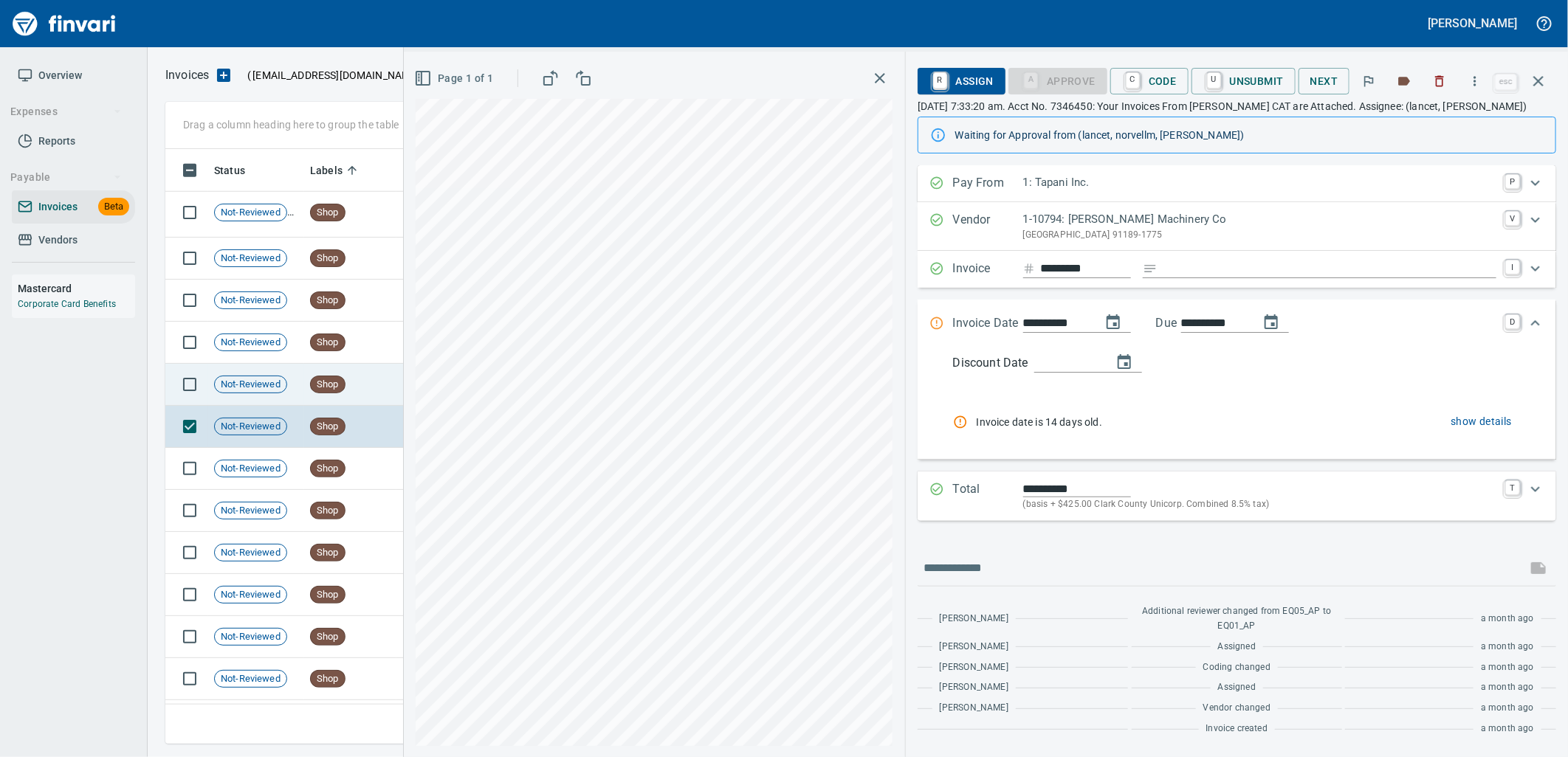
click at [289, 388] on td "Not-Reviewed" at bounding box center [256, 384] width 96 height 42
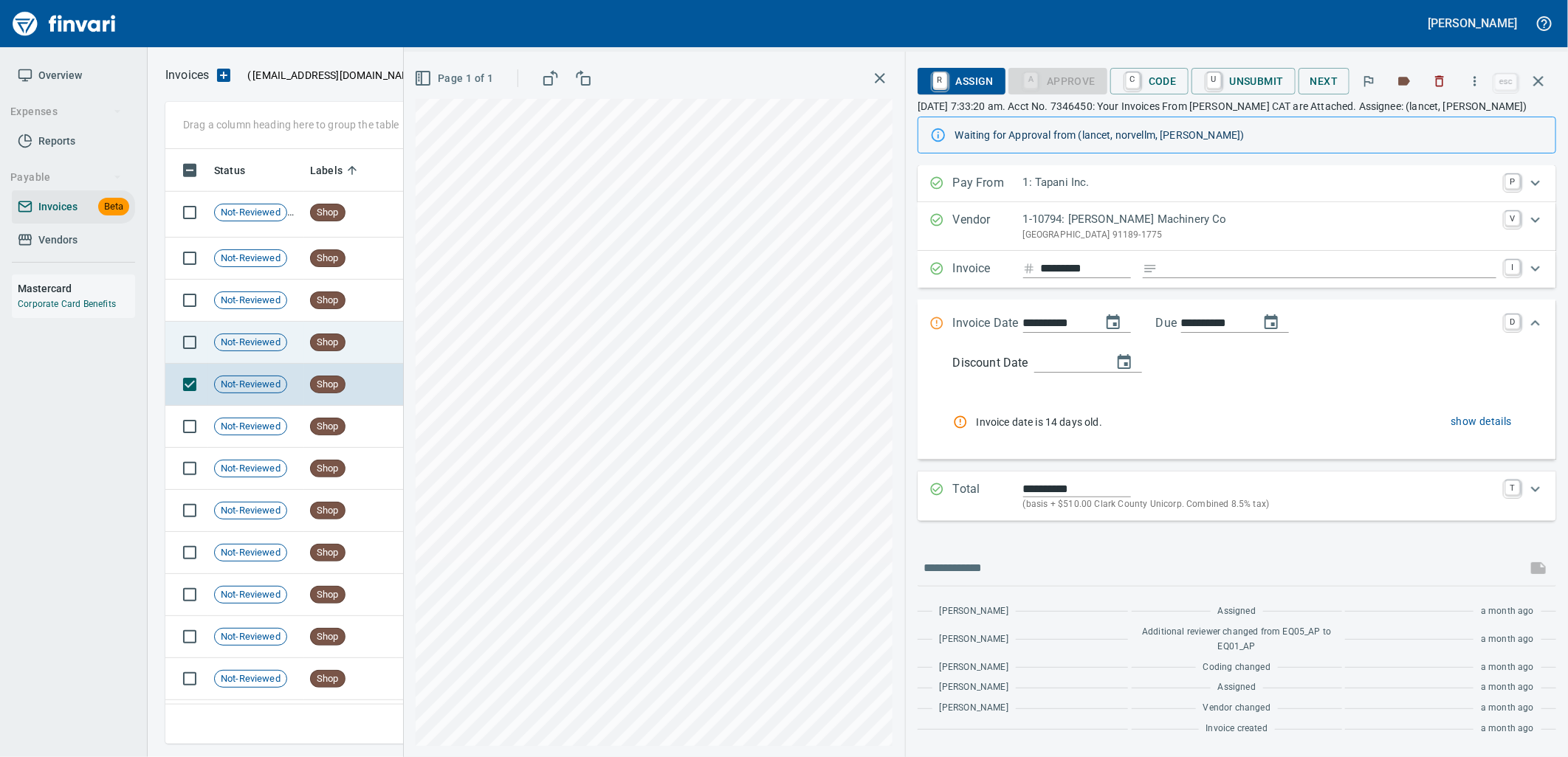
click at [284, 350] on td "Not-Reviewed" at bounding box center [256, 343] width 96 height 42
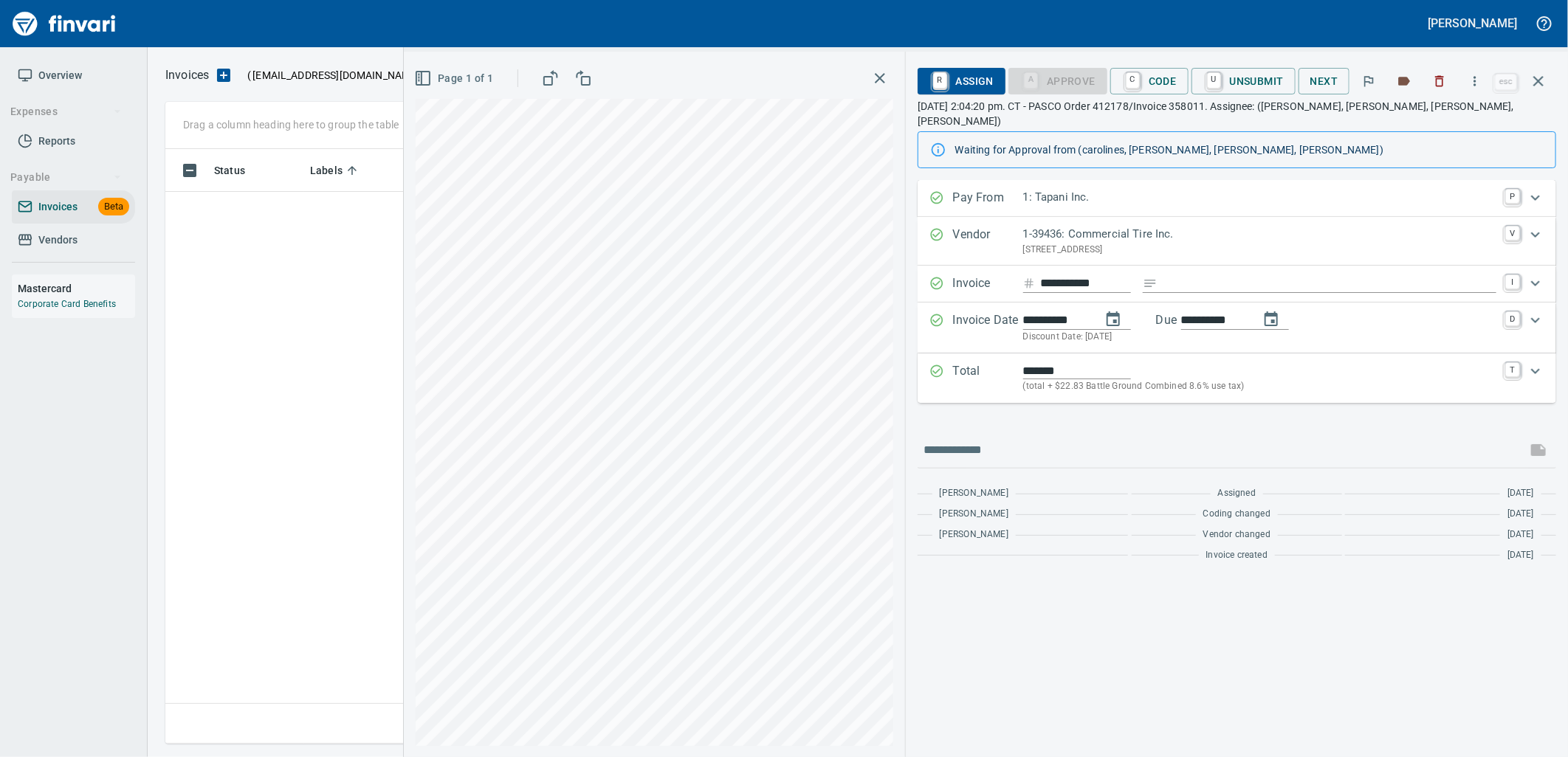
scroll to position [583, 1359]
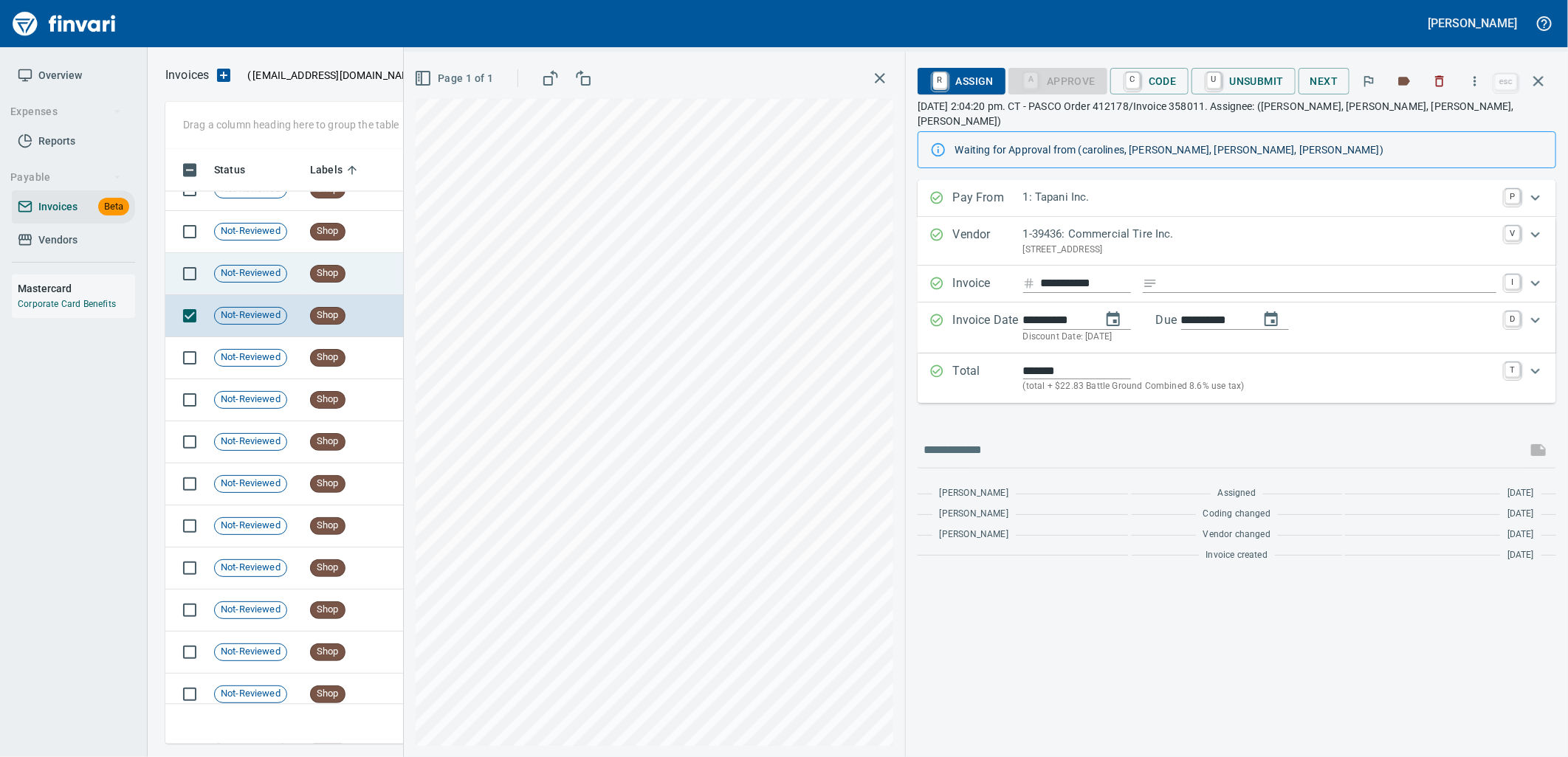
click at [336, 259] on td "Shop" at bounding box center [350, 274] width 92 height 42
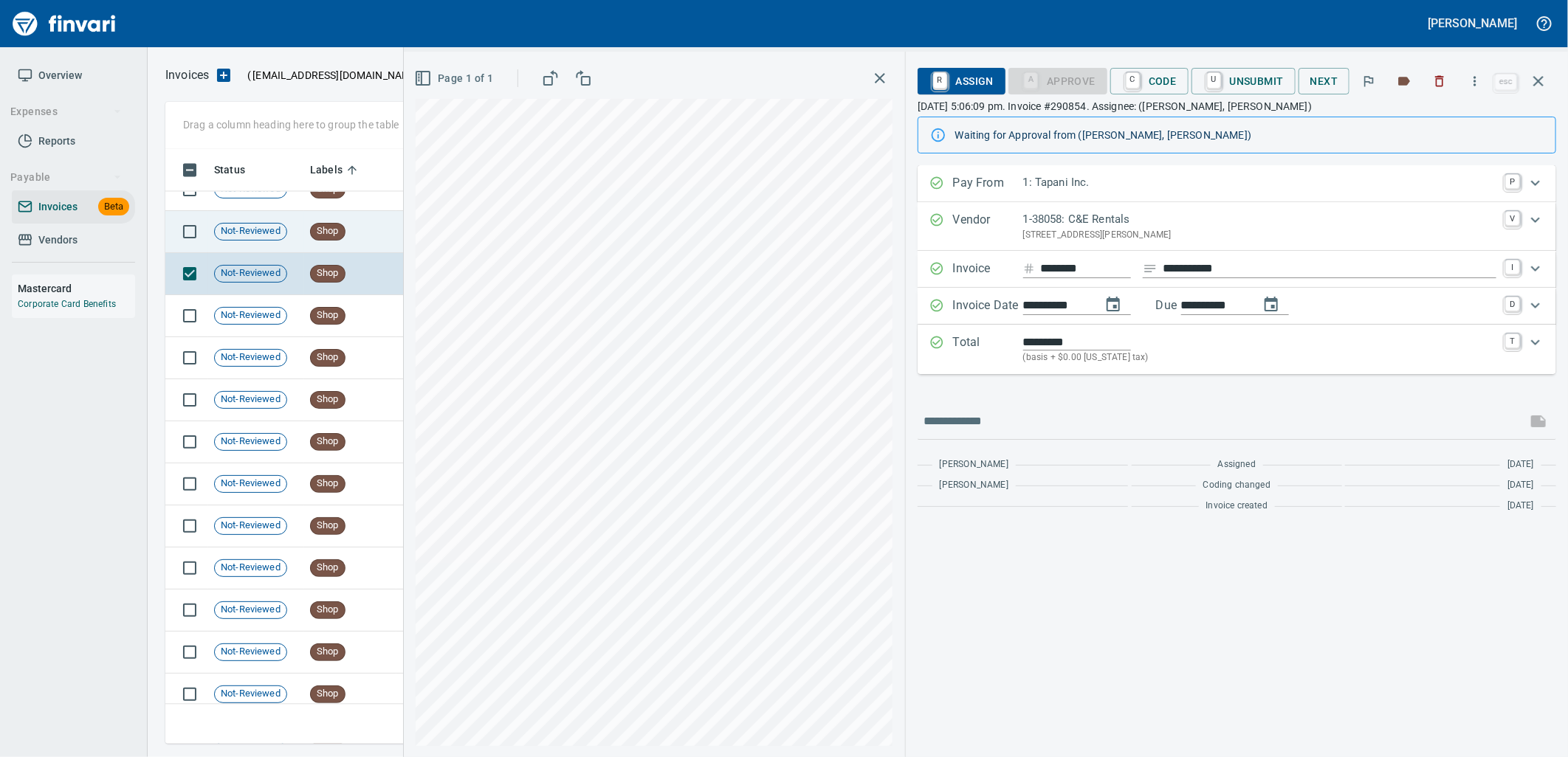
click at [327, 230] on span "Shop" at bounding box center [327, 231] width 34 height 14
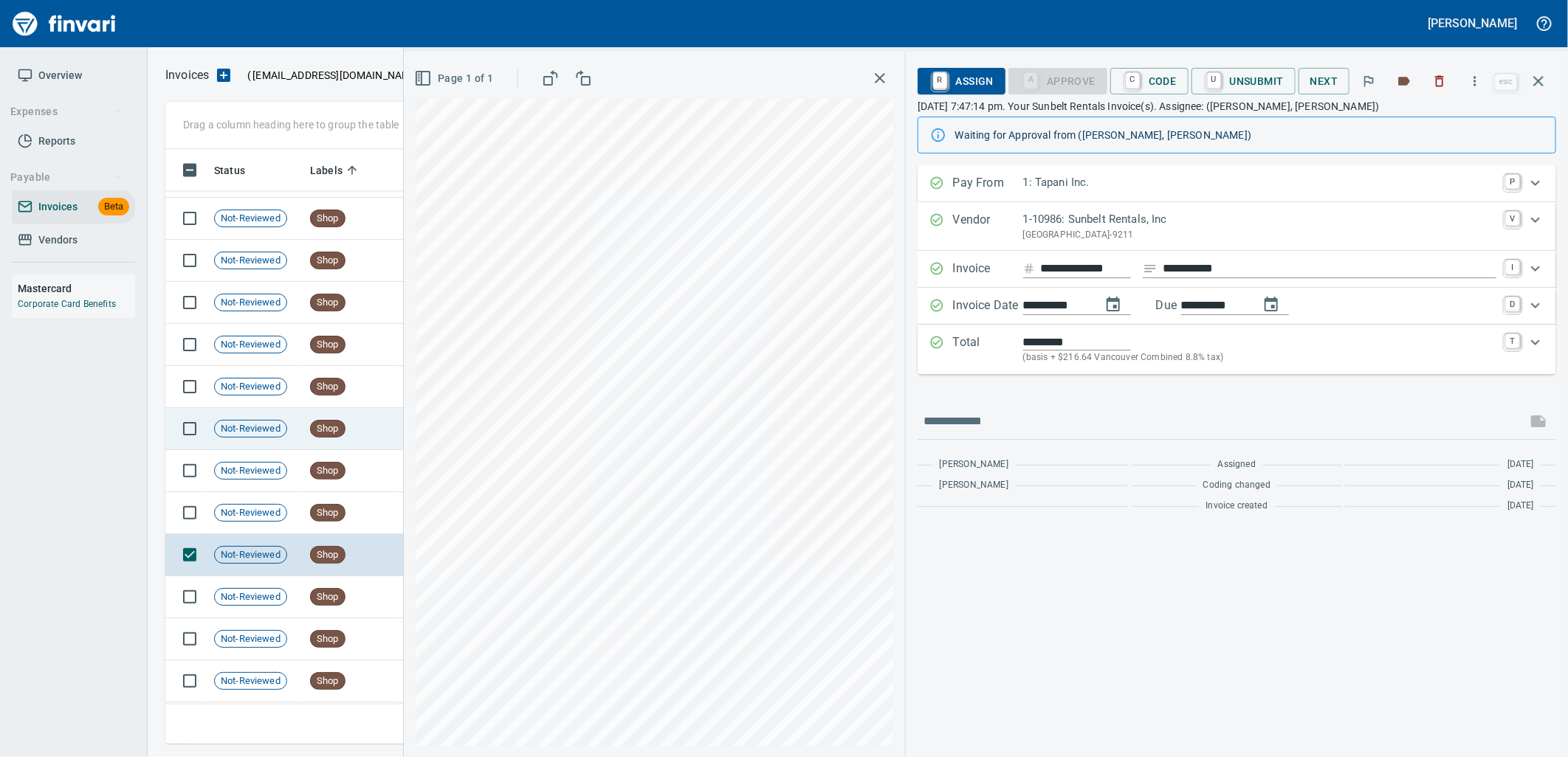
scroll to position [15587, 0]
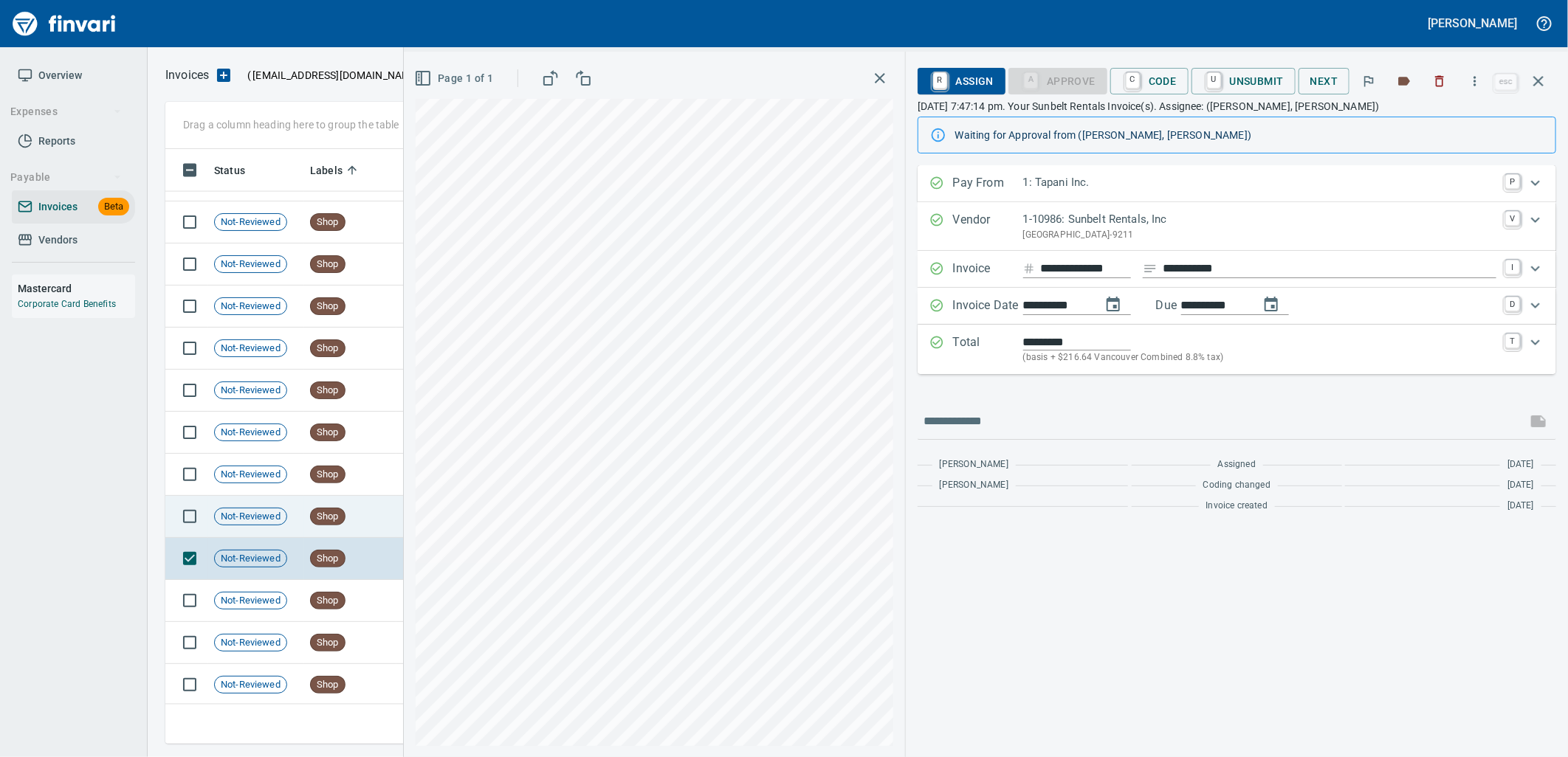
click at [386, 509] on td "Shop" at bounding box center [350, 517] width 92 height 42
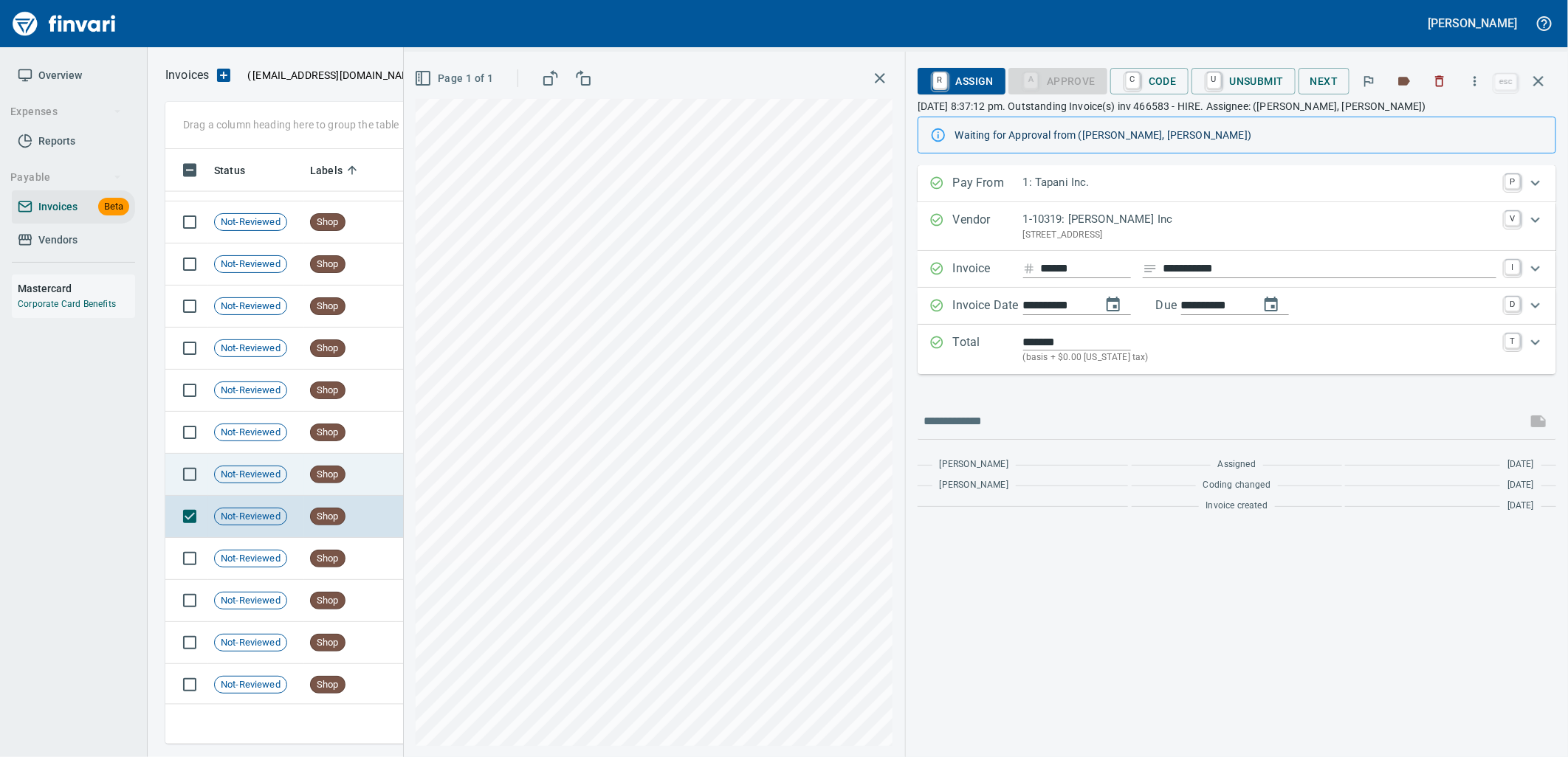
click at [369, 483] on td "Shop" at bounding box center [350, 474] width 92 height 42
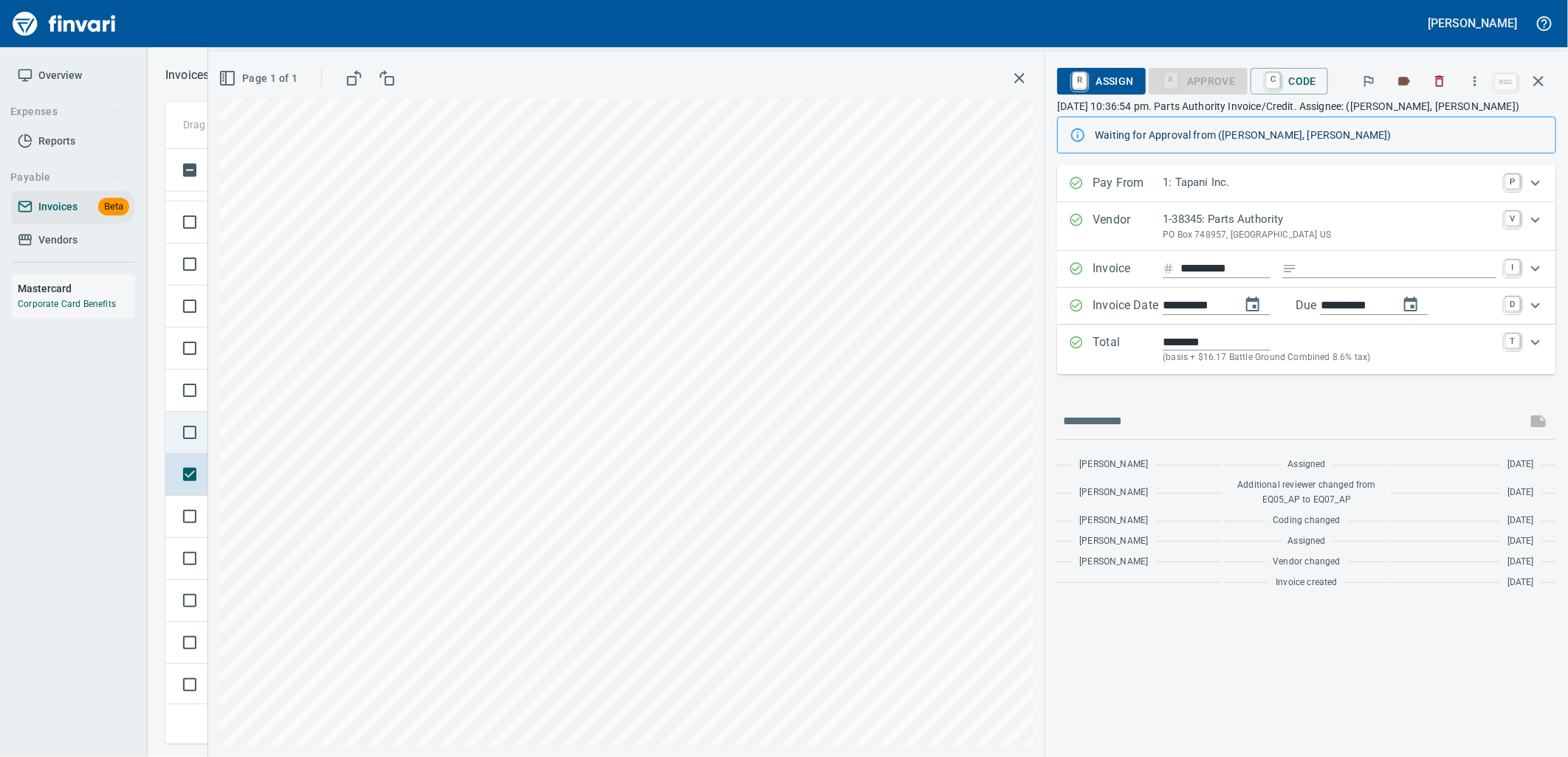
click at [201, 451] on td at bounding box center [186, 432] width 43 height 42
click at [204, 408] on td at bounding box center [186, 390] width 43 height 42
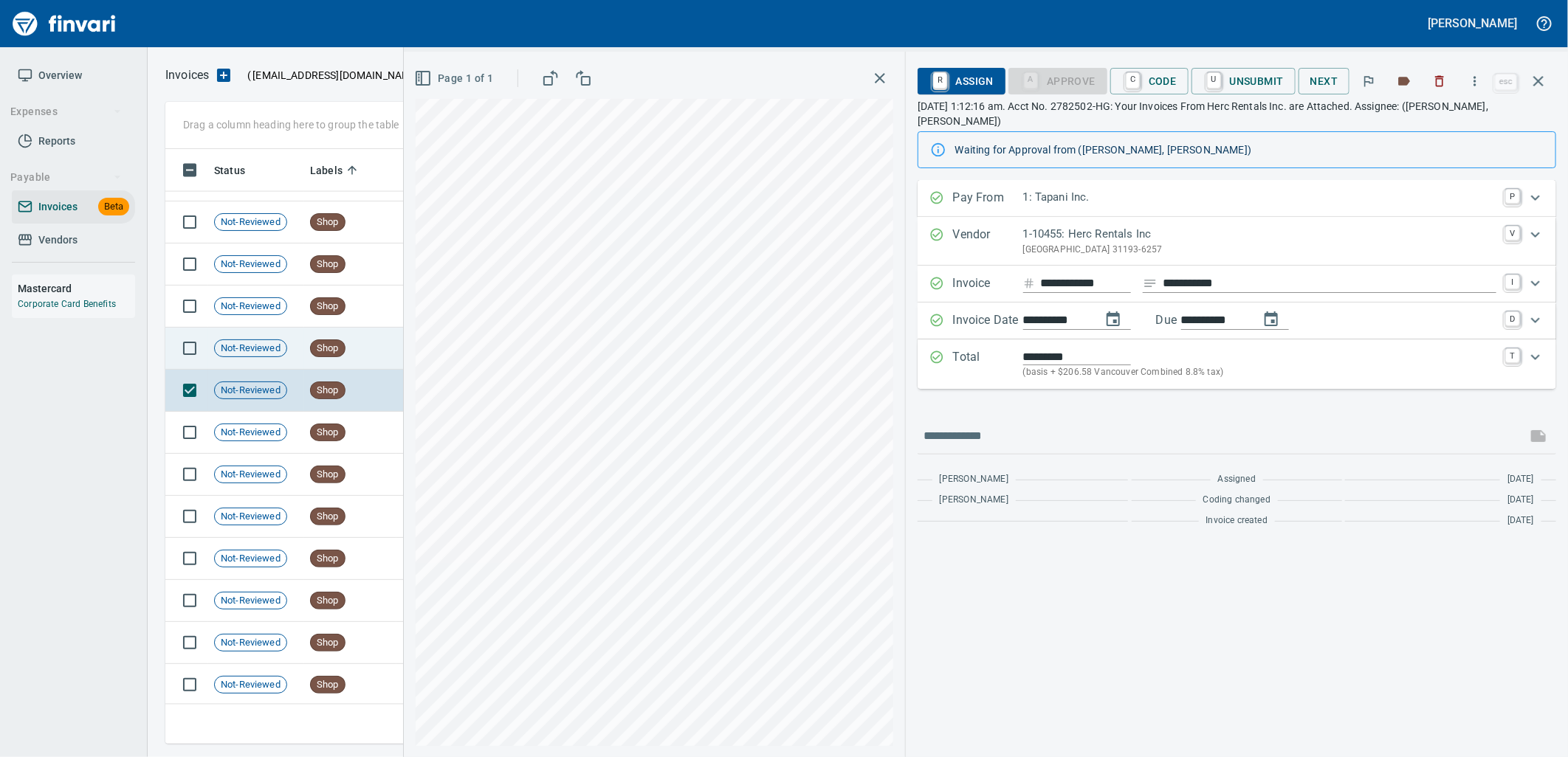
click at [266, 331] on td "Not-Reviewed" at bounding box center [256, 349] width 96 height 42
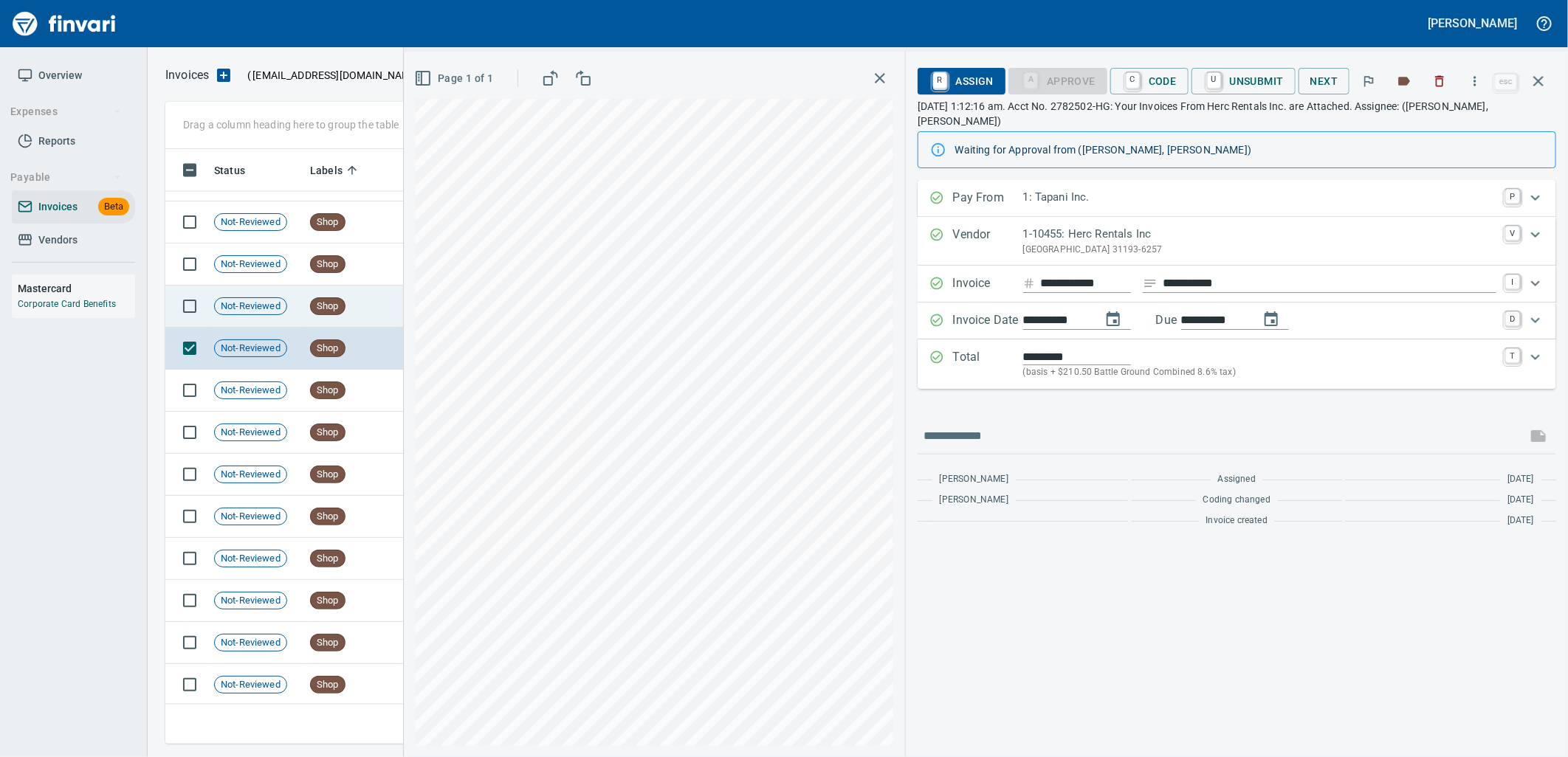
click at [287, 304] on div "Not-Reviewed" at bounding box center [251, 306] width 73 height 18
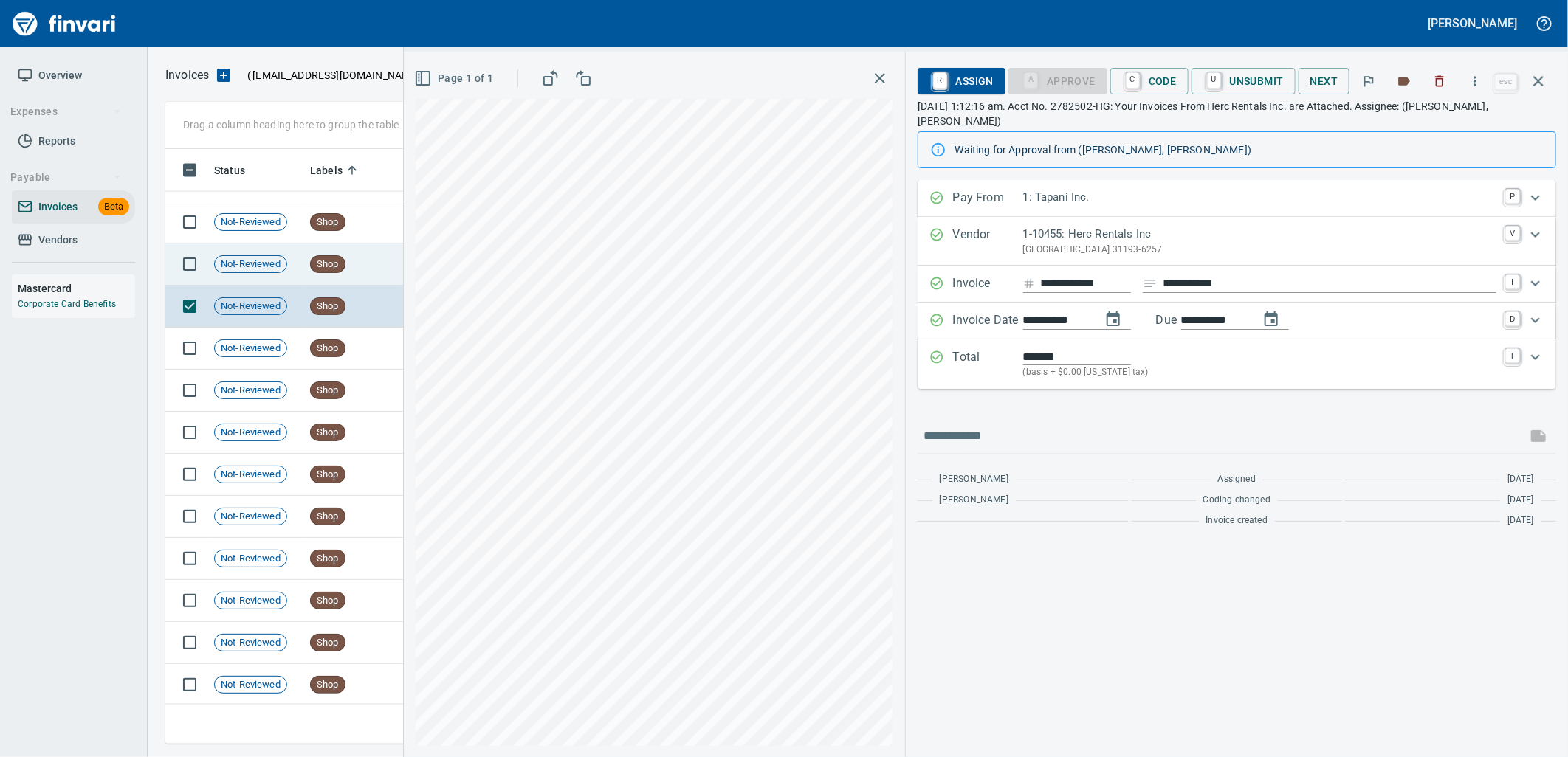
click at [293, 268] on td "Not-Reviewed" at bounding box center [256, 264] width 96 height 42
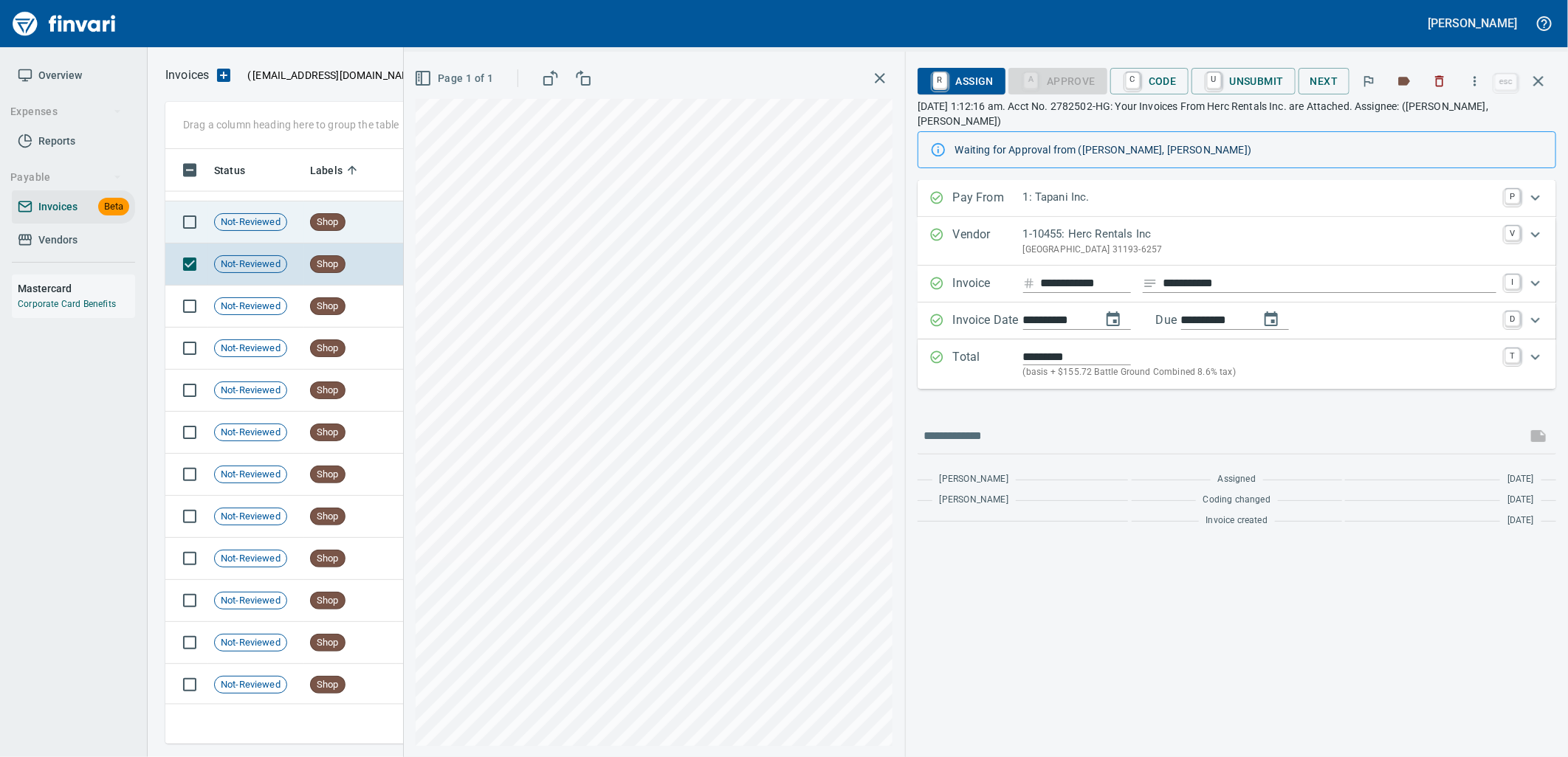
click at [293, 224] on td "Not-Reviewed" at bounding box center [256, 222] width 96 height 42
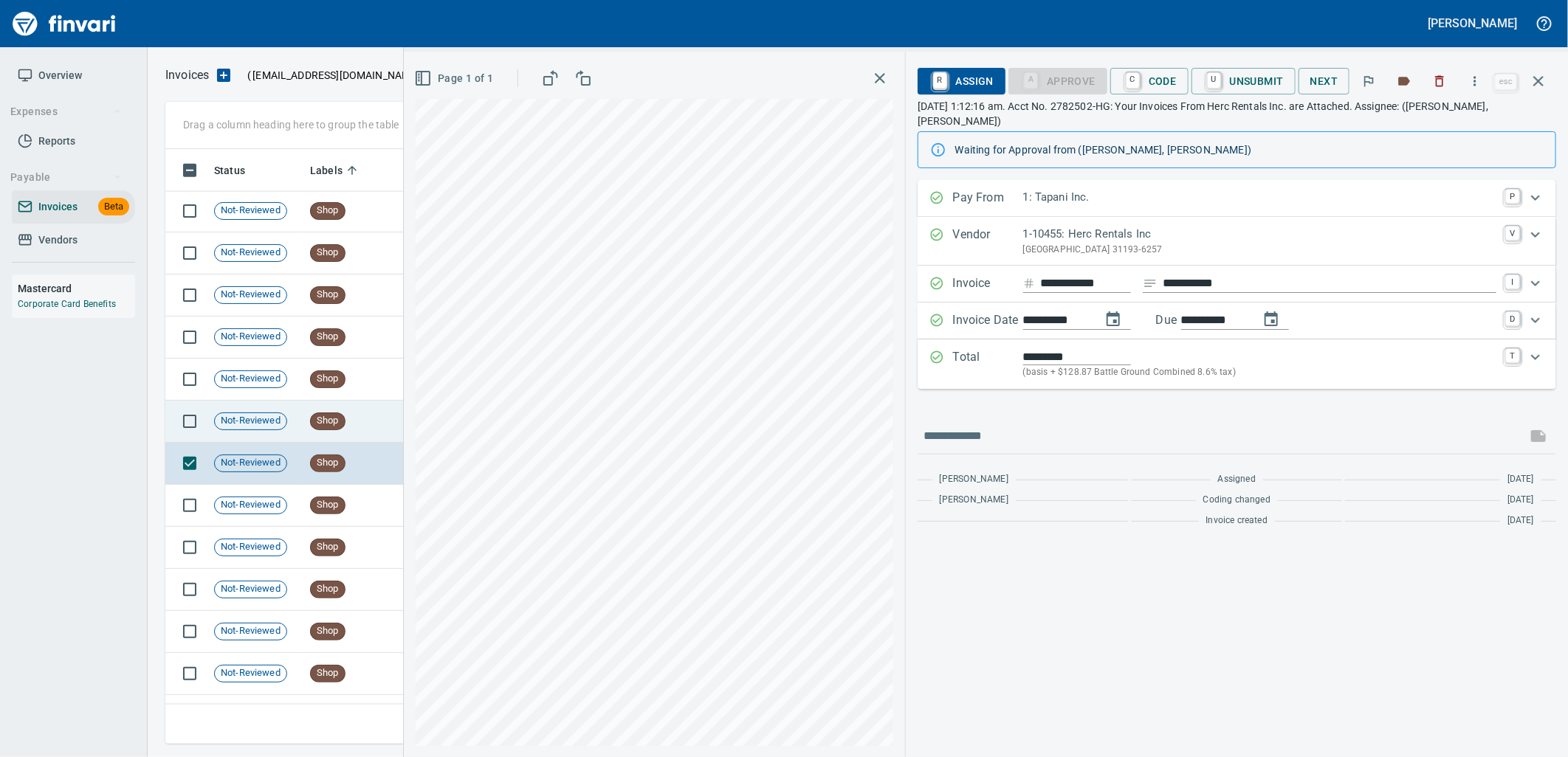
scroll to position [15340, 0]
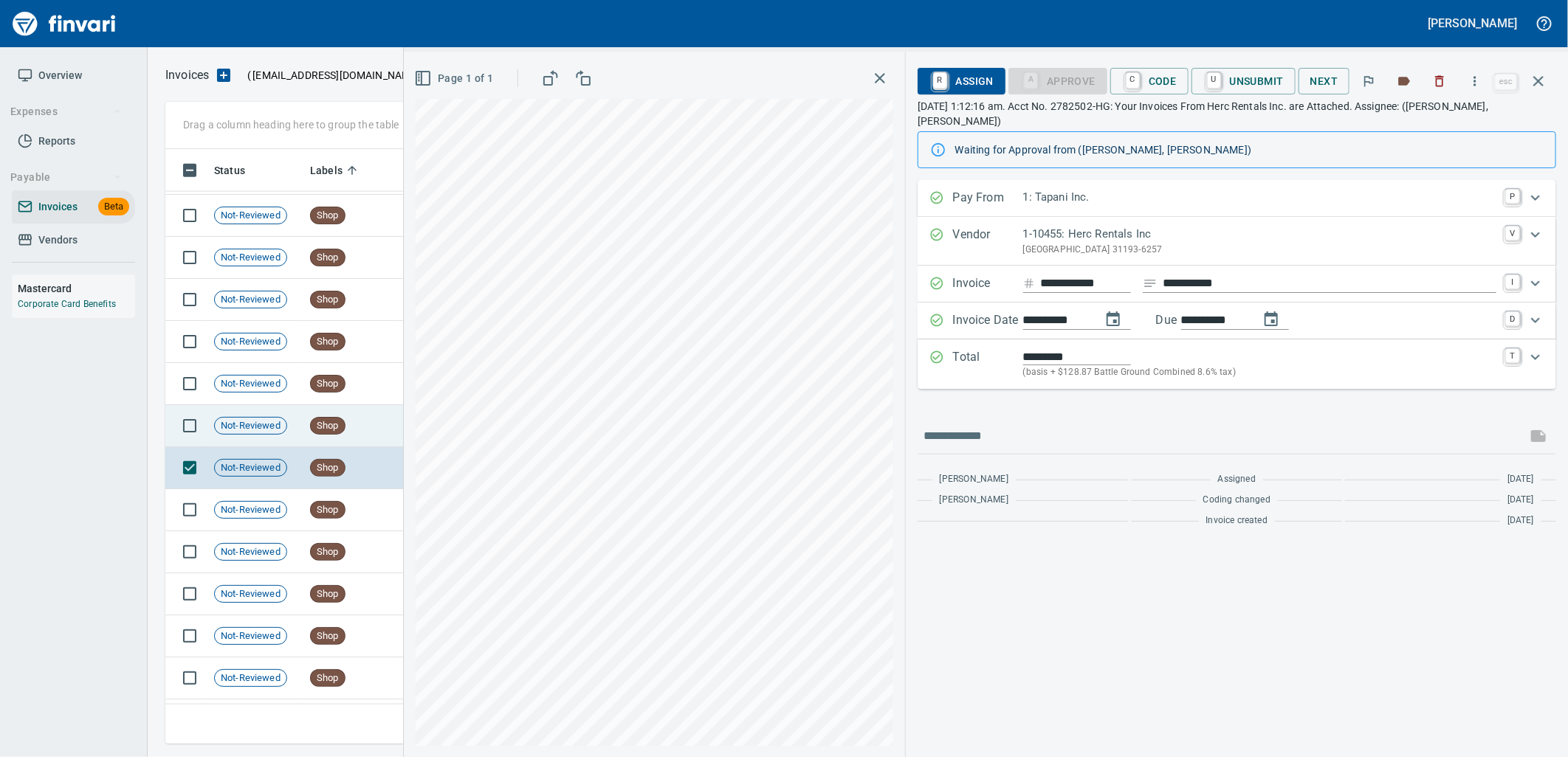
click at [298, 410] on td "Not-Reviewed" at bounding box center [256, 426] width 96 height 42
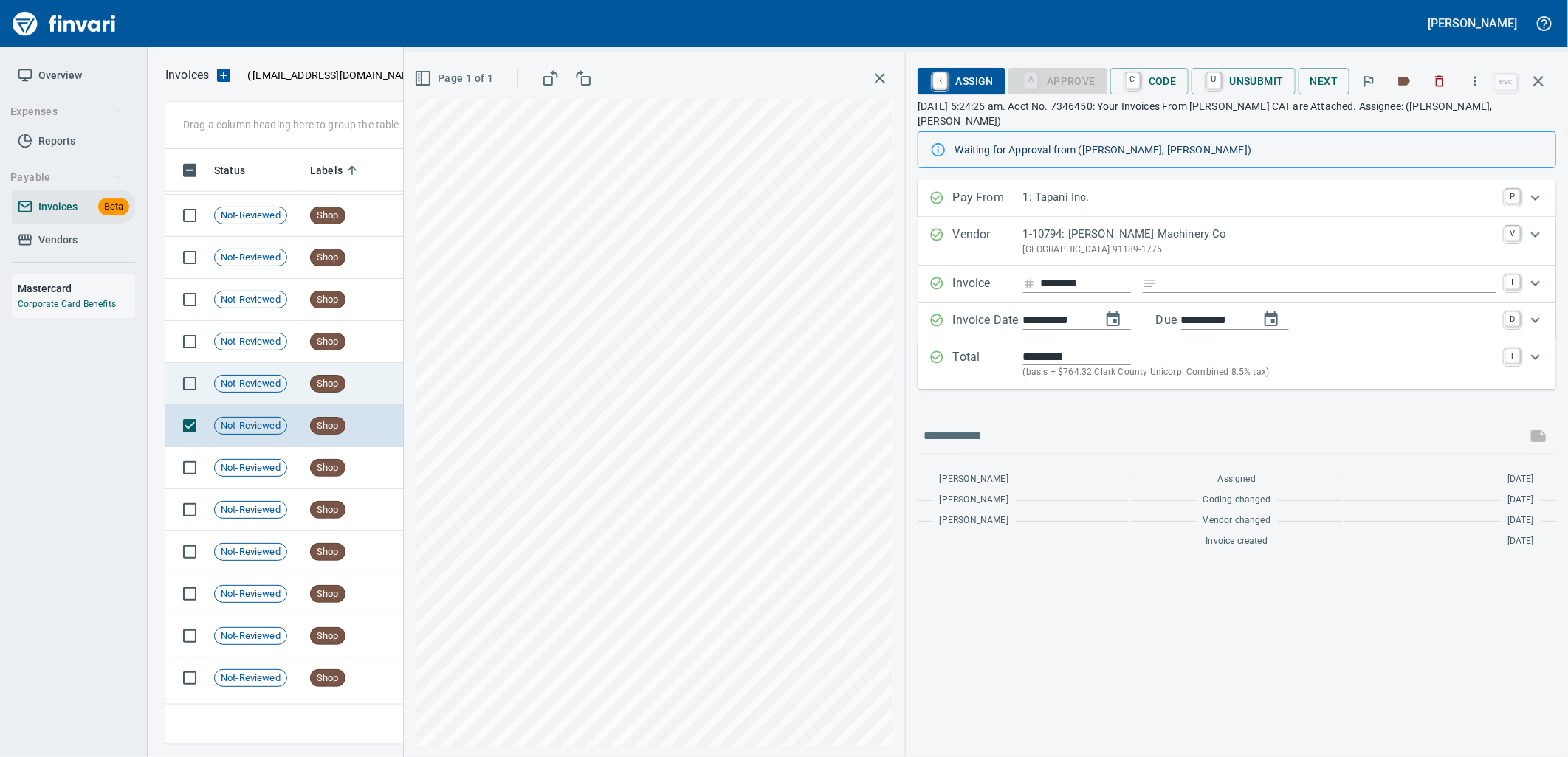
click at [301, 386] on td "Not-Reviewed" at bounding box center [256, 384] width 96 height 42
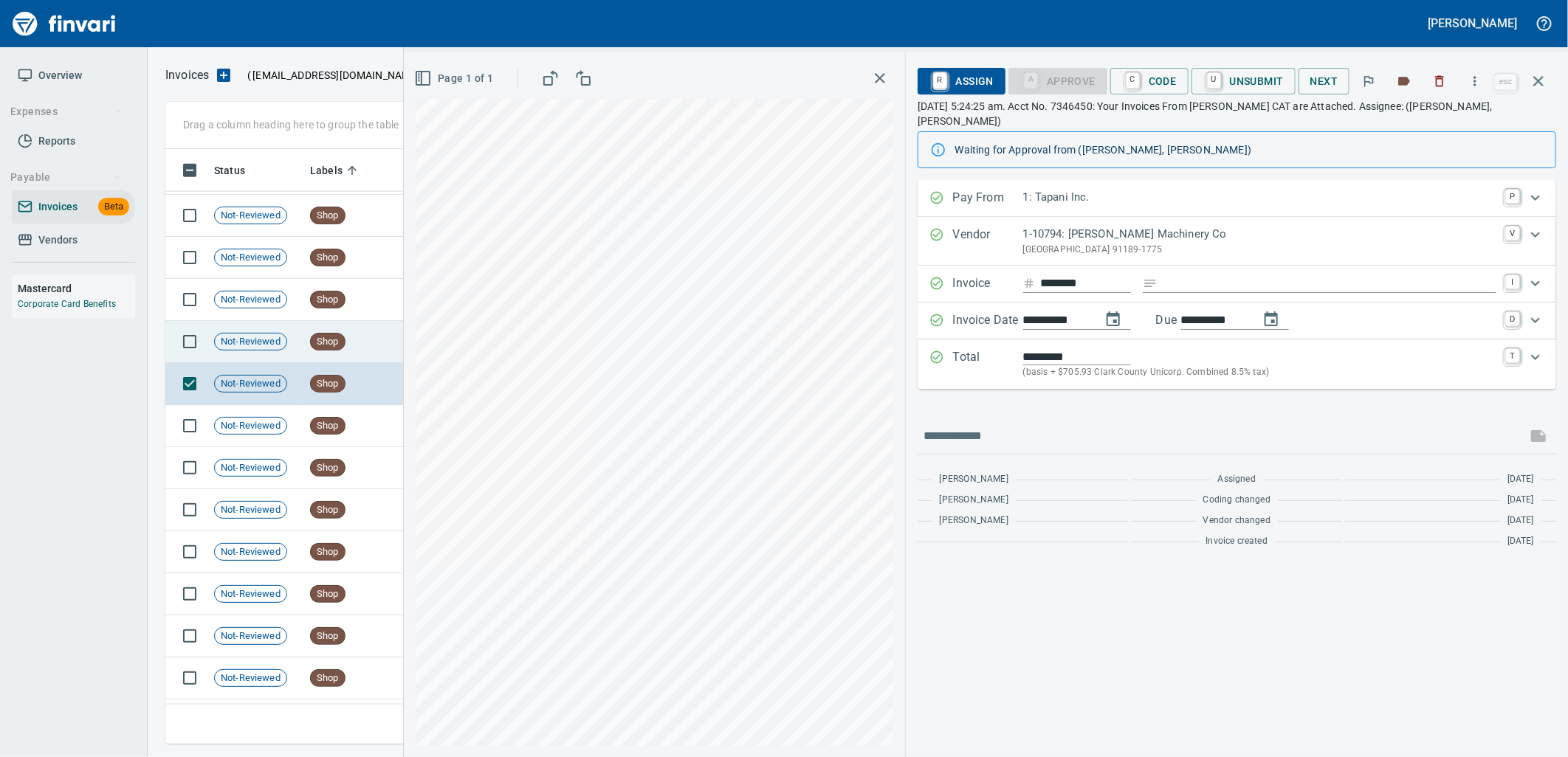
click at [297, 354] on td "Not-Reviewed" at bounding box center [256, 342] width 96 height 42
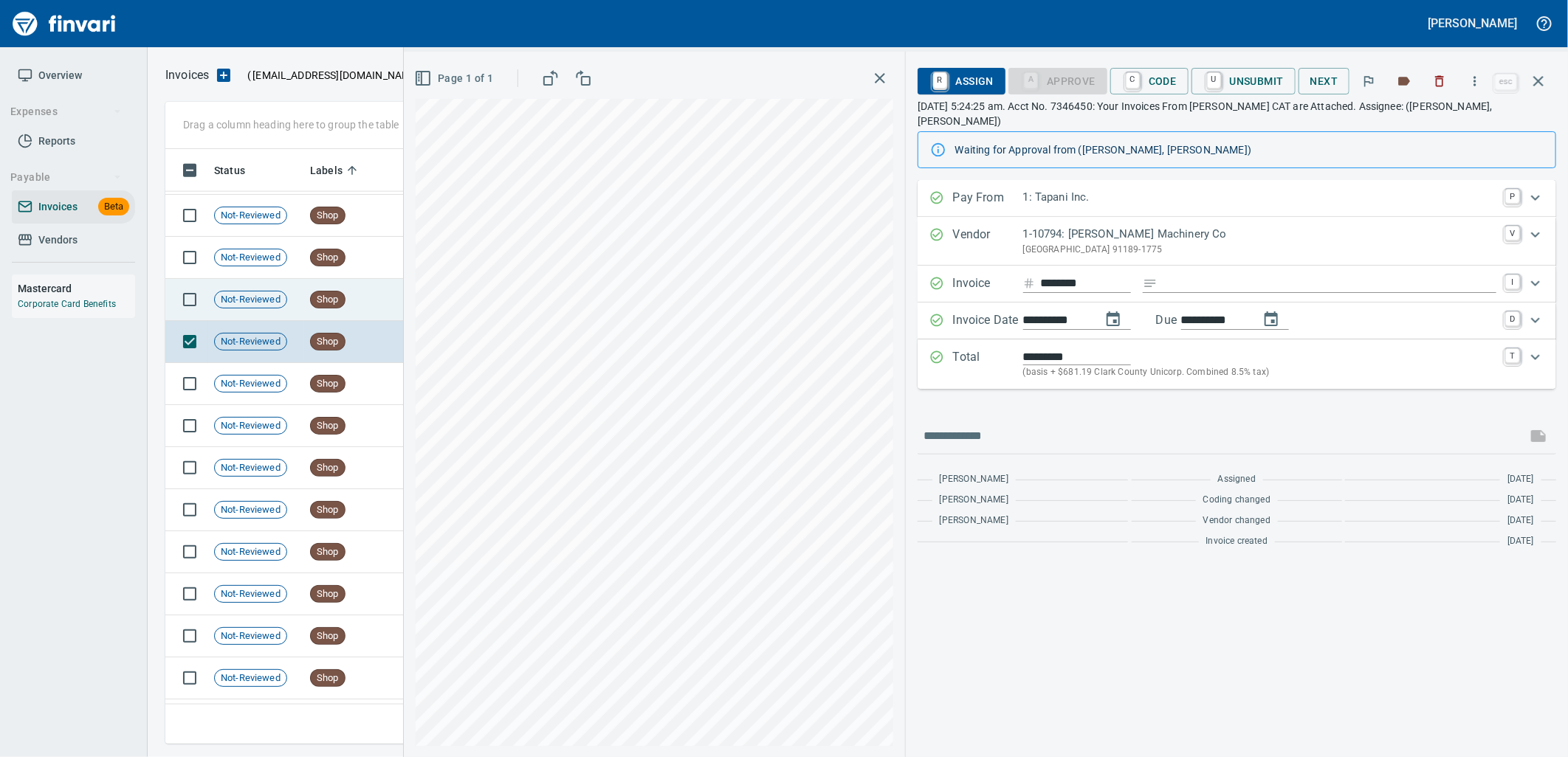
click at [305, 304] on td "Shop" at bounding box center [350, 300] width 92 height 42
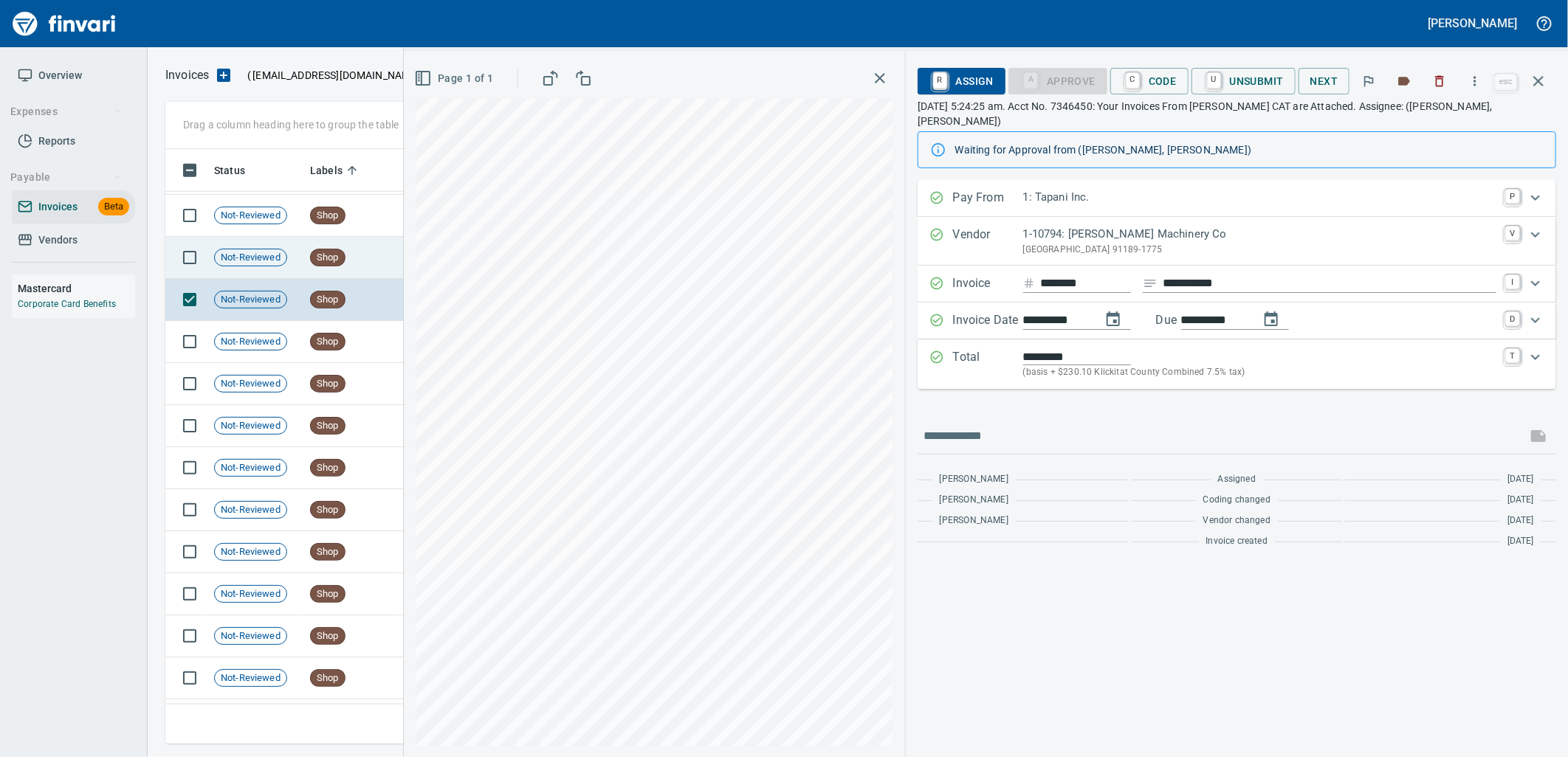
click at [304, 253] on td "Shop" at bounding box center [350, 258] width 92 height 42
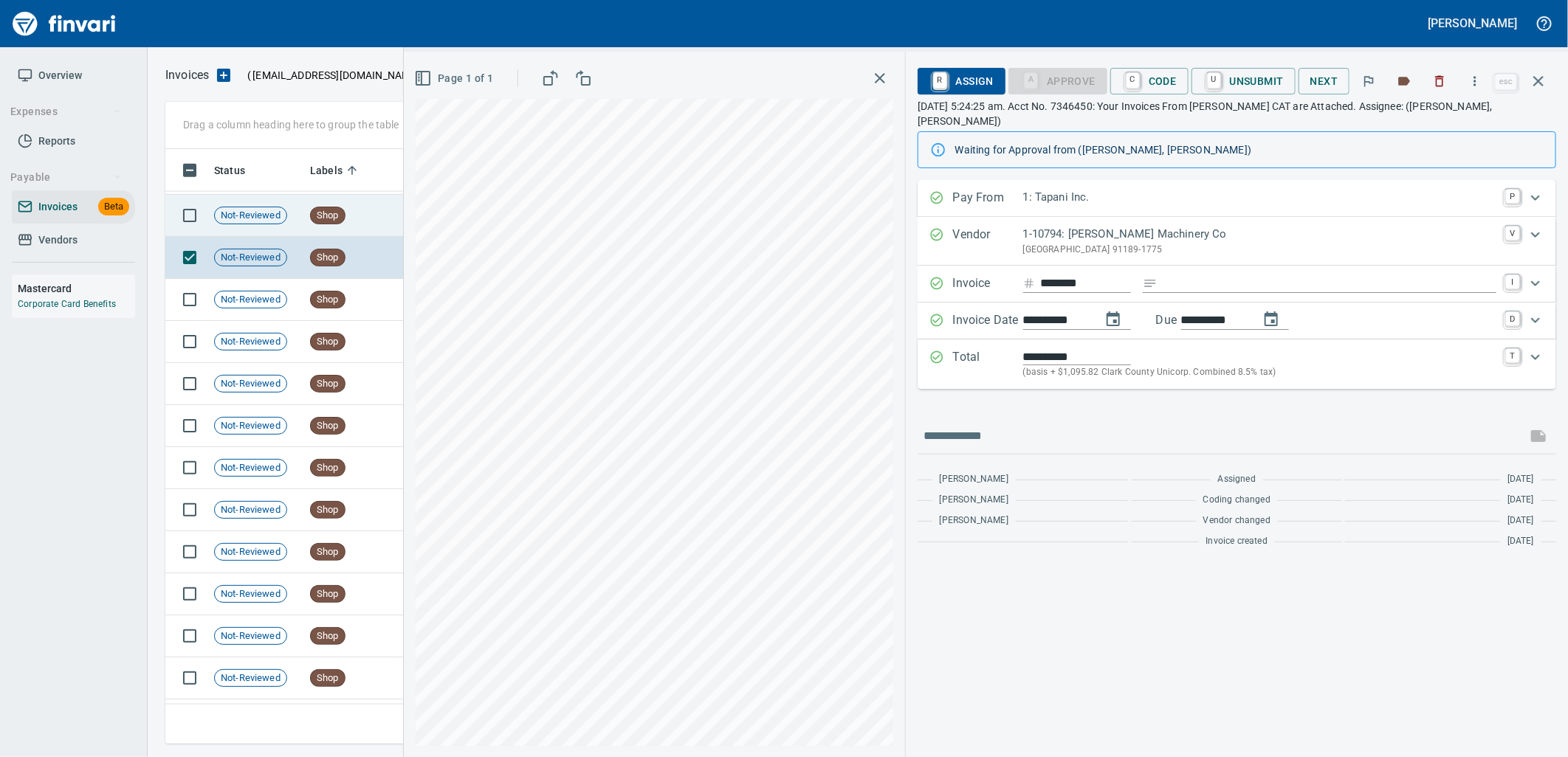
click at [305, 206] on td "Shop" at bounding box center [350, 215] width 92 height 42
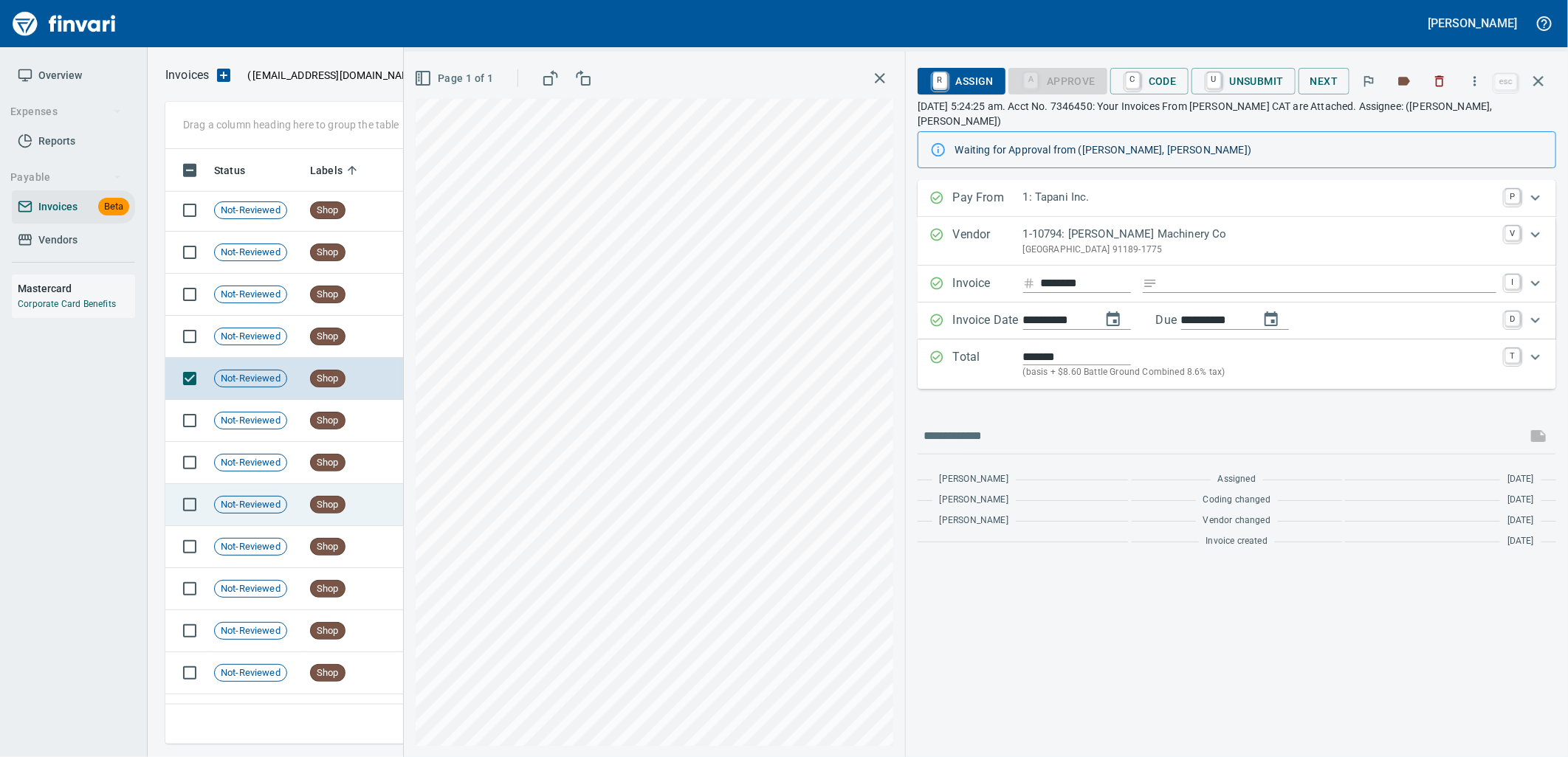
scroll to position [15177, 0]
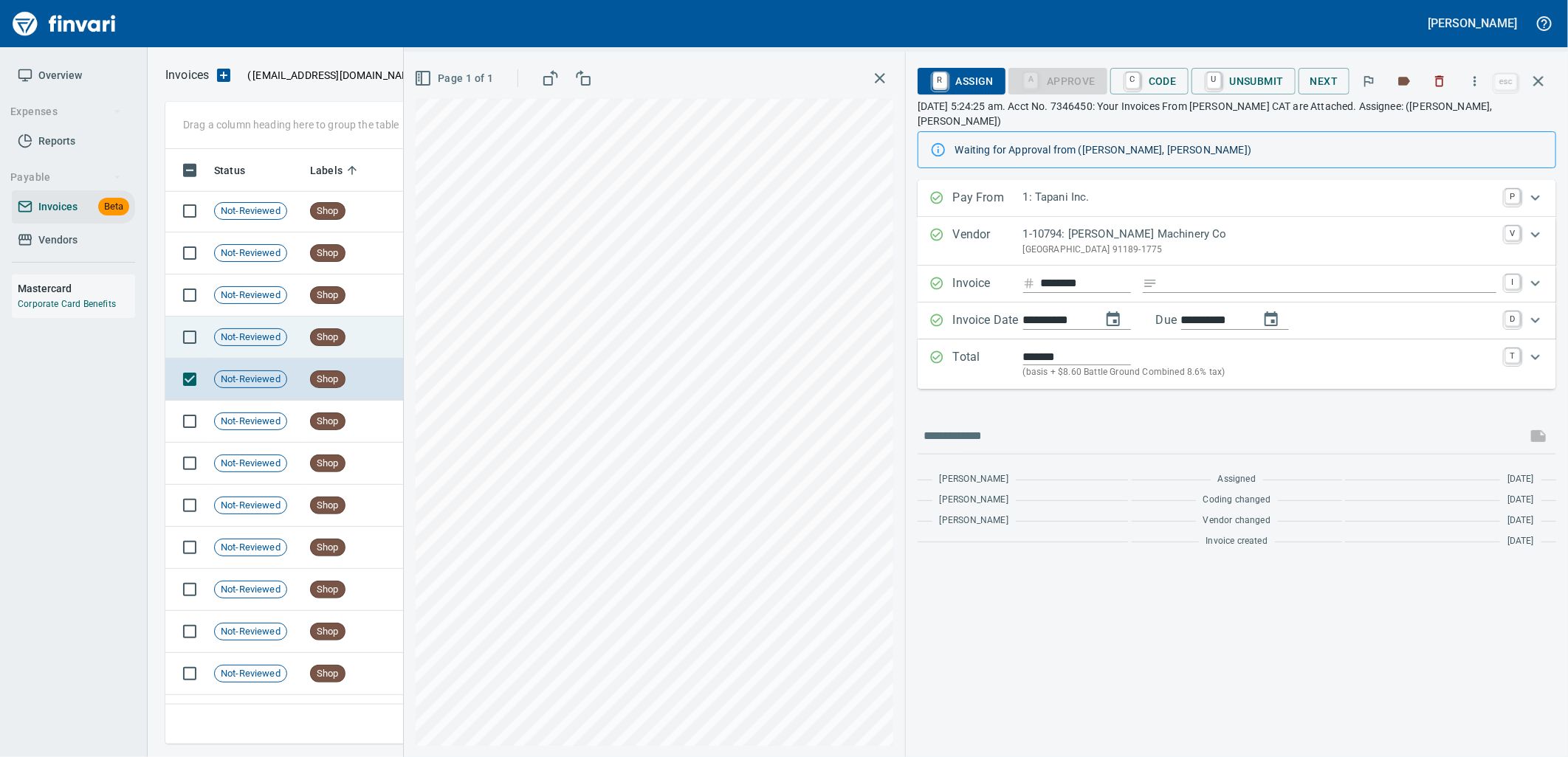
drag, startPoint x: 321, startPoint y: 330, endPoint x: 326, endPoint y: 316, distance: 14.9
click at [322, 331] on span "Shop" at bounding box center [327, 337] width 34 height 14
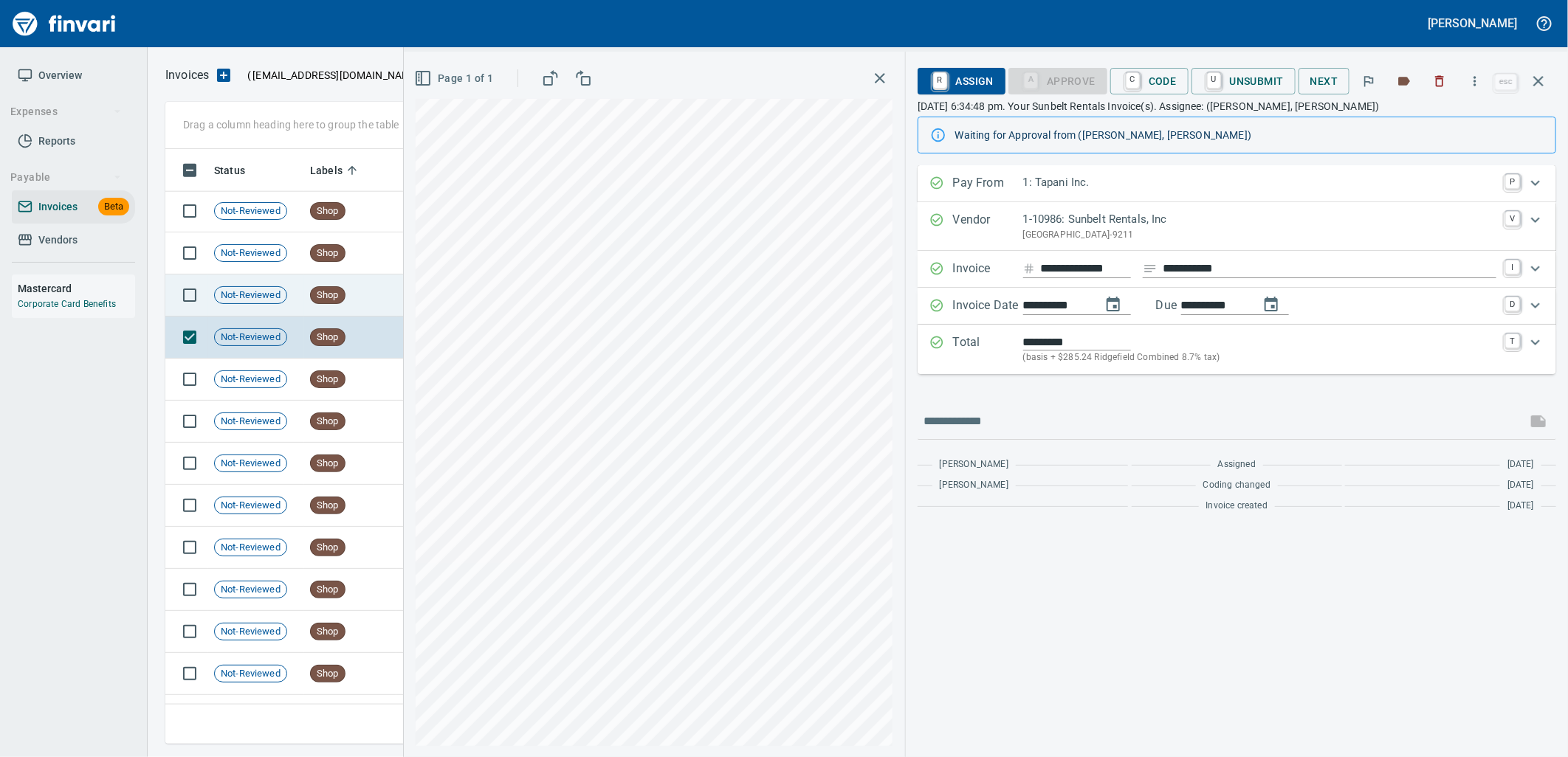
click at [329, 304] on td "Shop" at bounding box center [350, 295] width 92 height 42
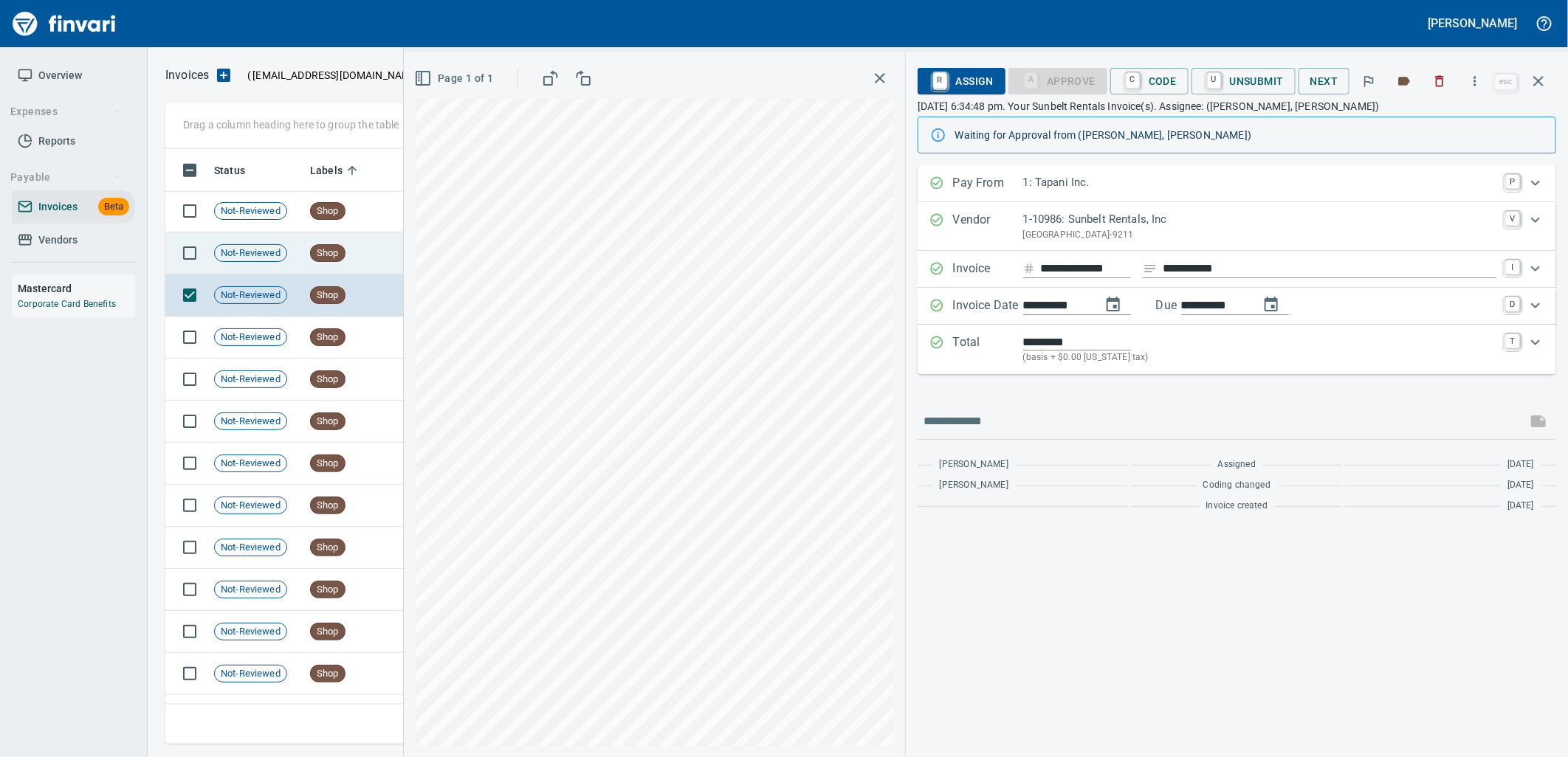
click at [381, 261] on td "Shop" at bounding box center [350, 254] width 92 height 42
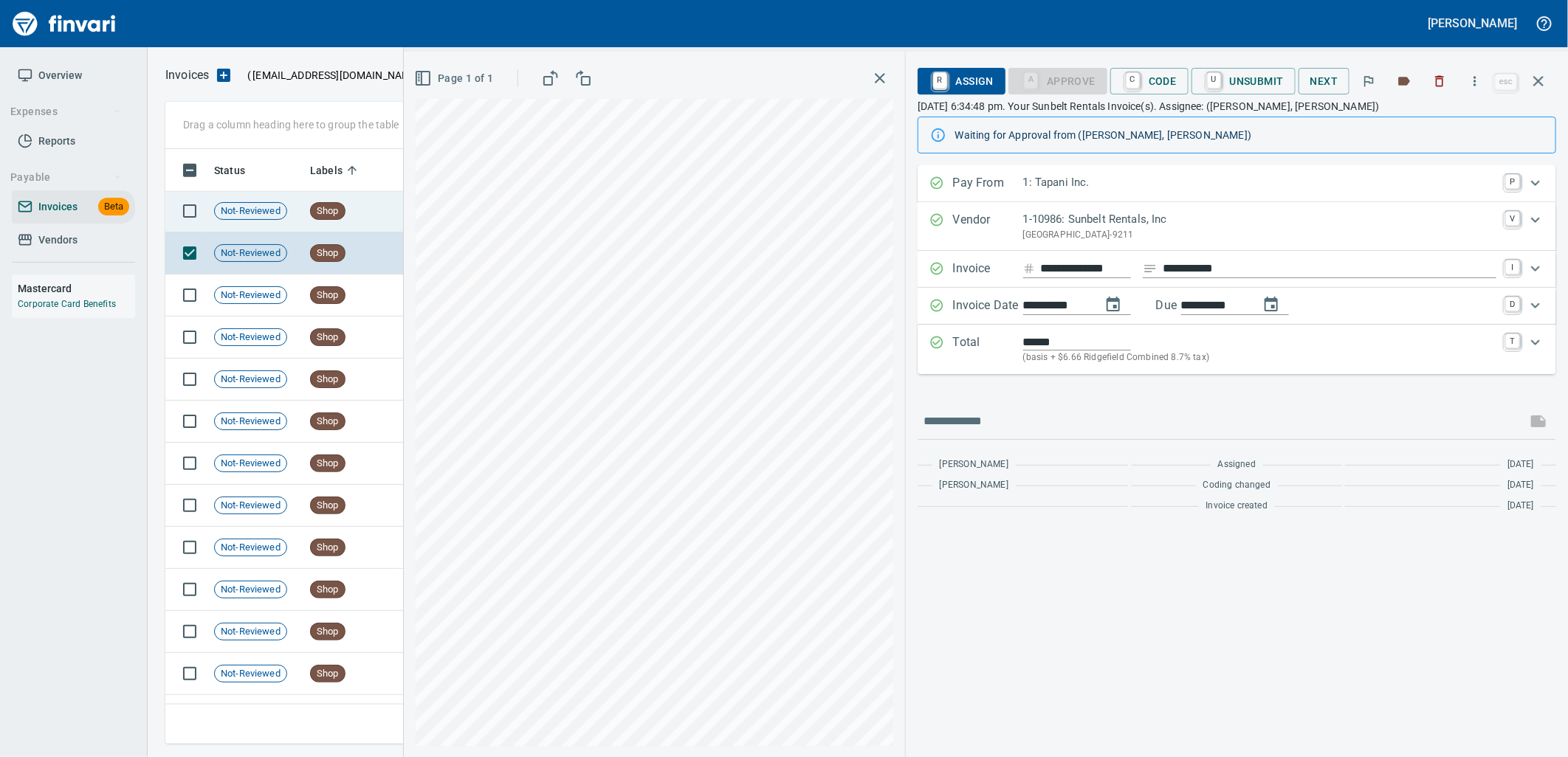
click at [362, 226] on td "Shop" at bounding box center [350, 211] width 92 height 42
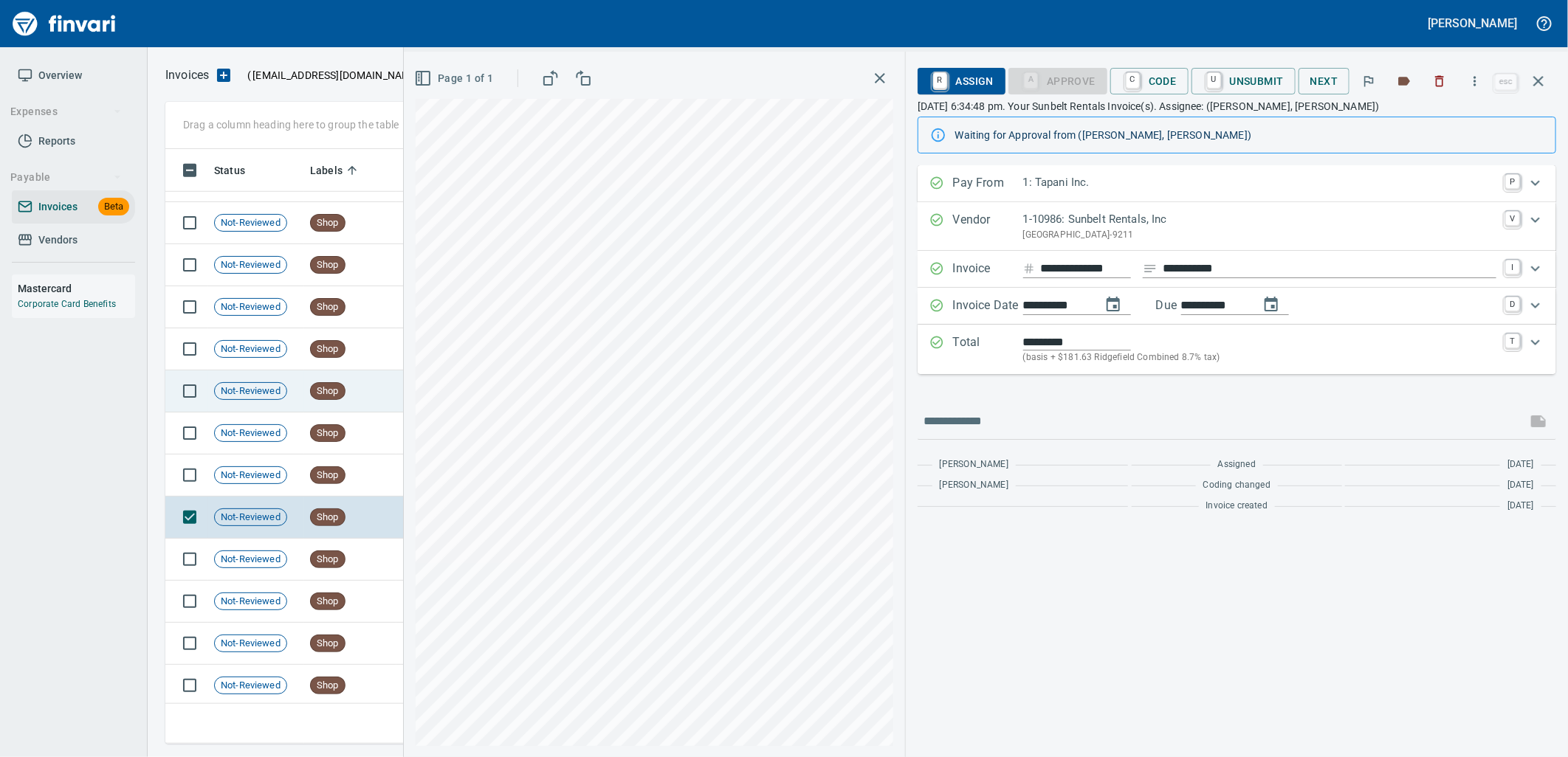
scroll to position [14849, 0]
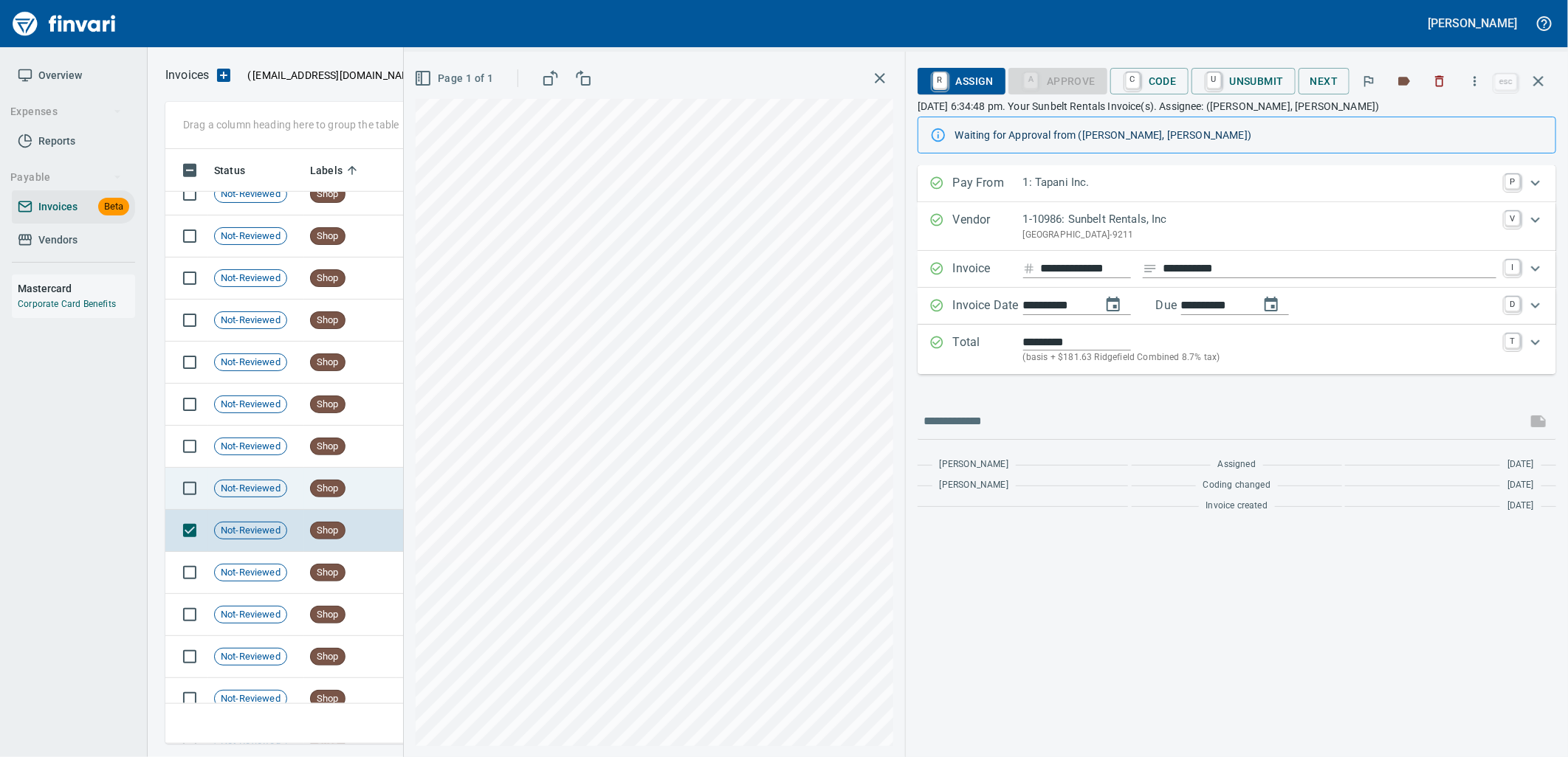
click at [372, 500] on td "Shop" at bounding box center [350, 488] width 92 height 42
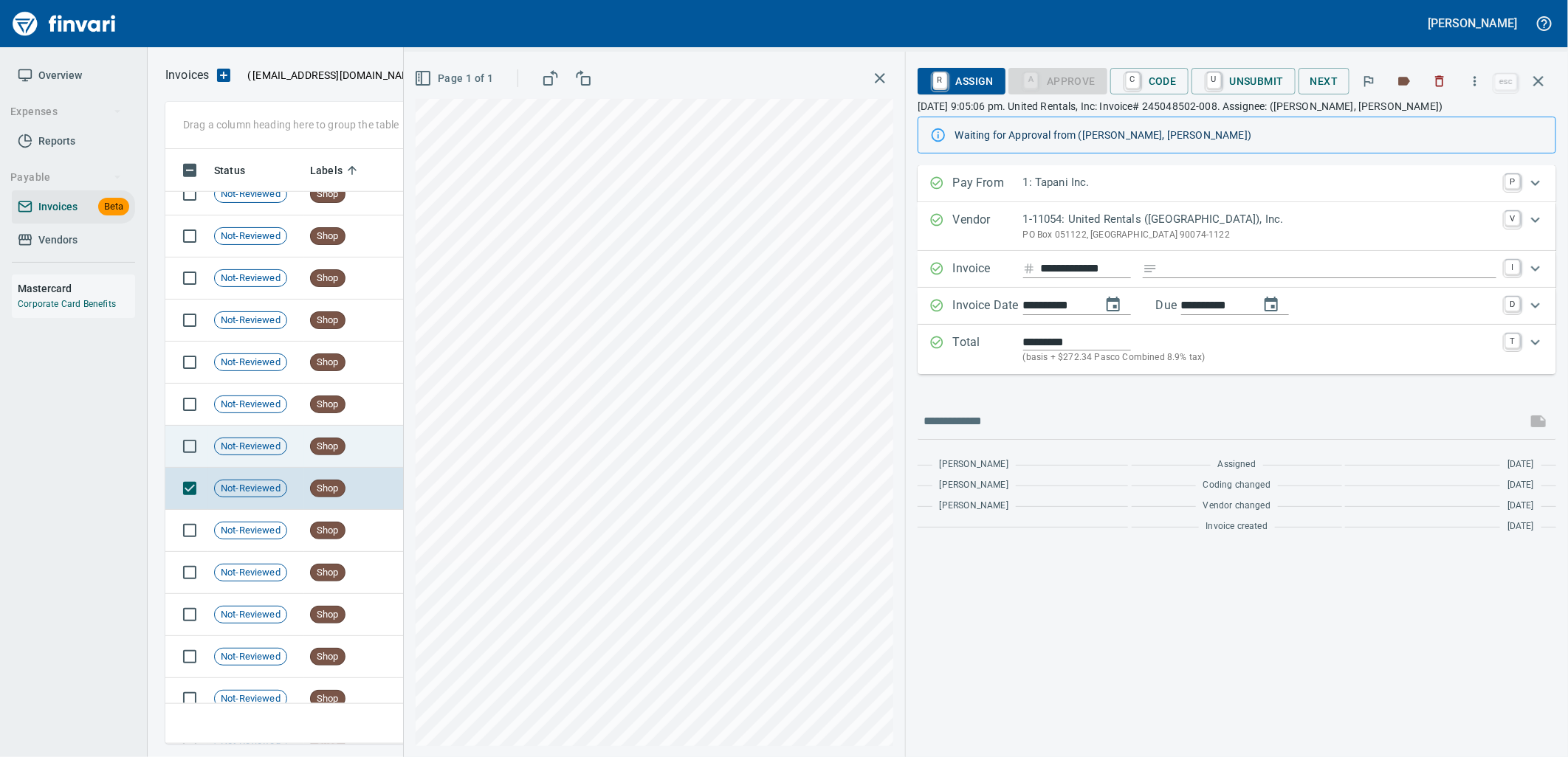
click at [356, 453] on td "Shop" at bounding box center [350, 447] width 92 height 42
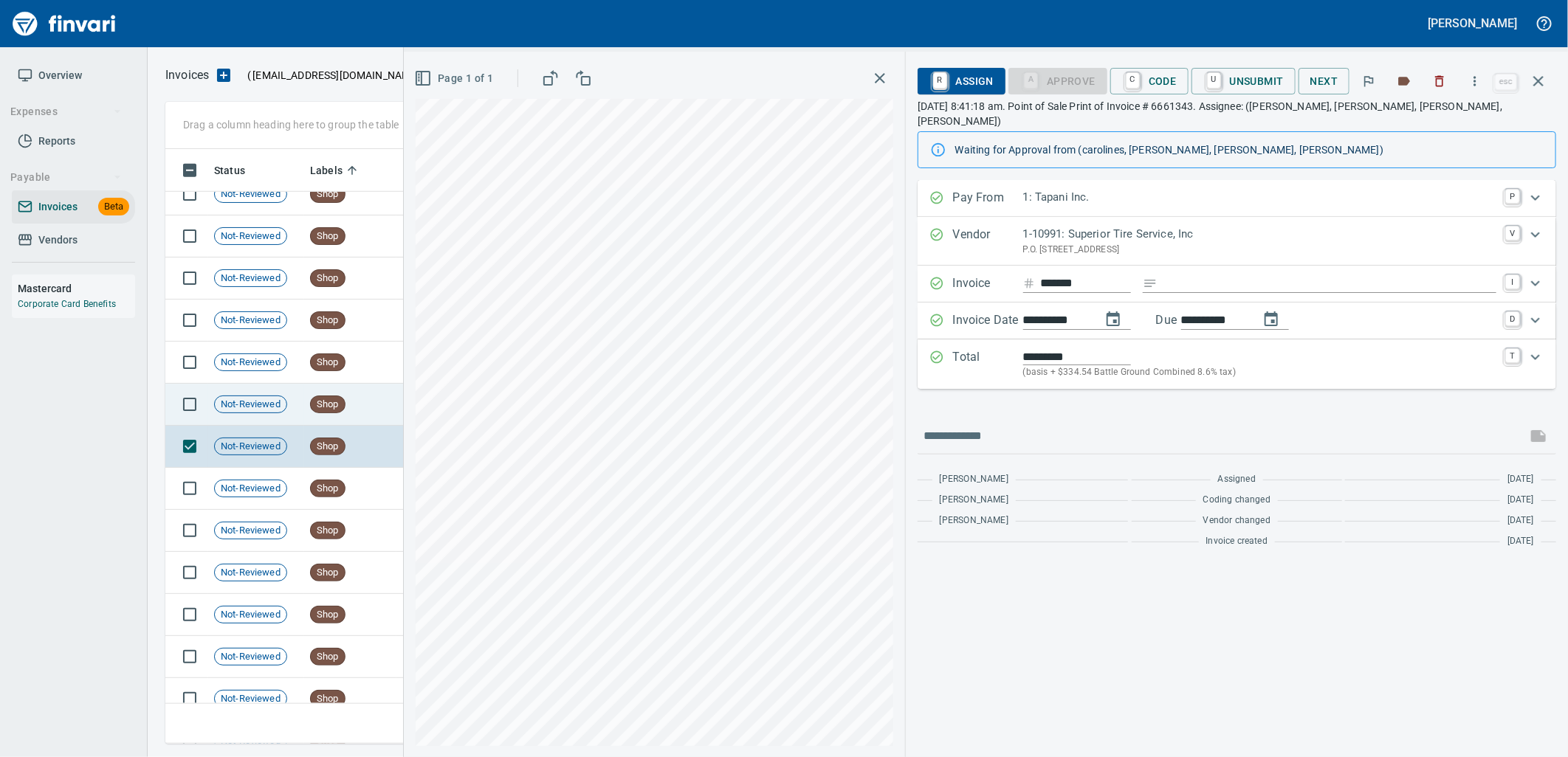
click at [351, 411] on td "Shop" at bounding box center [350, 405] width 92 height 42
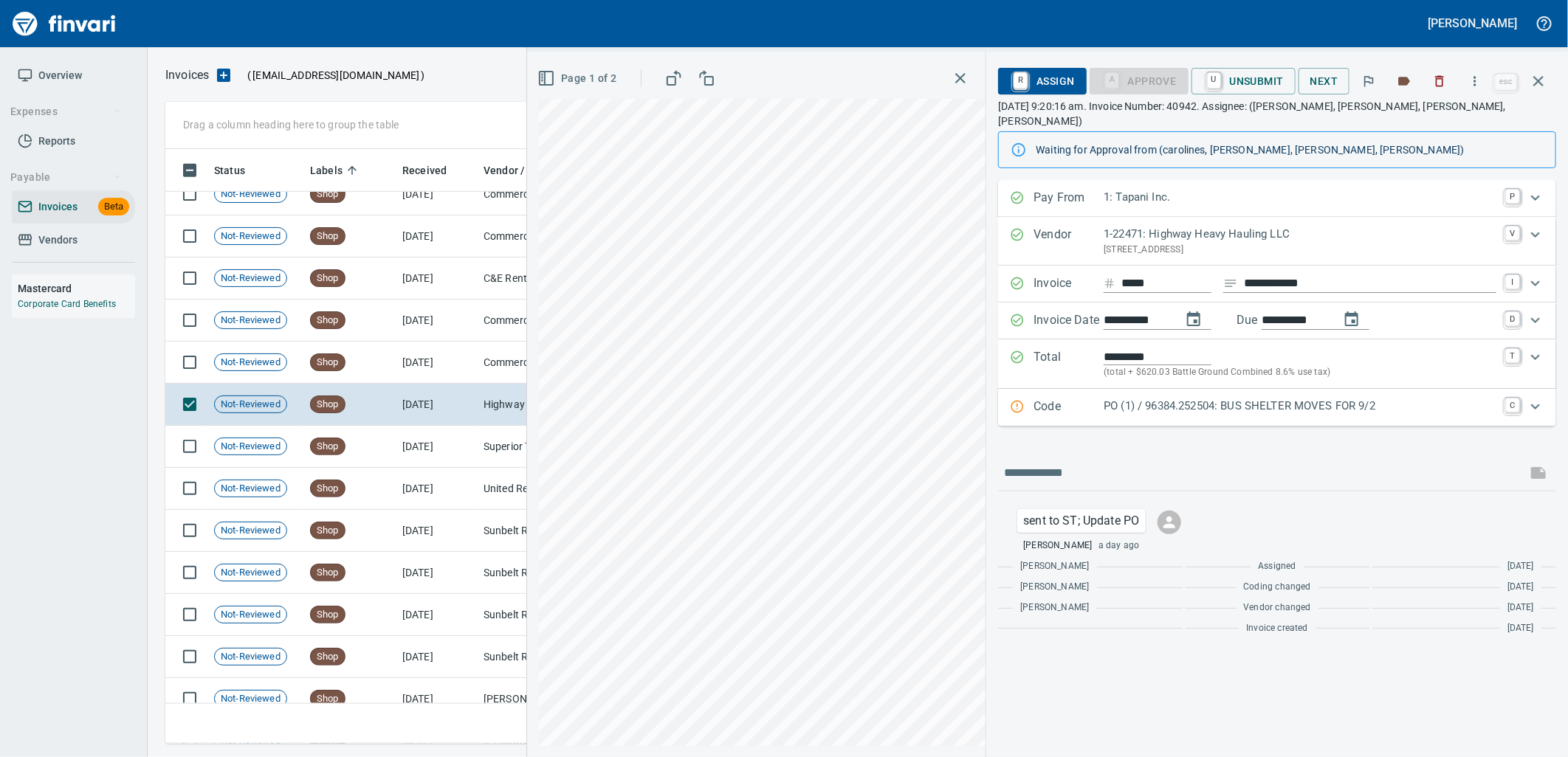
click at [1212, 389] on div "Code PO (1) / 96384.252504: BUS SHELTER MOVES FOR 9/2 C" at bounding box center [1277, 407] width 558 height 37
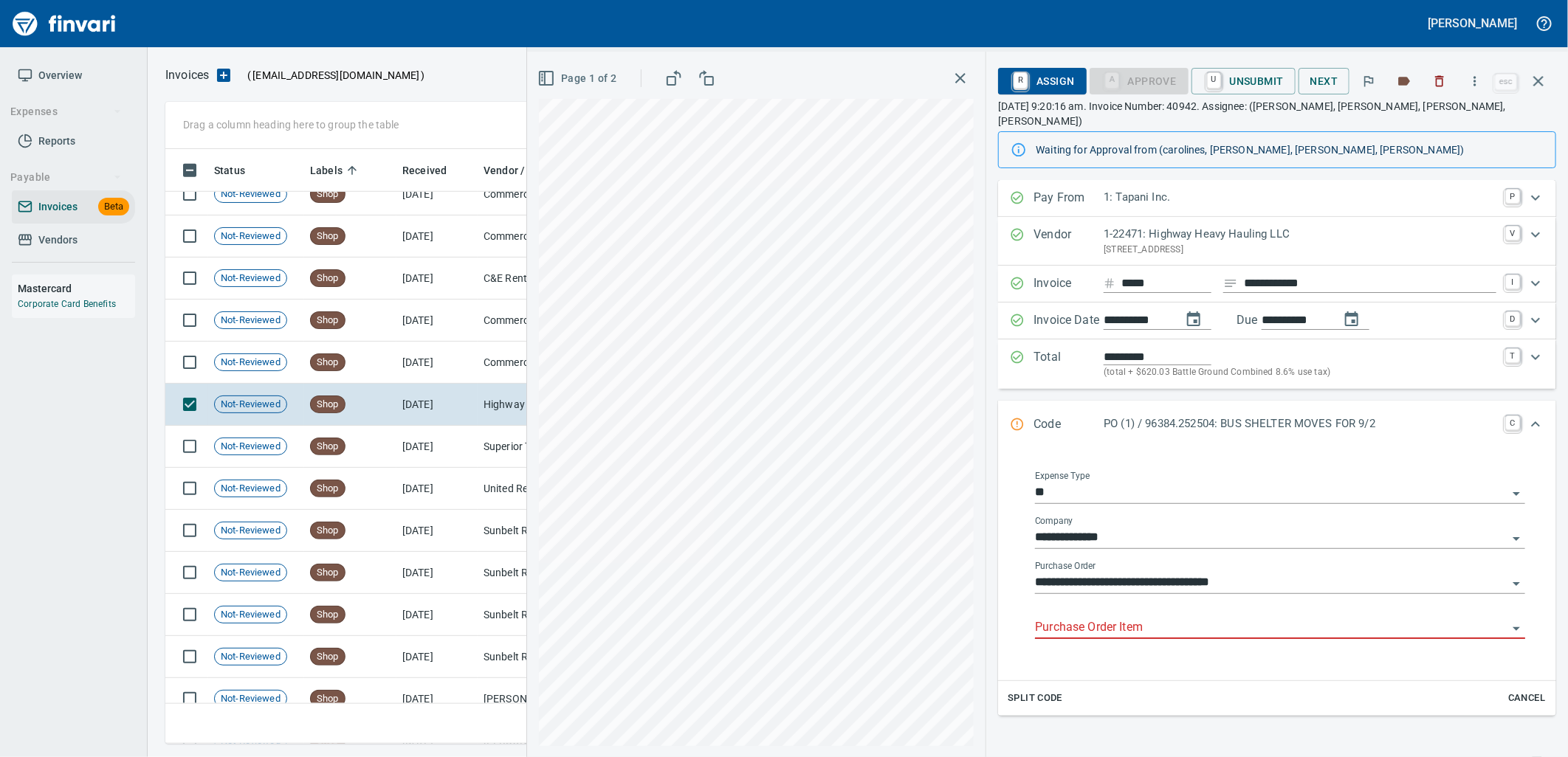
click at [1152, 617] on input "Purchase Order Item" at bounding box center [1271, 628] width 472 height 21
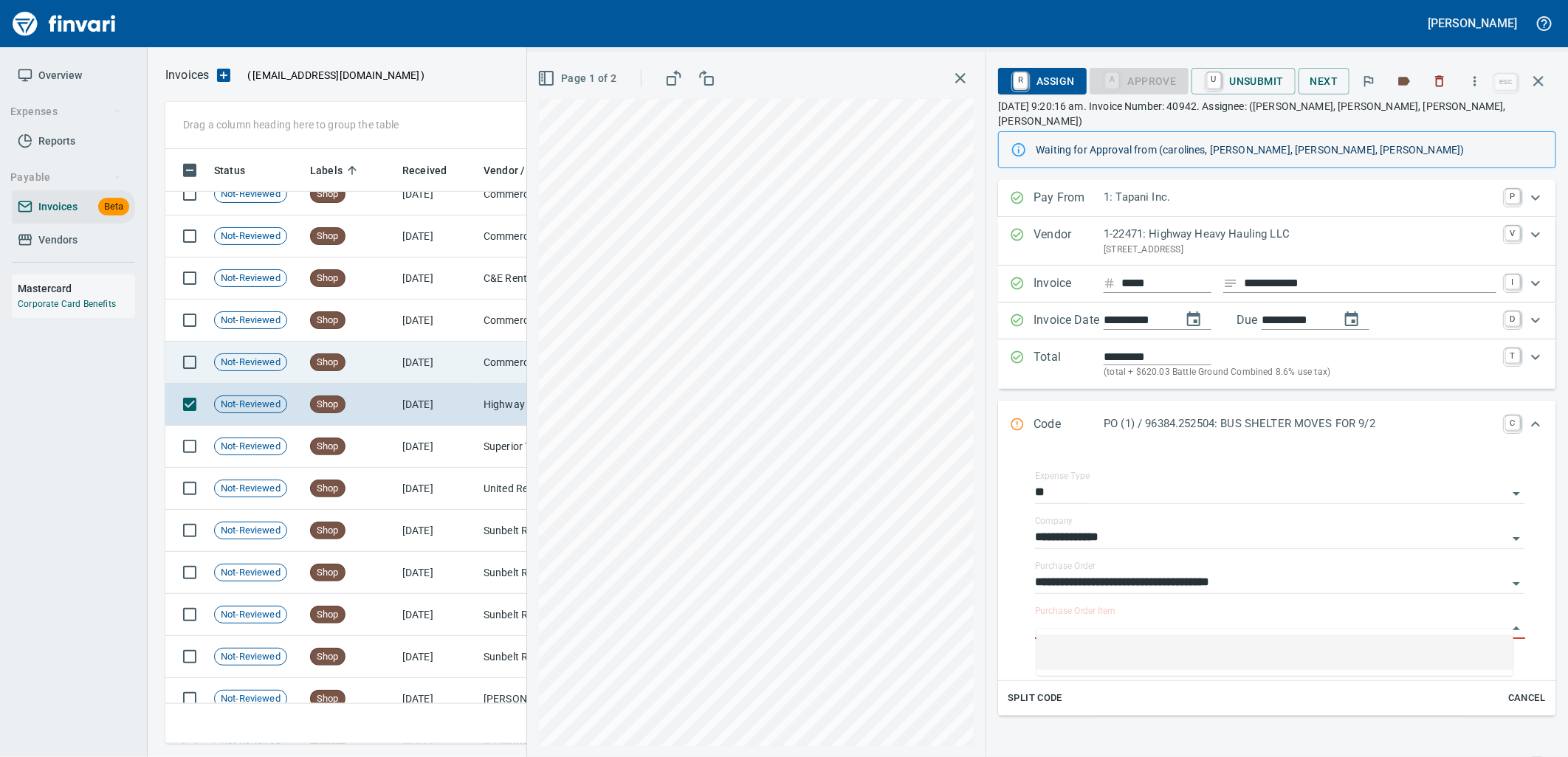
drag, startPoint x: 475, startPoint y: 373, endPoint x: 454, endPoint y: 292, distance: 83.7
click at [475, 373] on td "[DATE]" at bounding box center [437, 363] width 81 height 42
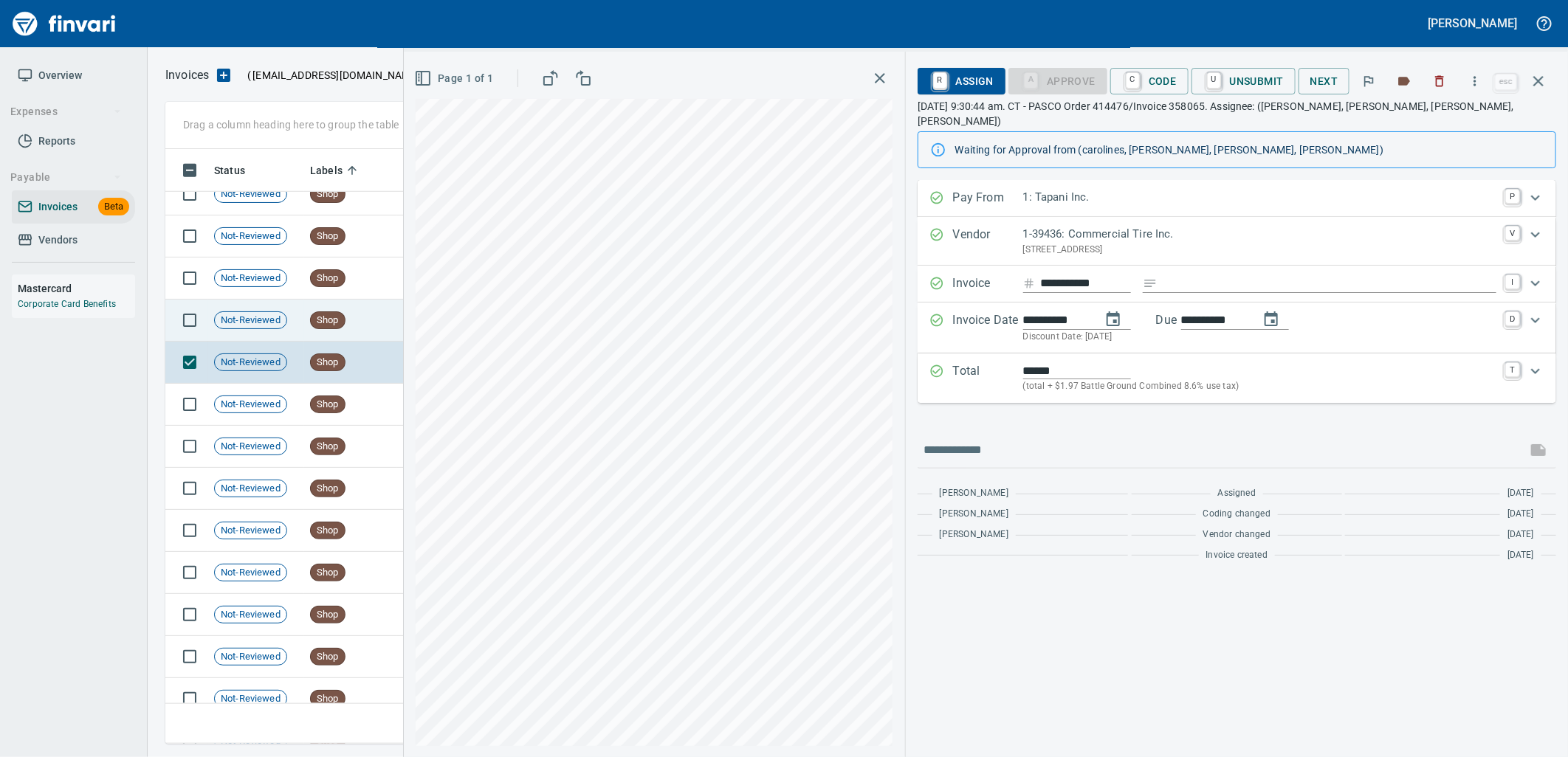
click at [335, 325] on span "Shop" at bounding box center [327, 320] width 34 height 14
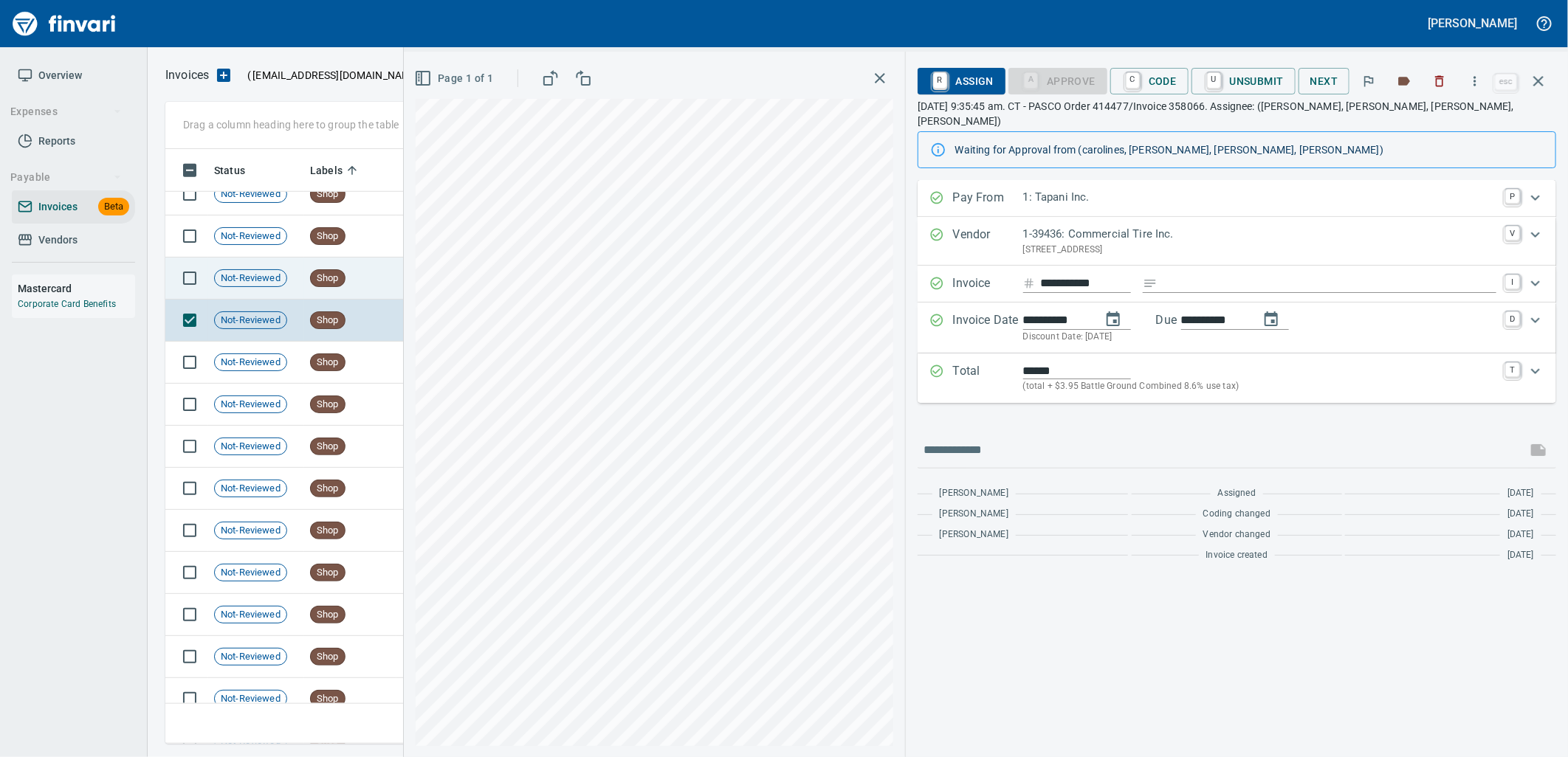
click at [329, 282] on span "Shop" at bounding box center [327, 278] width 34 height 14
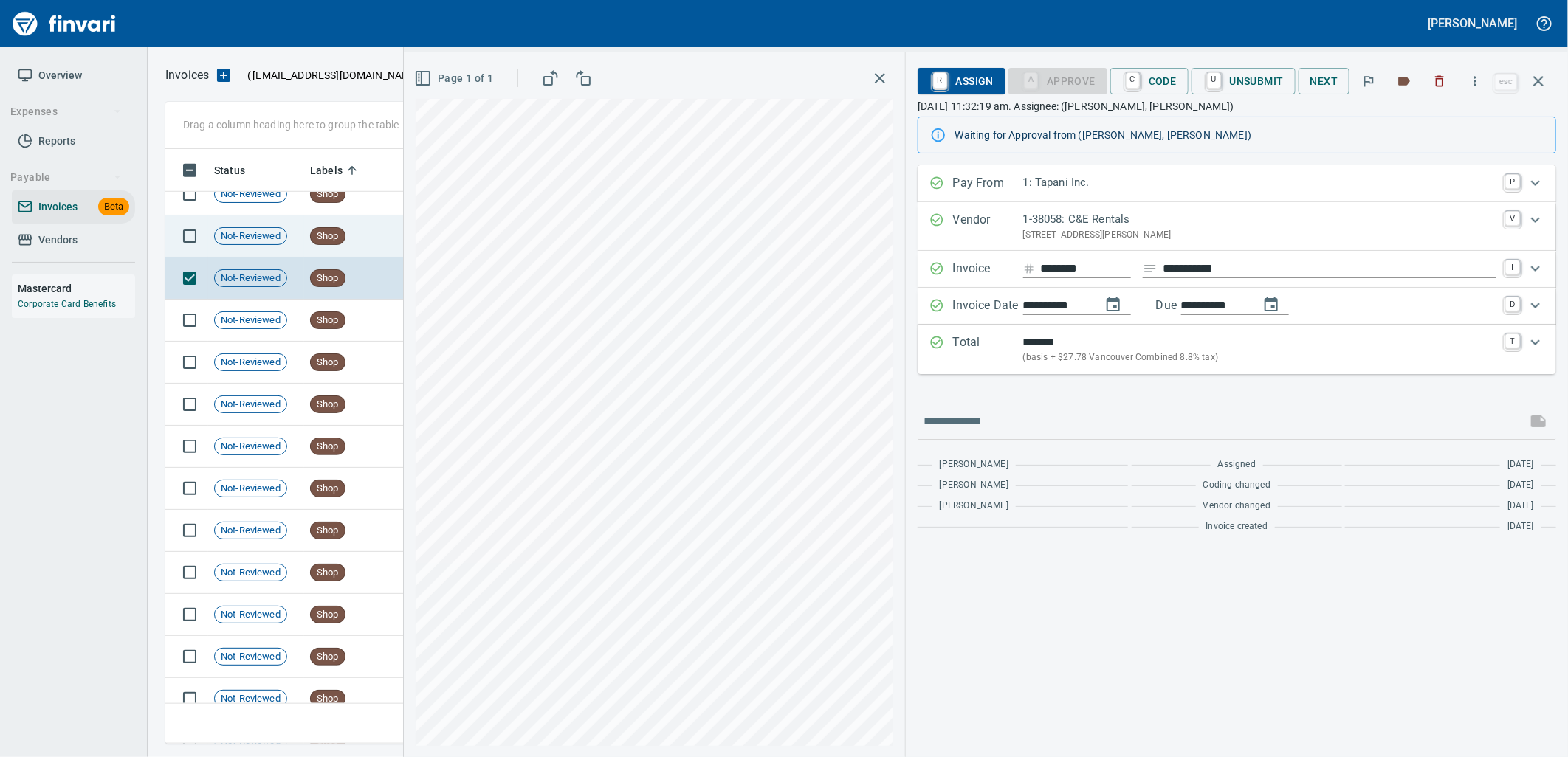
click at [305, 238] on td "Shop" at bounding box center [350, 236] width 92 height 42
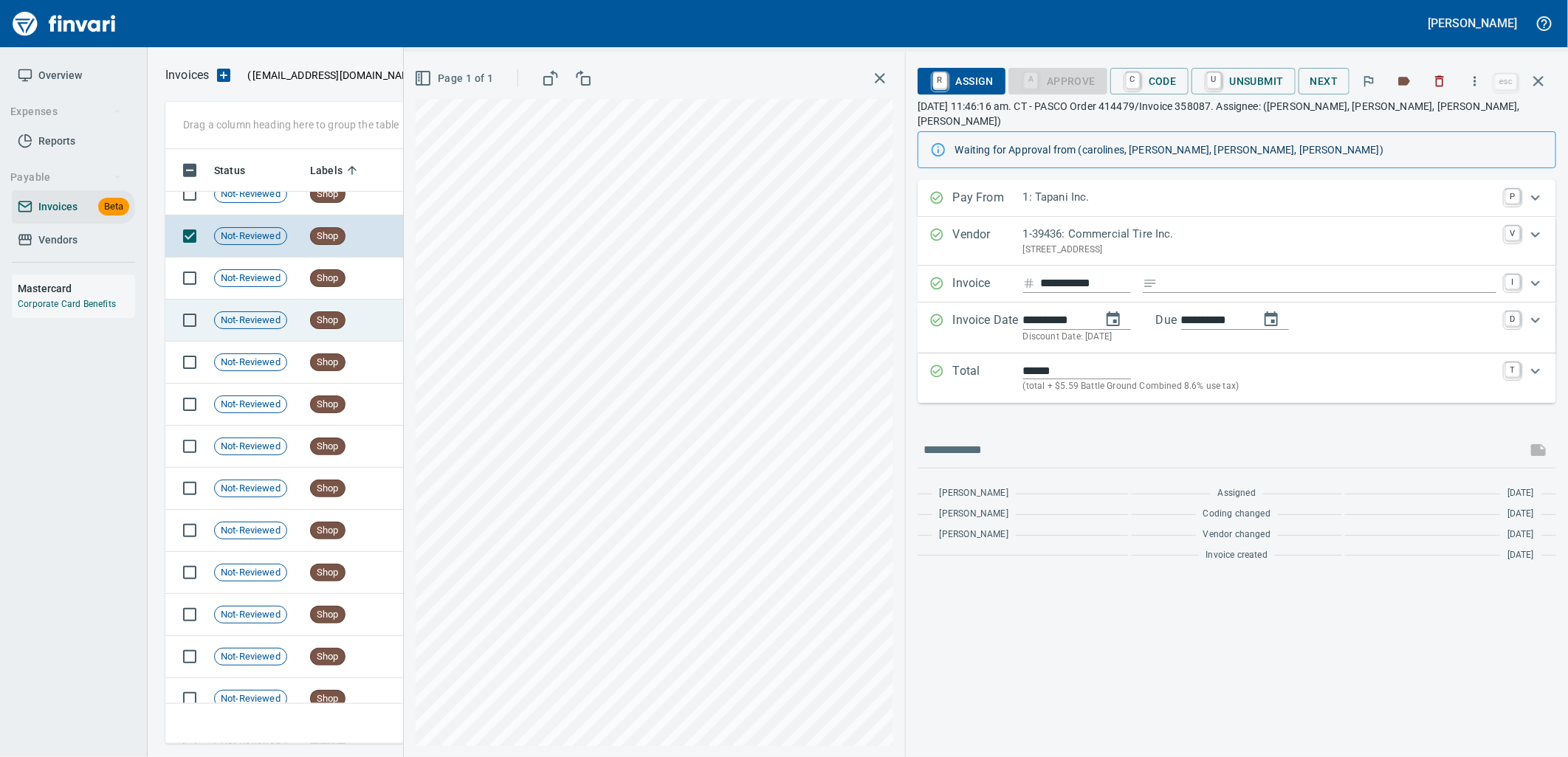
scroll to position [14603, 0]
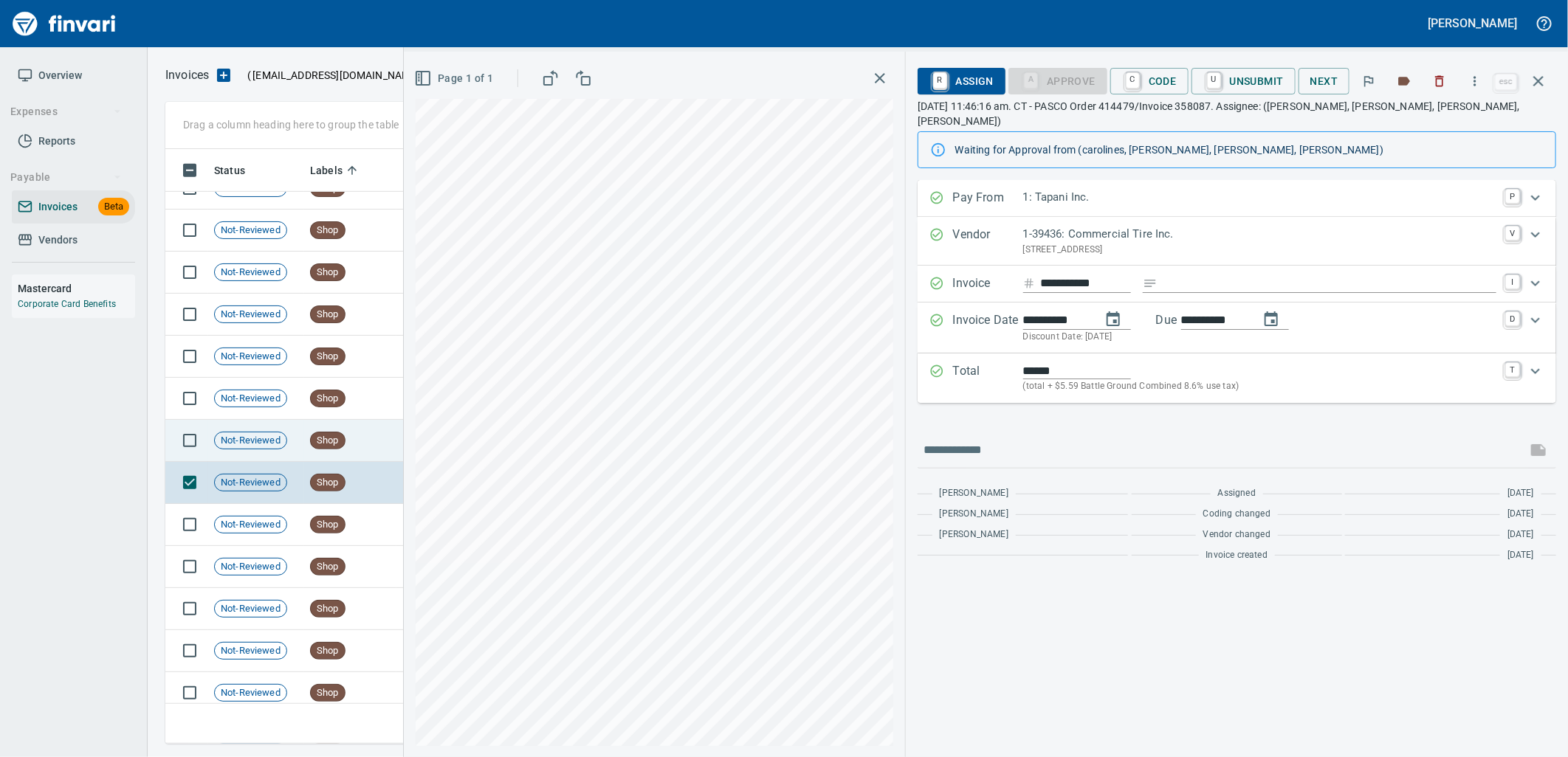
click at [354, 441] on td "Shop" at bounding box center [350, 441] width 92 height 42
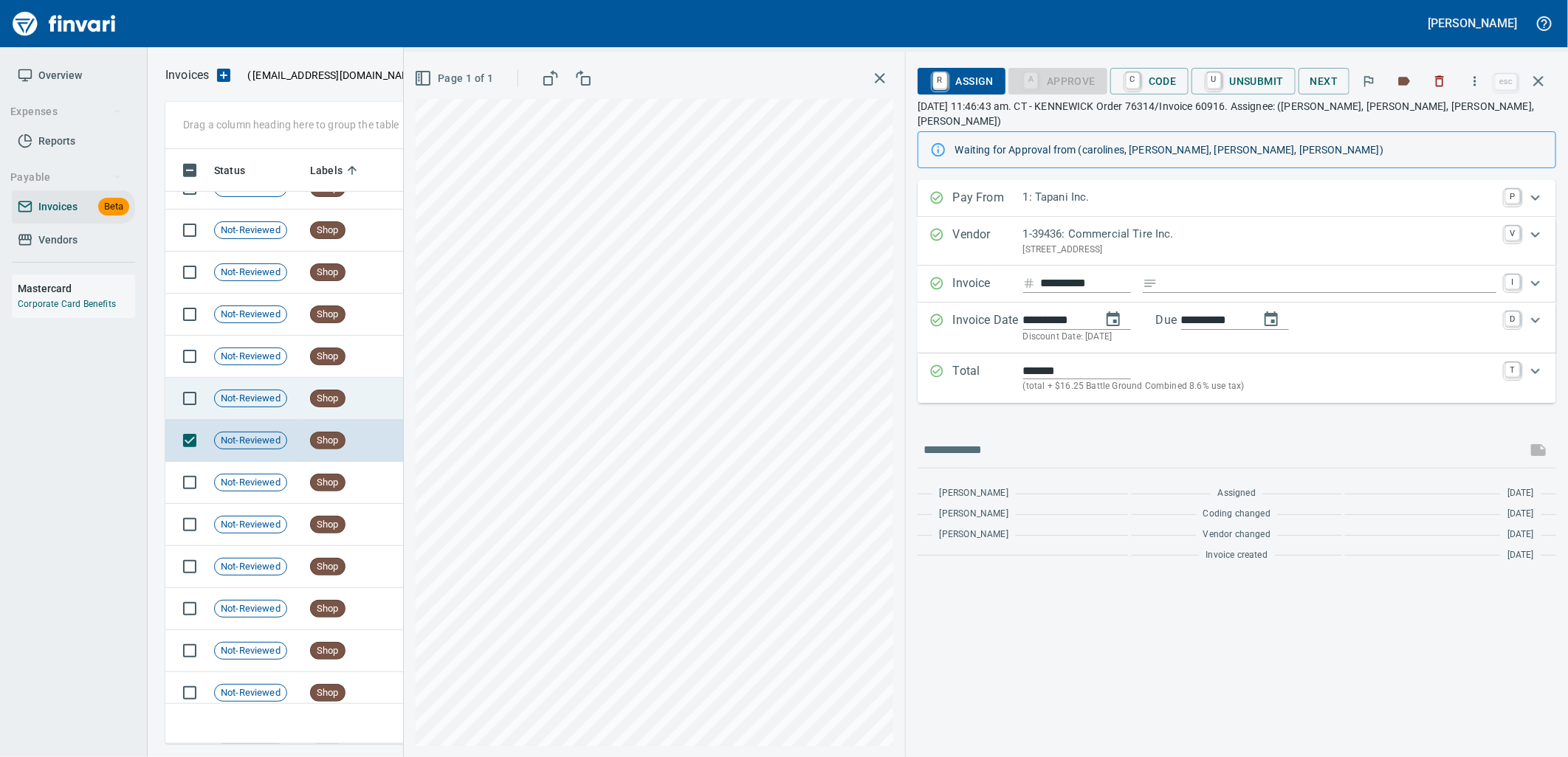
click at [347, 388] on td "Shop" at bounding box center [350, 399] width 92 height 42
